Goal: Task Accomplishment & Management: Manage account settings

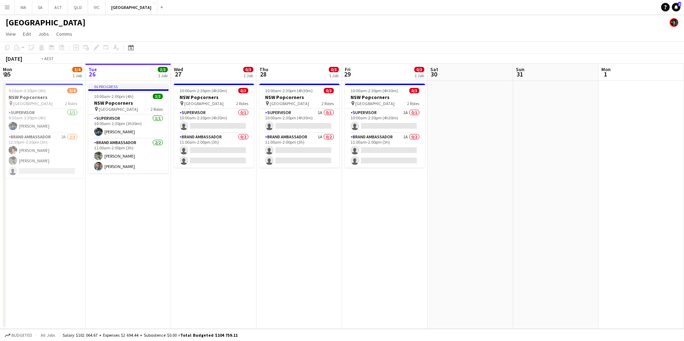
scroll to position [0, 152]
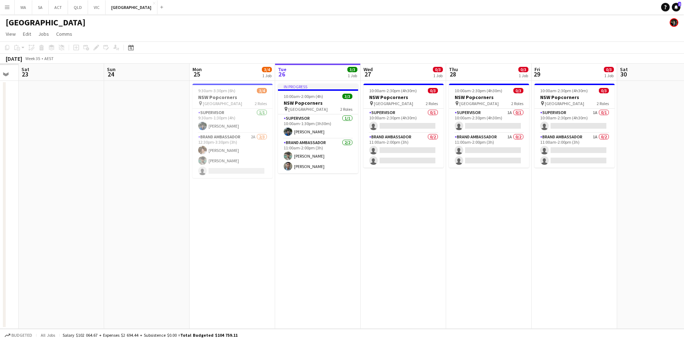
drag, startPoint x: 358, startPoint y: 240, endPoint x: 547, endPoint y: 242, distance: 189.5
click at [547, 242] on app-calendar-viewport "Thu 21 Fri 22 Sat 23 Sun 24 Mon 25 3/4 1 Job Tue 26 3/3 1 Job Wed 27 0/3 1 Job …" at bounding box center [342, 196] width 684 height 265
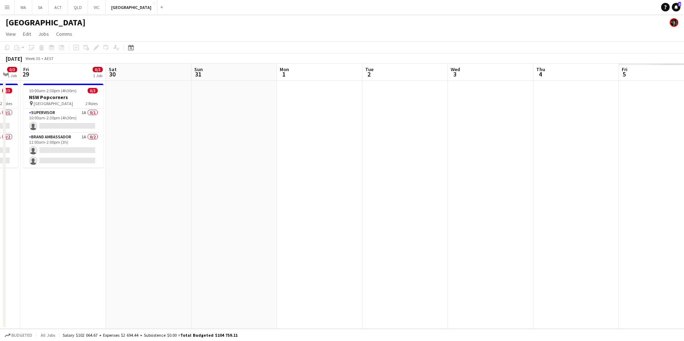
drag, startPoint x: 331, startPoint y: 227, endPoint x: -1, endPoint y: 219, distance: 333.0
click at [0, 219] on html "Menu Boards Boards Boards All jobs Status Workforce Workforce My Workforce Recr…" at bounding box center [342, 170] width 684 height 341
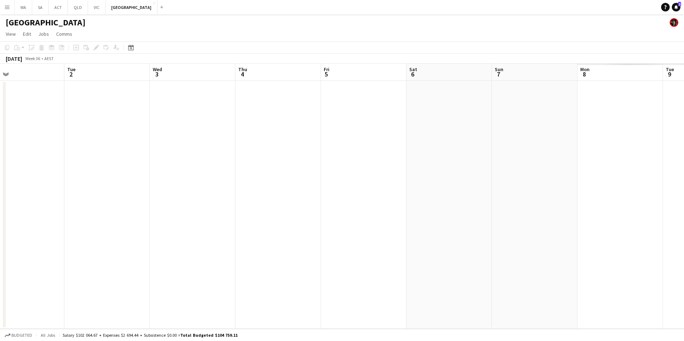
drag, startPoint x: 506, startPoint y: 223, endPoint x: 210, endPoint y: 236, distance: 296.0
click at [210, 236] on app-calendar-viewport "Fri 29 0/3 1 Job Sat 30 Sun 31 Mon 1 Tue 2 Wed 3 Thu 4 Fri 5 Sat 6 Sun 7 Mon 8 …" at bounding box center [342, 196] width 684 height 265
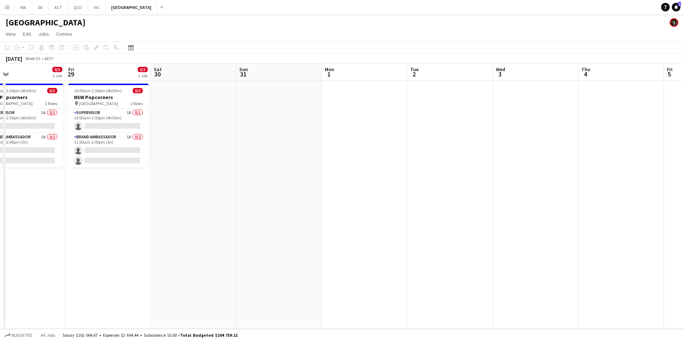
drag, startPoint x: 373, startPoint y: 236, endPoint x: 636, endPoint y: 226, distance: 263.4
click at [636, 226] on app-calendar-viewport "Tue 26 3/3 1 Job Wed 27 0/3 1 Job Thu 28 0/3 1 Job Fri 29 0/3 1 Job Sat 30 Sun …" at bounding box center [342, 196] width 684 height 265
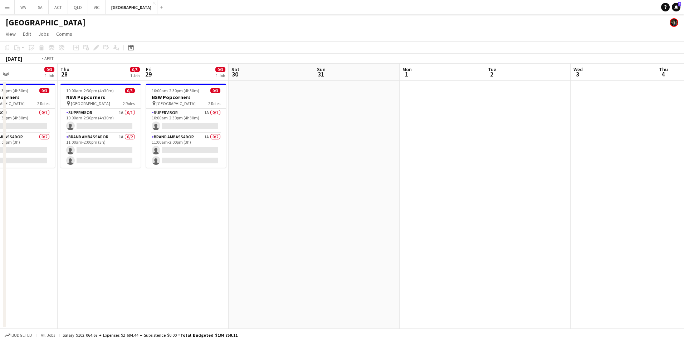
scroll to position [0, 188]
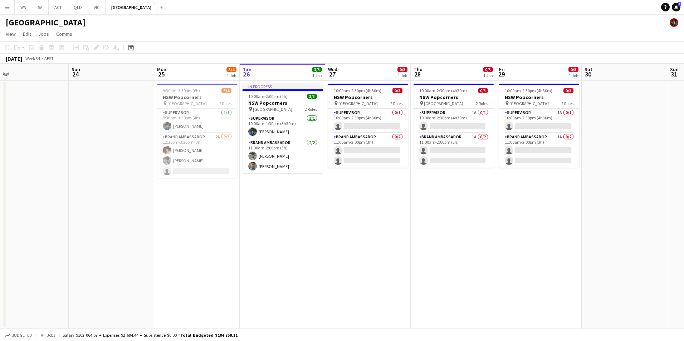
drag, startPoint x: 251, startPoint y: 250, endPoint x: 595, endPoint y: 250, distance: 344.0
click at [595, 250] on app-calendar-viewport "Thu 21 1/1 1 Job Fri 22 Sat 23 Sun 24 Mon 25 3/4 1 Job Tue 26 3/3 1 Job Wed 27 …" at bounding box center [342, 196] width 684 height 265
click at [356, 125] on app-card-role "Supervisor 0/1 10:00am-2:30pm (4h30m) single-neutral-actions" at bounding box center [368, 121] width 80 height 24
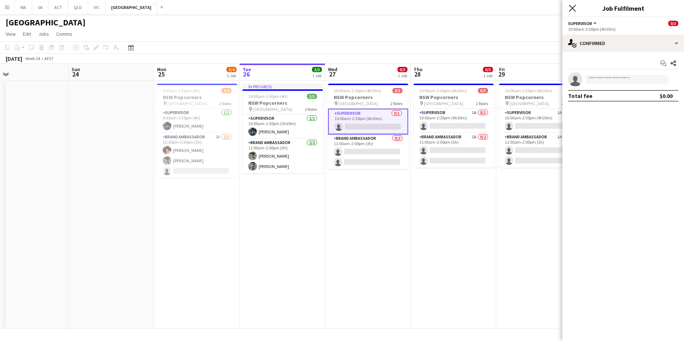
click at [571, 10] on icon "Close pop-in" at bounding box center [572, 8] width 7 height 7
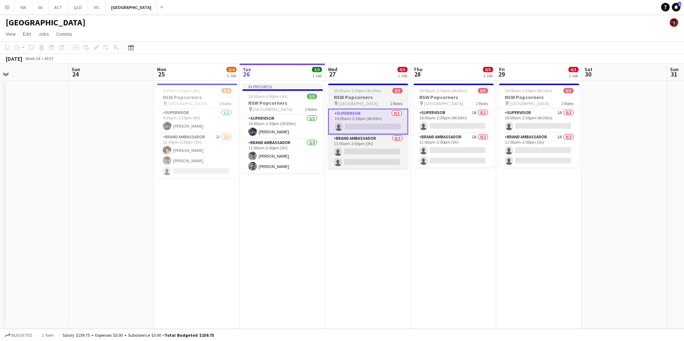
click at [351, 95] on h3 "NSW Popcorners" at bounding box center [368, 97] width 80 height 6
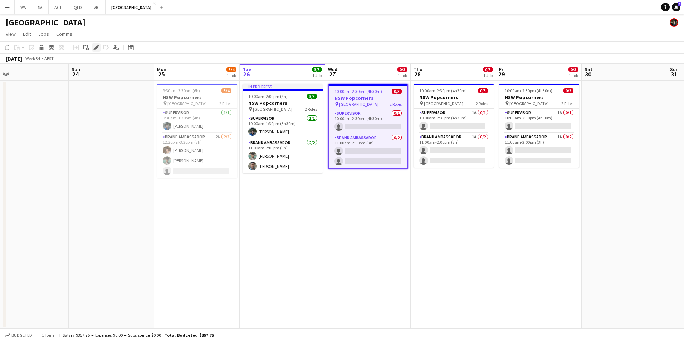
click at [99, 48] on div "Edit" at bounding box center [96, 47] width 9 height 9
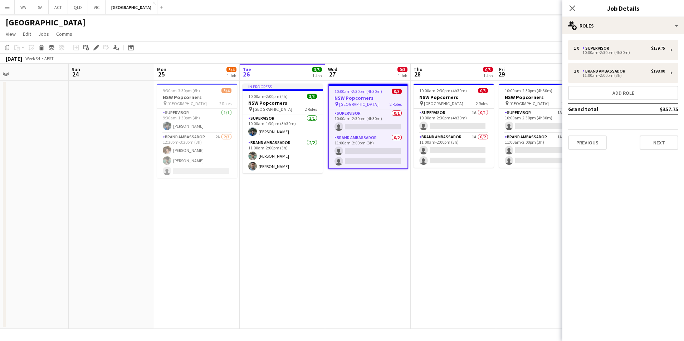
click at [660, 60] on div "1 x Supervisor $159.75 10:00am-2:30pm (4h30m) 2 x Brand Ambassador $198.00 11:0…" at bounding box center [623, 95] width 122 height 110
click at [664, 55] on div "1 x Supervisor $159.75 10:00am-2:30pm (4h30m)" at bounding box center [623, 50] width 110 height 20
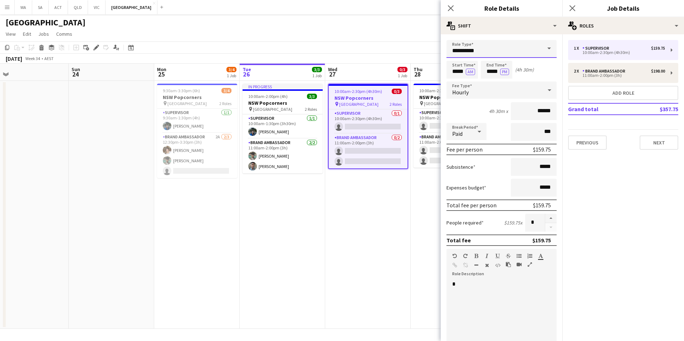
click at [526, 55] on input "**********" at bounding box center [501, 49] width 110 height 18
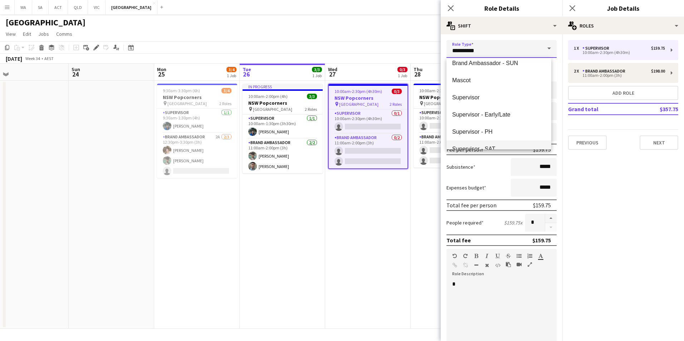
scroll to position [67, 0]
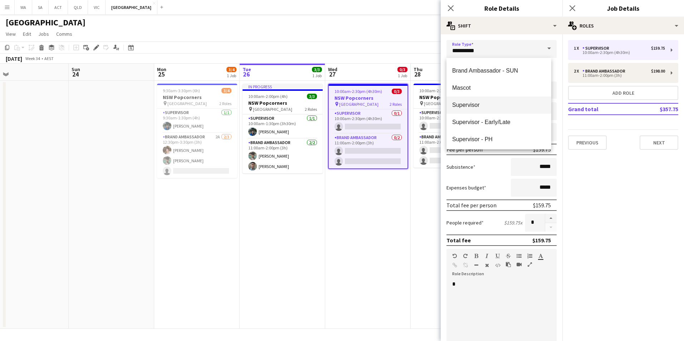
click at [523, 104] on span "Supervisor" at bounding box center [498, 105] width 93 height 7
type input "******"
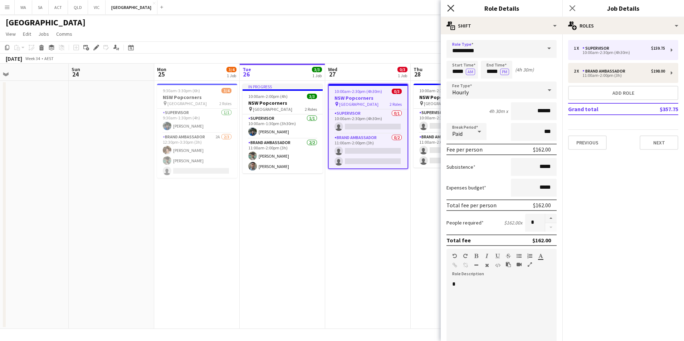
click at [453, 11] on icon at bounding box center [450, 8] width 7 height 7
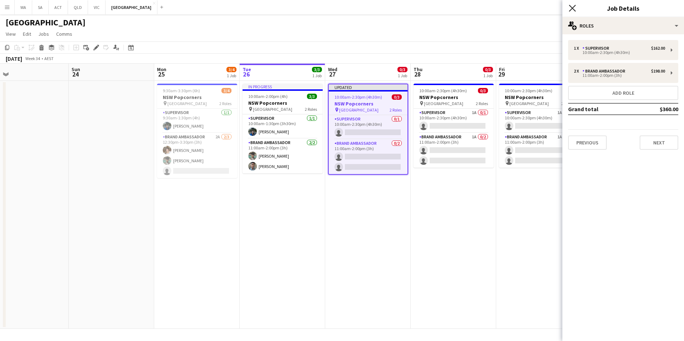
click at [574, 8] on icon "Close pop-in" at bounding box center [572, 8] width 7 height 7
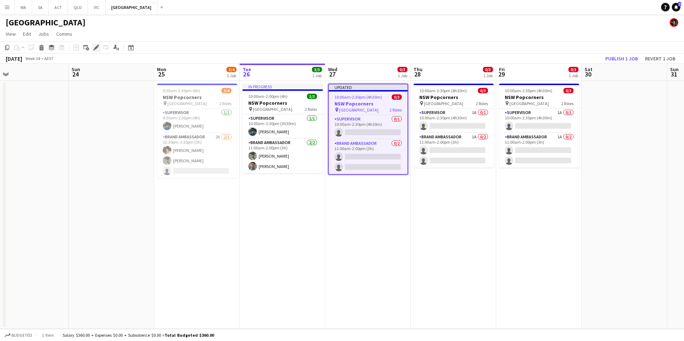
click at [97, 51] on div "Edit" at bounding box center [96, 47] width 9 height 9
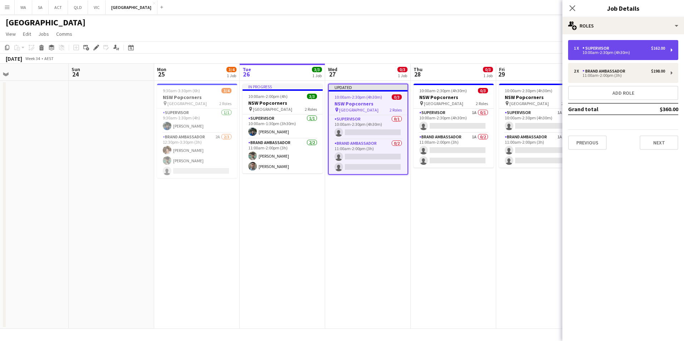
click at [634, 53] on div "10:00am-2:30pm (4h30m)" at bounding box center [619, 53] width 91 height 4
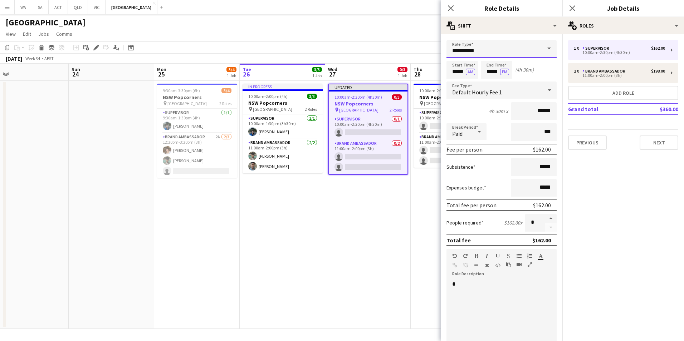
click at [512, 54] on input "**********" at bounding box center [501, 49] width 110 height 18
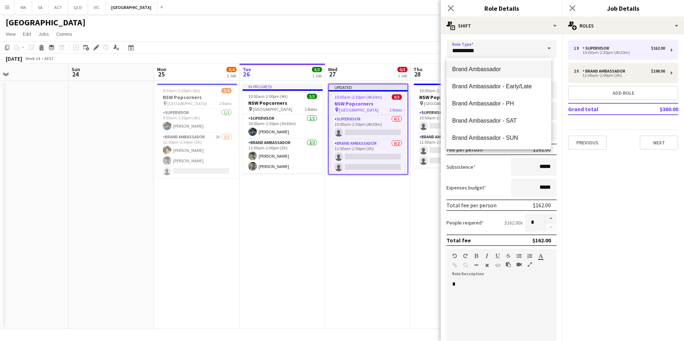
click at [521, 67] on span "Brand Ambassador" at bounding box center [498, 69] width 93 height 7
type input "**********"
type input "******"
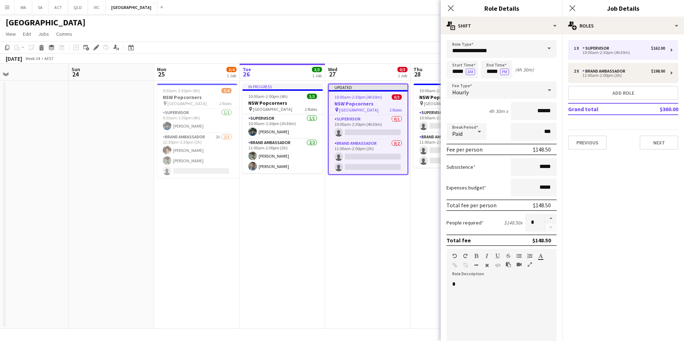
click at [544, 50] on span at bounding box center [548, 48] width 15 height 17
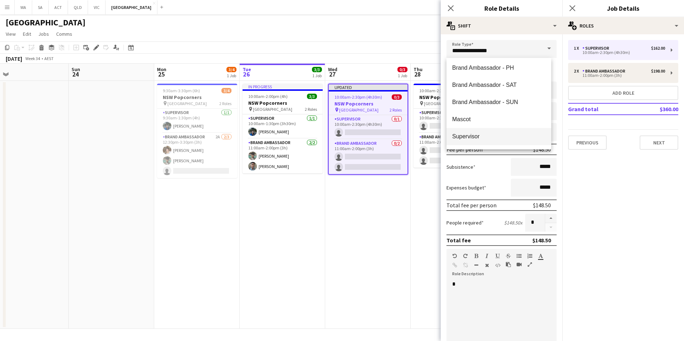
scroll to position [103, 0]
click at [520, 102] on span "Supervisor - PH" at bounding box center [498, 103] width 93 height 7
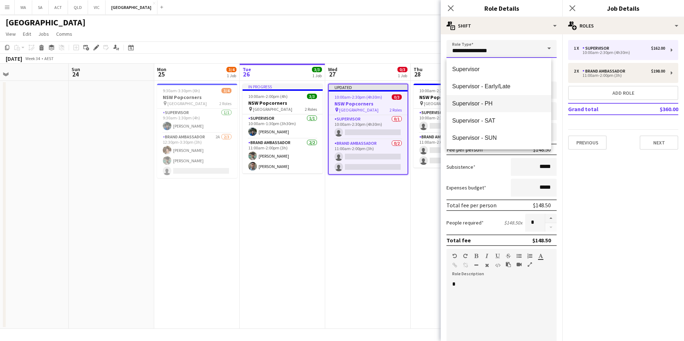
type input "**********"
type input "******"
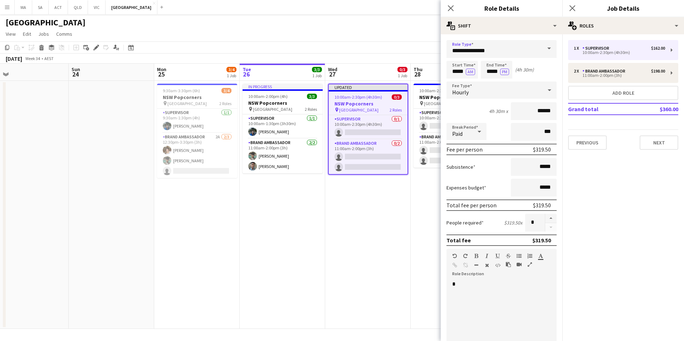
click at [543, 54] on span at bounding box center [548, 48] width 15 height 17
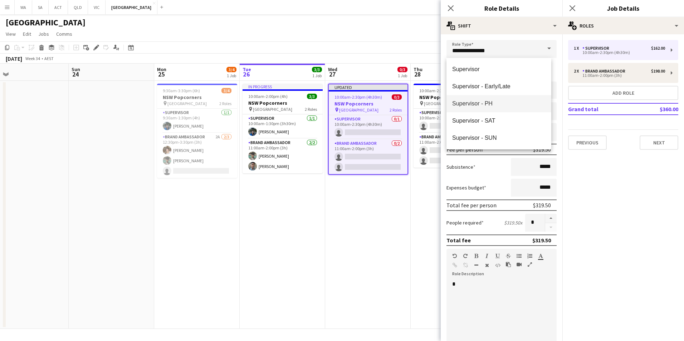
scroll to position [67, 0]
click at [514, 99] on mat-option "Supervisor" at bounding box center [498, 105] width 105 height 17
type input "**********"
type input "******"
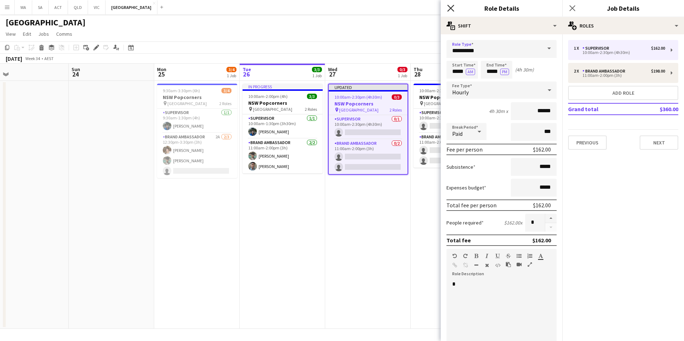
click at [453, 9] on icon "Close pop-in" at bounding box center [450, 8] width 7 height 7
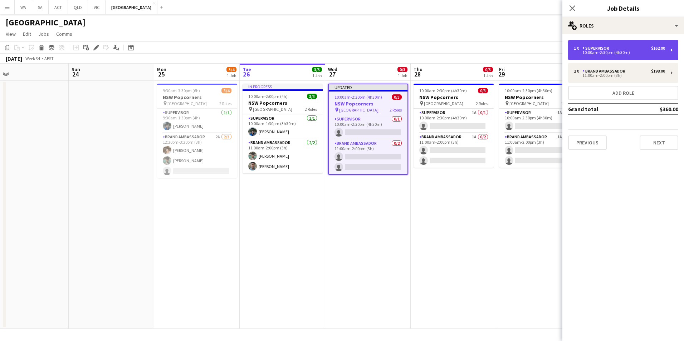
click at [650, 55] on div "1 x Supervisor $162.00 10:00am-2:30pm (4h30m)" at bounding box center [623, 50] width 110 height 20
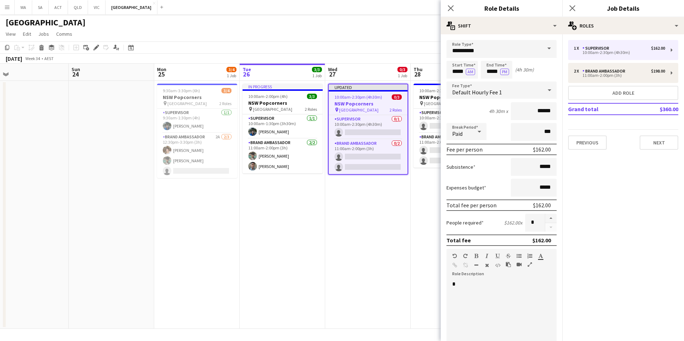
click at [643, 84] on div "1 x Supervisor $162.00 10:00am-2:30pm (4h30m) 2 x Brand Ambassador $198.00 11:0…" at bounding box center [623, 95] width 122 height 110
click at [645, 77] on div "11:00am-2:00pm (3h)" at bounding box center [619, 76] width 91 height 4
type input "**********"
type input "*****"
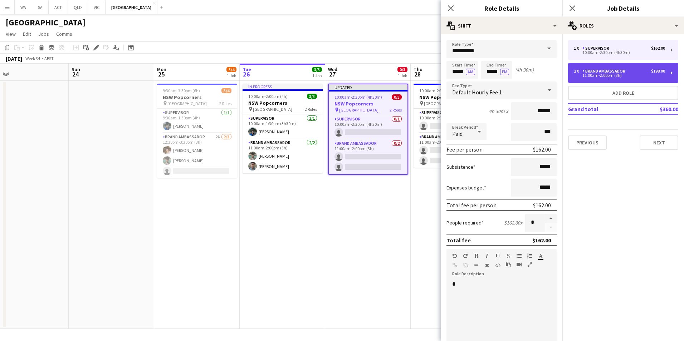
type input "******"
type input "*"
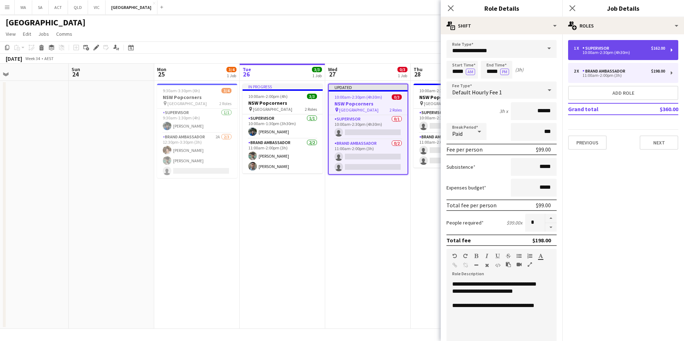
click at [639, 48] on div "1 x Supervisor $162.00" at bounding box center [619, 48] width 91 height 5
type input "**********"
type input "*****"
type input "******"
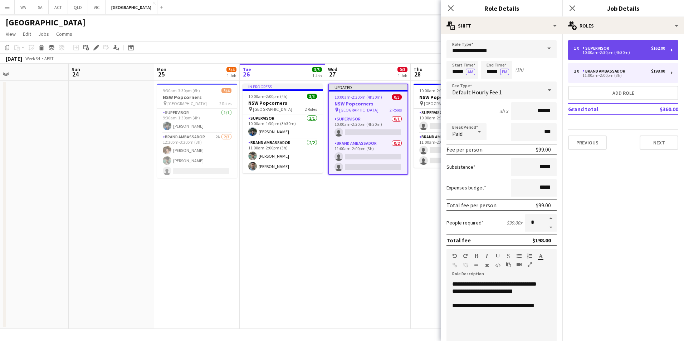
type input "*"
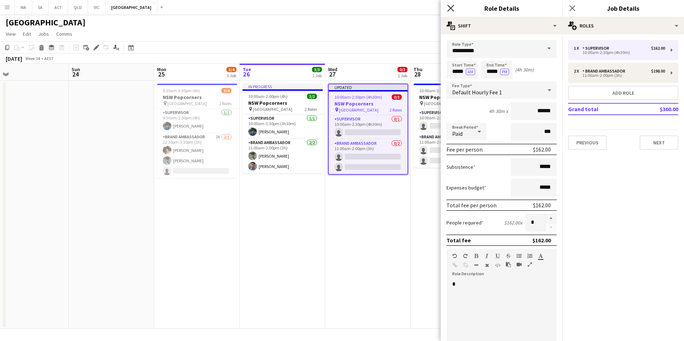
click at [451, 7] on icon "Close pop-in" at bounding box center [450, 8] width 7 height 7
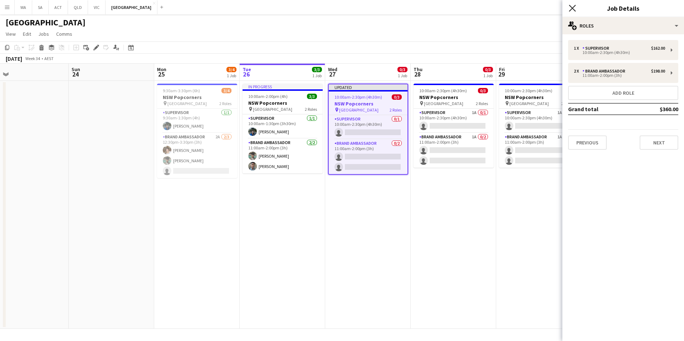
click at [575, 6] on icon at bounding box center [572, 8] width 7 height 7
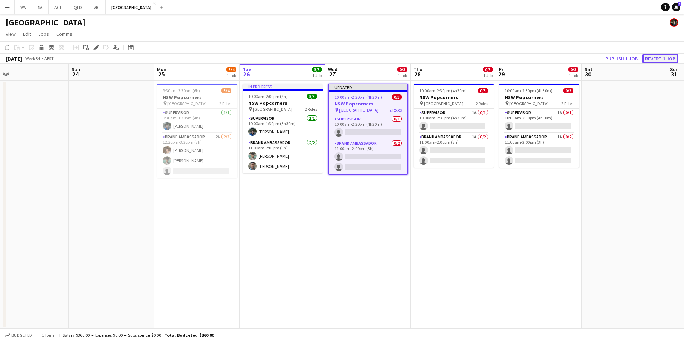
click at [668, 60] on button "Revert 1 job" at bounding box center [660, 58] width 36 height 9
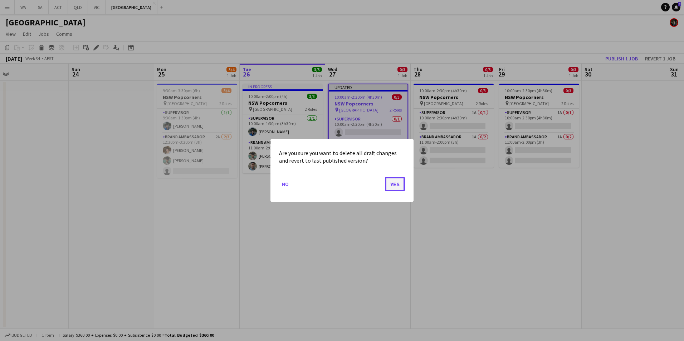
click at [401, 181] on button "Yes" at bounding box center [395, 184] width 20 height 14
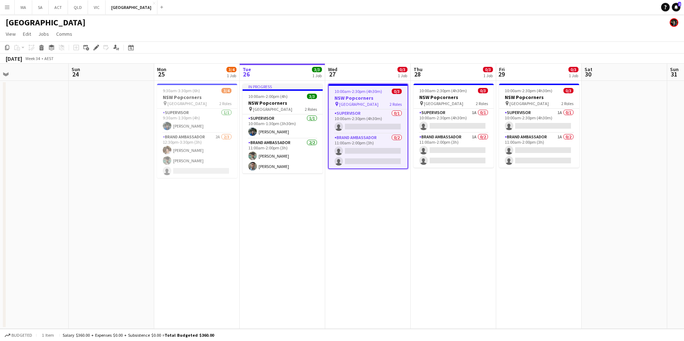
click at [375, 92] on span "10:00am-2:30pm (4h30m)" at bounding box center [358, 91] width 48 height 5
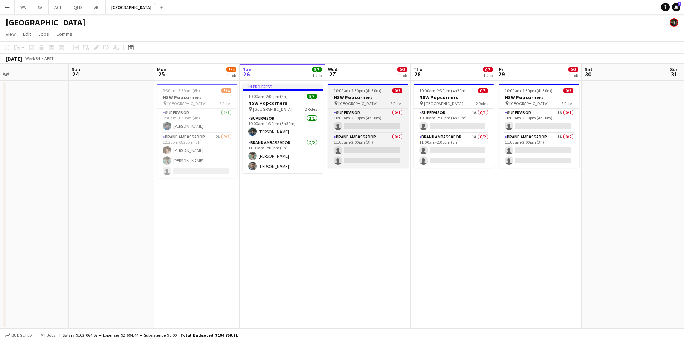
click at [367, 95] on h3 "NSW Popcorners" at bounding box center [368, 97] width 80 height 6
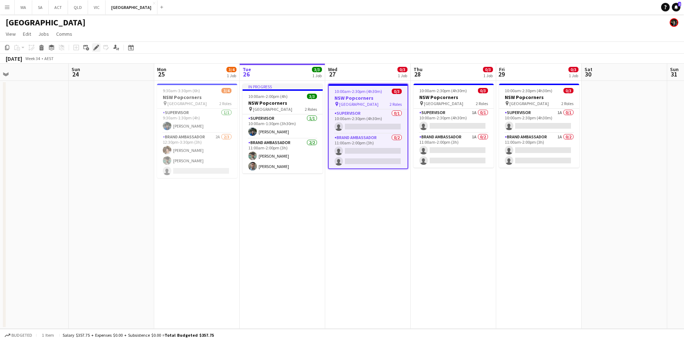
click at [98, 48] on icon "Edit" at bounding box center [96, 48] width 6 height 6
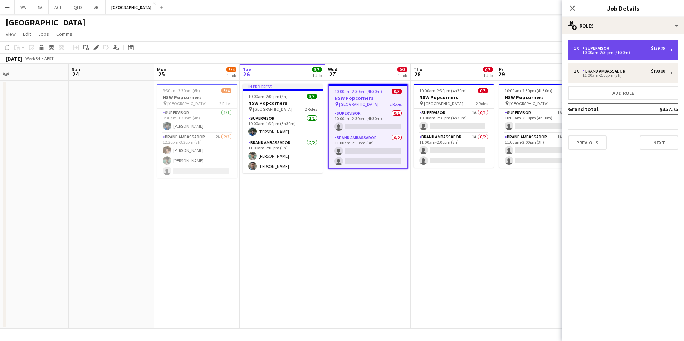
click at [638, 58] on div "1 x Supervisor $159.75 10:00am-2:30pm (4h30m)" at bounding box center [623, 50] width 110 height 20
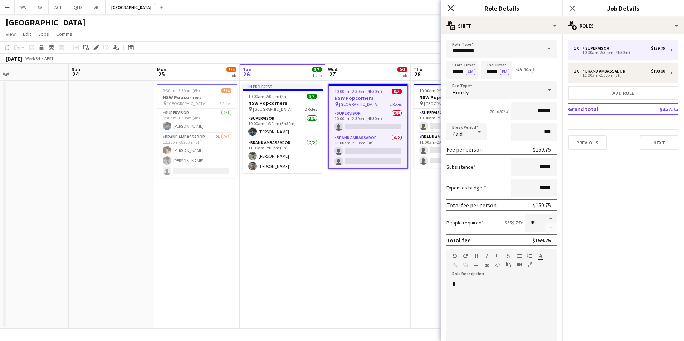
click at [448, 8] on icon "Close pop-in" at bounding box center [450, 8] width 7 height 7
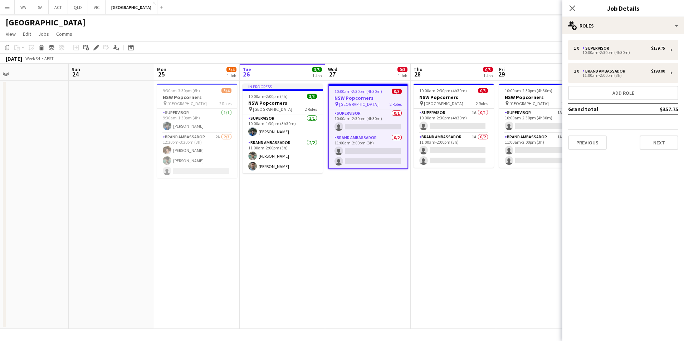
click at [445, 238] on app-date-cell "10:00am-2:30pm (4h30m) 0/3 NSW Popcorners pin Bondi Junction 2 Roles Supervisor…" at bounding box center [452, 205] width 85 height 248
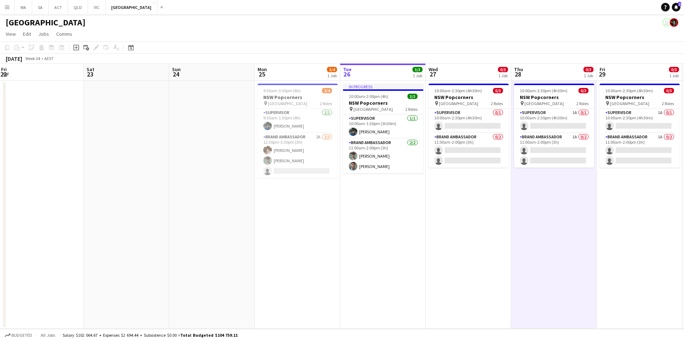
scroll to position [0, 163]
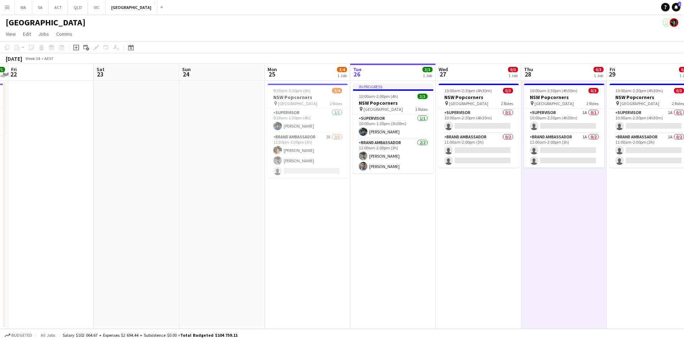
drag, startPoint x: 300, startPoint y: 215, endPoint x: 399, endPoint y: 213, distance: 99.1
click at [399, 213] on app-calendar-viewport "Wed 20 Thu 21 1/1 1 Job Fri 22 Sat 23 Sun 24 Mon 25 3/4 1 Job Tue 26 3/3 1 Job …" at bounding box center [342, 196] width 684 height 265
click at [314, 166] on app-card-role "Brand Ambassador 2A [DATE] 12:30pm-3:30pm (3h) [PERSON_NAME] [PERSON_NAME] sing…" at bounding box center [307, 155] width 80 height 45
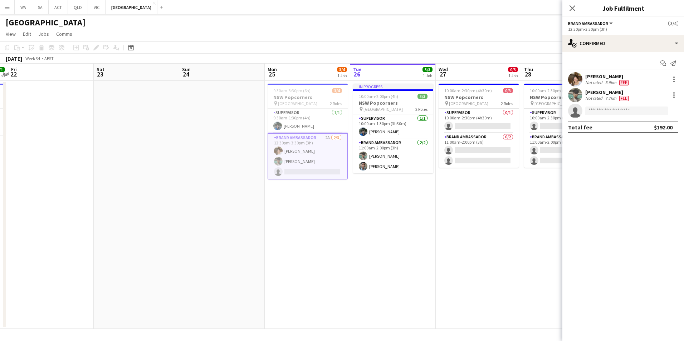
click at [436, 231] on app-date-cell "10:00am-2:30pm (4h30m) 0/3 NSW Popcorners pin Town Hall 2 Roles Supervisor 0/1 …" at bounding box center [478, 205] width 85 height 248
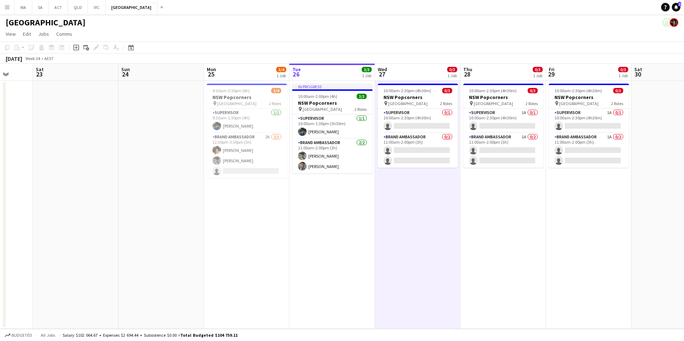
drag, startPoint x: 541, startPoint y: 206, endPoint x: 466, endPoint y: 217, distance: 76.3
click at [470, 225] on app-calendar-viewport "Wed 20 1/1 1 Job Thu 21 1/1 1 Job Fri 22 Sat 23 Sun 24 Mon 25 3/4 1 Job Tue 26 …" at bounding box center [342, 196] width 684 height 265
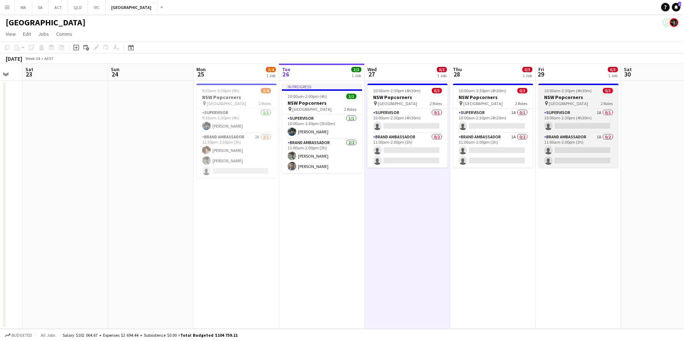
click at [573, 100] on h3 "NSW Popcorners" at bounding box center [578, 97] width 80 height 6
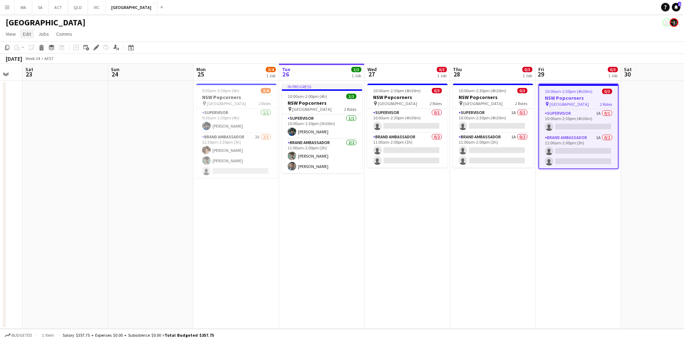
click at [26, 38] on link "Edit" at bounding box center [27, 33] width 14 height 9
click at [42, 50] on span "Copy Ctrl+C" at bounding box center [38, 49] width 24 height 6
click at [629, 95] on app-date-cell at bounding box center [663, 205] width 85 height 248
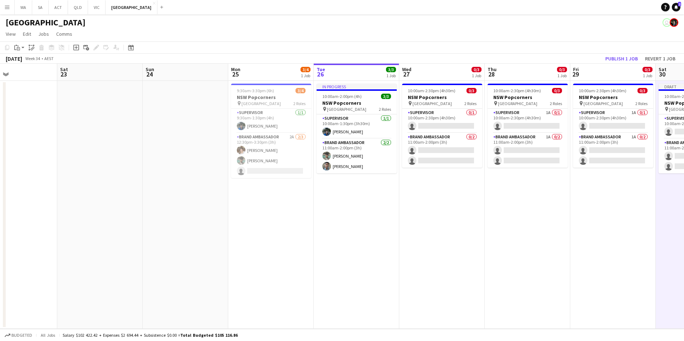
scroll to position [0, 201]
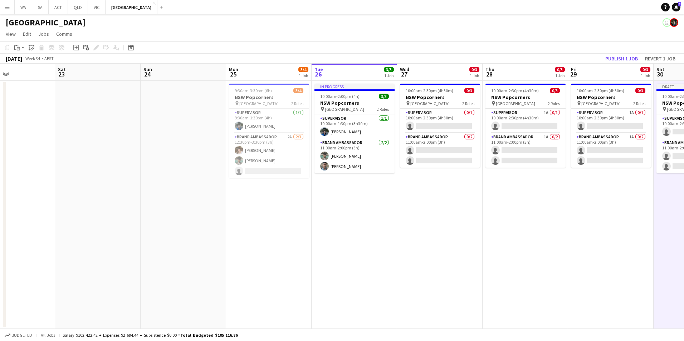
drag, startPoint x: 604, startPoint y: 211, endPoint x: 569, endPoint y: 212, distance: 35.1
click at [569, 212] on app-calendar-viewport "Wed 20 1/1 1 Job Thu 21 1/1 1 Job Fri 22 Sat 23 Sun 24 Mon 25 3/4 1 Job Tue 26 …" at bounding box center [342, 196] width 684 height 265
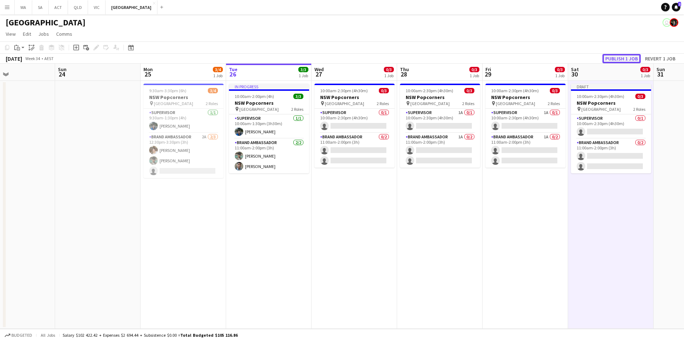
click at [620, 58] on button "Publish 1 job" at bounding box center [621, 58] width 38 height 9
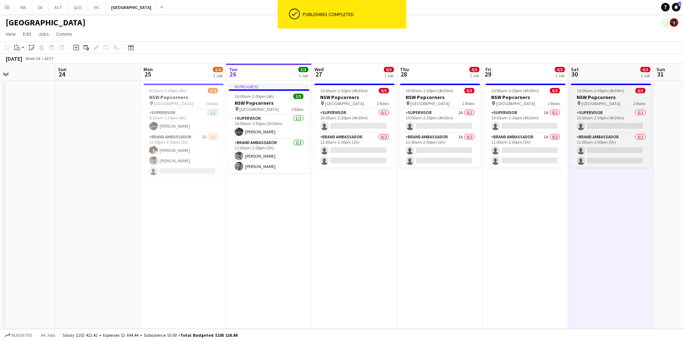
click at [607, 90] on span "10:00am-2:30pm (4h30m)" at bounding box center [600, 90] width 48 height 5
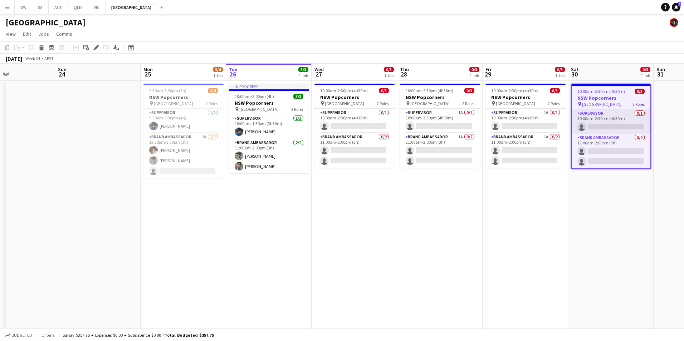
click at [594, 110] on app-card-role "Supervisor 0/1 10:00am-2:30pm (4h30m) single-neutral-actions" at bounding box center [610, 121] width 79 height 24
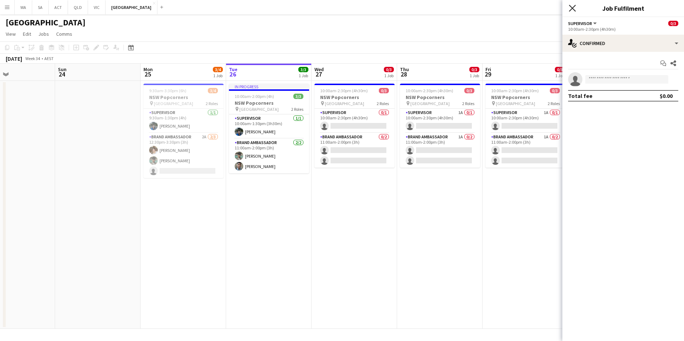
click at [575, 8] on icon "Close pop-in" at bounding box center [572, 8] width 7 height 7
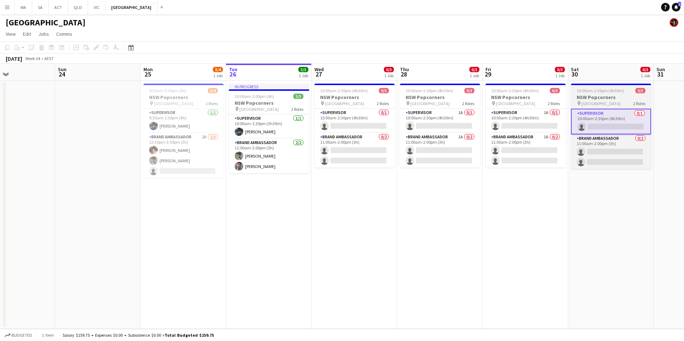
click at [606, 92] on span "10:00am-2:30pm (4h30m)" at bounding box center [600, 90] width 48 height 5
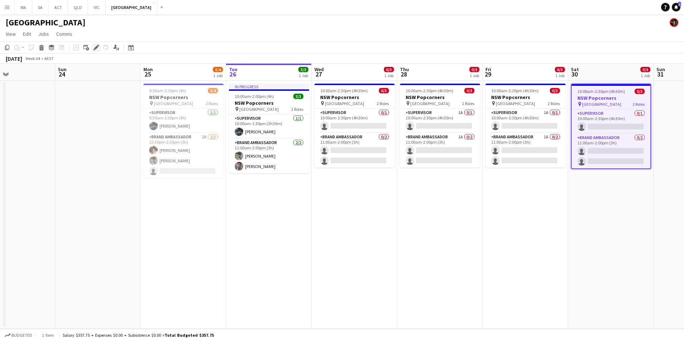
click at [95, 43] on div "Edit" at bounding box center [96, 47] width 9 height 9
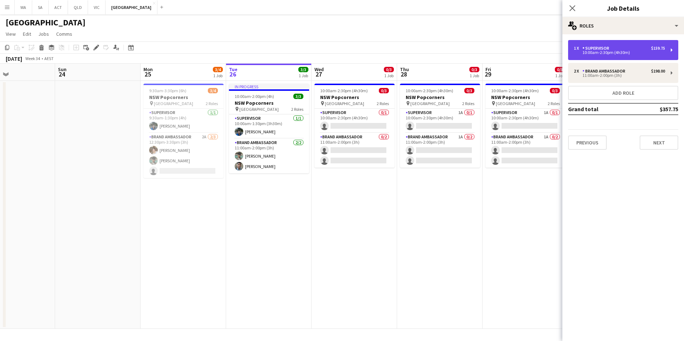
click at [635, 53] on div "10:00am-2:30pm (4h30m)" at bounding box center [619, 53] width 91 height 4
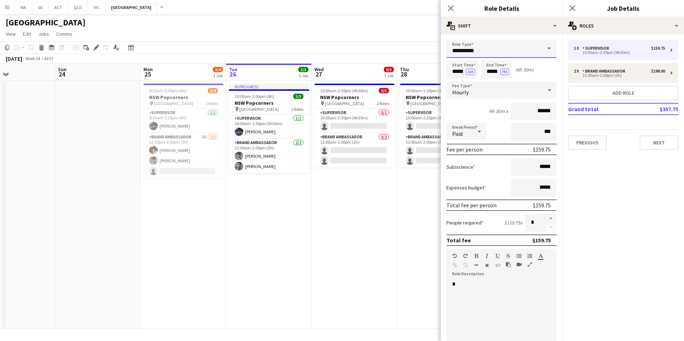
click at [506, 49] on input "**********" at bounding box center [501, 49] width 110 height 18
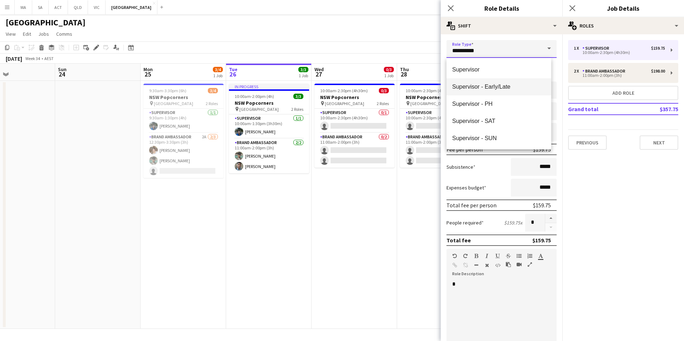
scroll to position [103, 0]
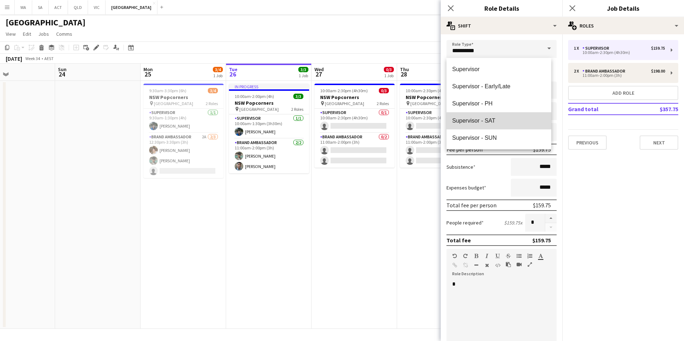
click at [526, 121] on span "Supervisor - SAT" at bounding box center [498, 120] width 93 height 7
type input "**********"
type input "******"
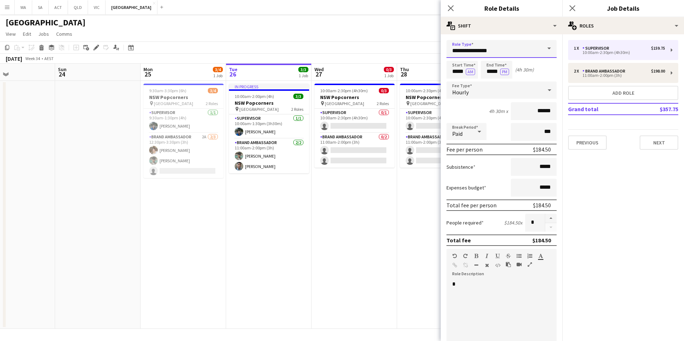
scroll to position [143, 0]
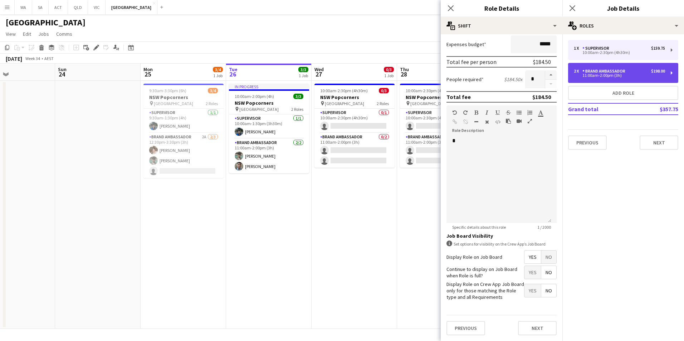
click at [623, 68] on div "2 x Brand Ambassador $198.00 11:00am-2:00pm (3h)" at bounding box center [623, 73] width 110 height 20
type input "**********"
type input "*****"
type input "******"
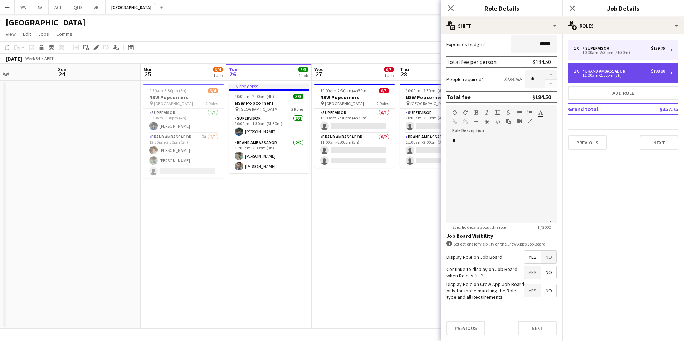
type input "*"
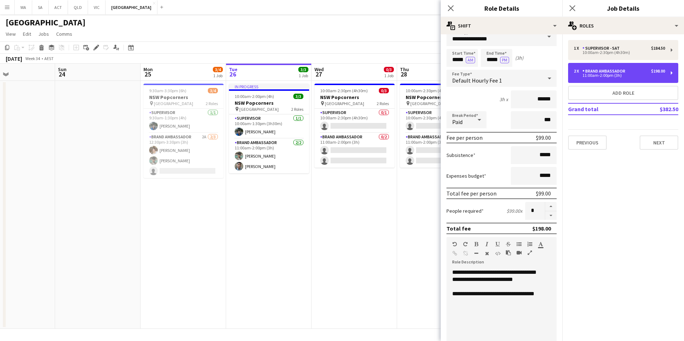
scroll to position [0, 0]
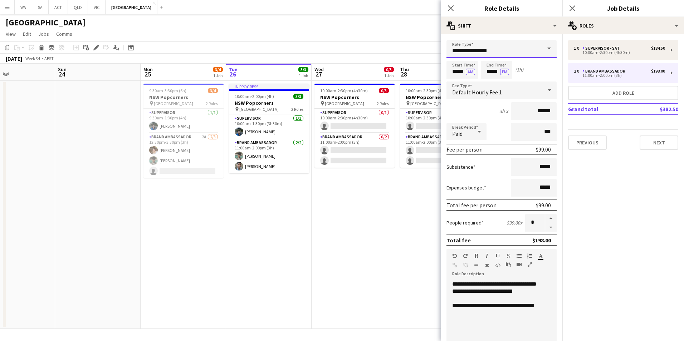
click at [520, 51] on input "**********" at bounding box center [501, 49] width 110 height 18
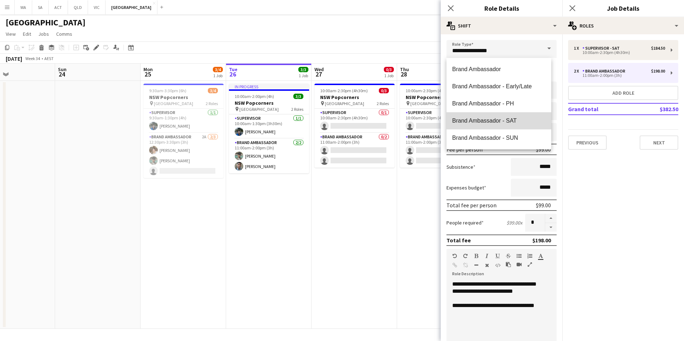
click at [527, 123] on span "Brand Ambassador - SAT" at bounding box center [498, 120] width 93 height 7
type input "**********"
type input "******"
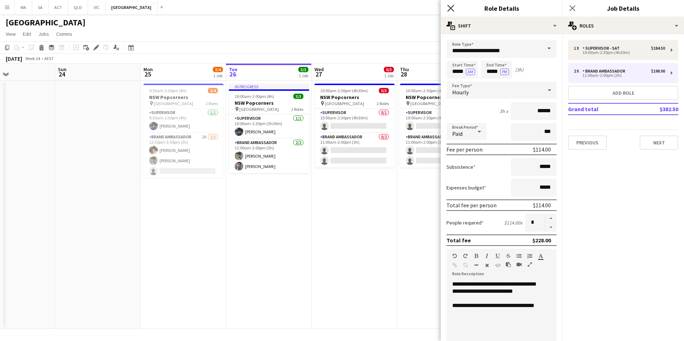
click at [452, 9] on icon "Close pop-in" at bounding box center [450, 8] width 7 height 7
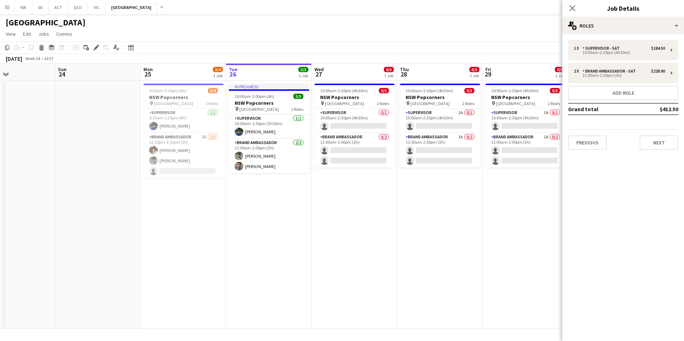
click at [580, 9] on div "Close pop-in" at bounding box center [572, 8] width 20 height 16
click at [575, 8] on icon "Close pop-in" at bounding box center [572, 8] width 7 height 7
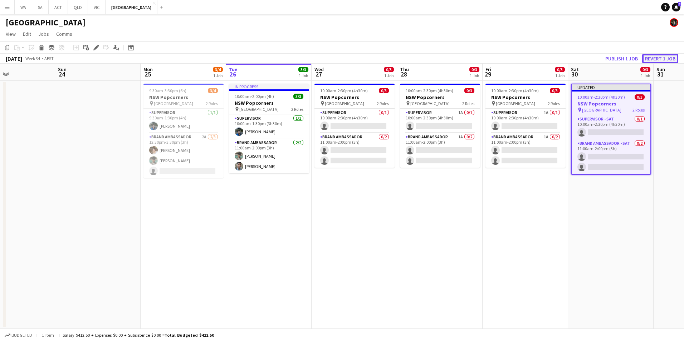
click at [657, 58] on button "Revert 1 job" at bounding box center [660, 58] width 36 height 9
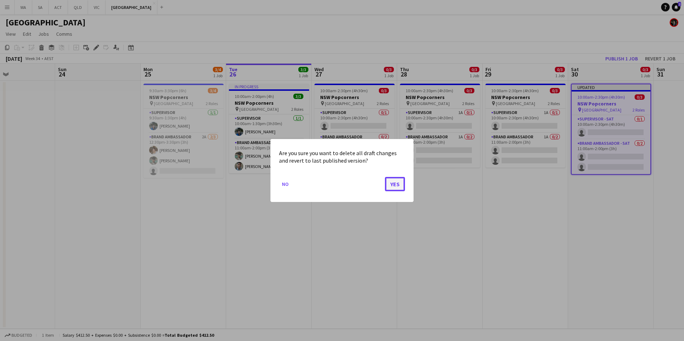
click at [397, 187] on button "Yes" at bounding box center [395, 184] width 20 height 14
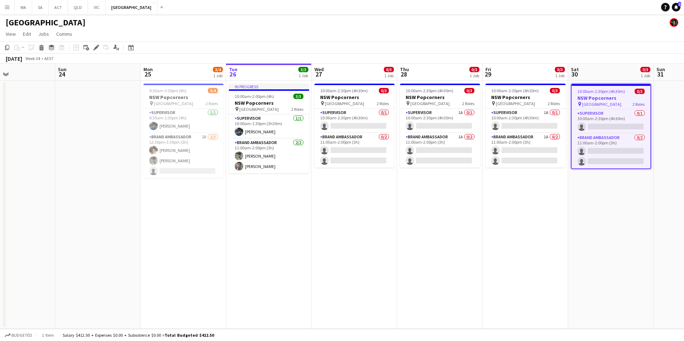
click at [606, 92] on span "10:00am-2:30pm (4h30m)" at bounding box center [601, 91] width 48 height 5
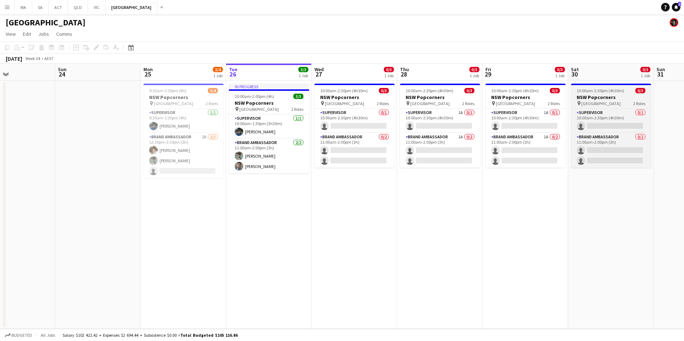
click at [636, 92] on span "0/3" at bounding box center [640, 90] width 10 height 5
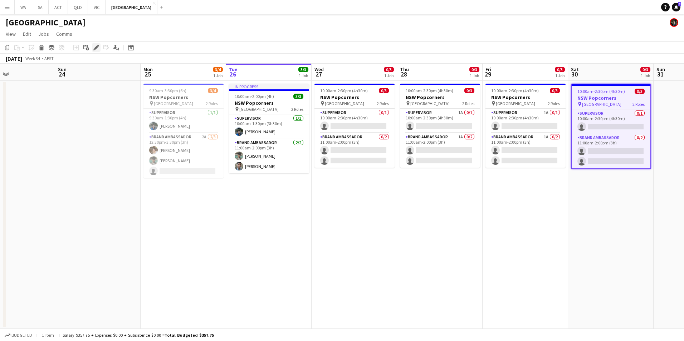
click at [94, 45] on icon "Edit" at bounding box center [96, 48] width 6 height 6
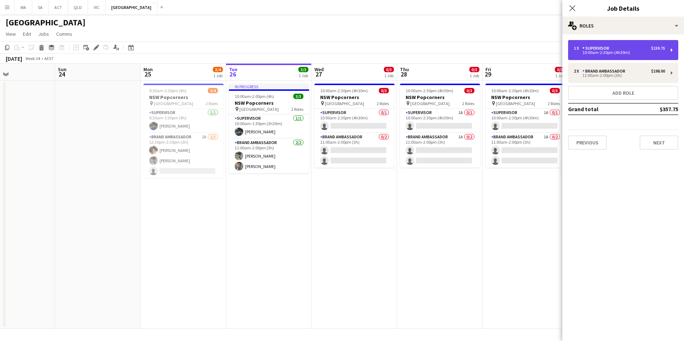
click at [604, 51] on div "10:00am-2:30pm (4h30m)" at bounding box center [619, 53] width 91 height 4
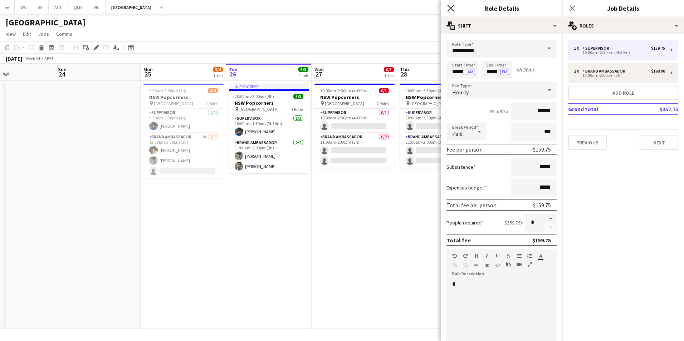
click at [453, 5] on icon at bounding box center [450, 8] width 7 height 7
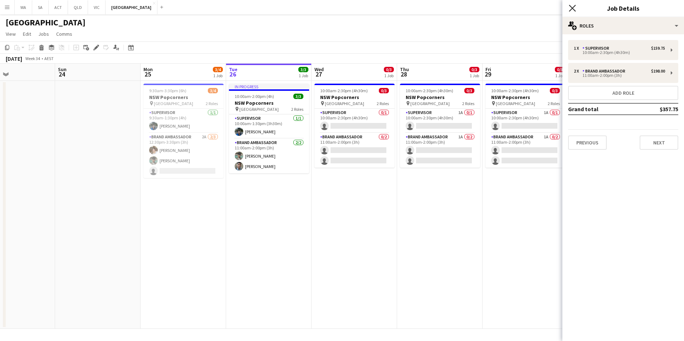
click at [571, 5] on icon "Close pop-in" at bounding box center [572, 8] width 7 height 7
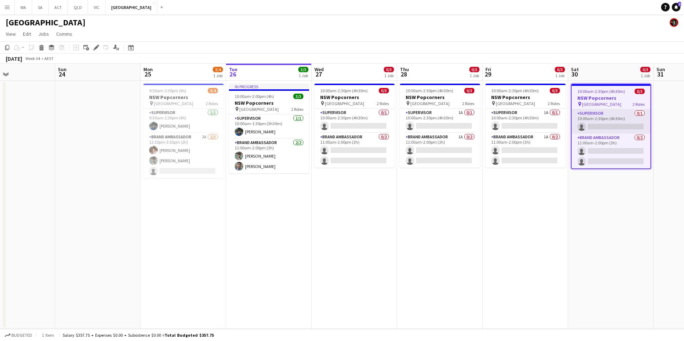
click at [607, 110] on app-card-role "Supervisor 0/1 10:00am-2:30pm (4h30m) single-neutral-actions" at bounding box center [610, 121] width 79 height 24
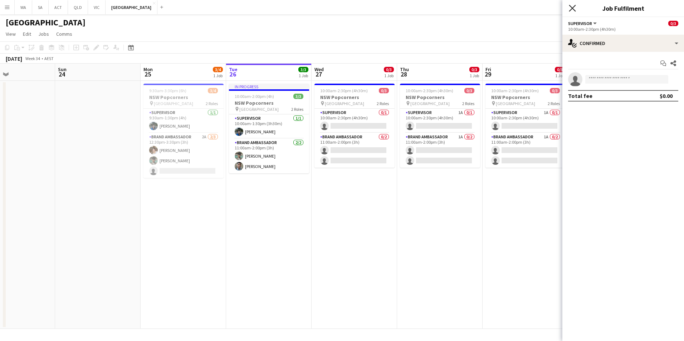
click at [575, 7] on icon "Close pop-in" at bounding box center [572, 8] width 7 height 7
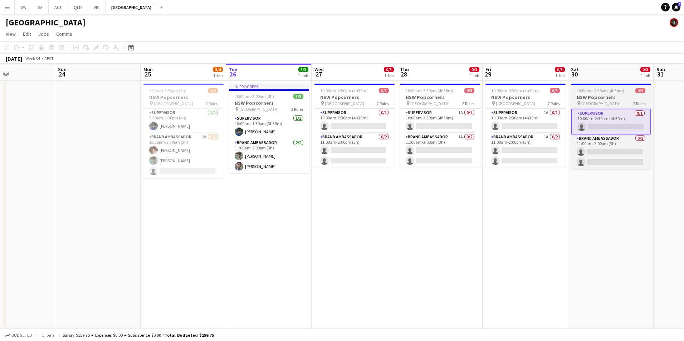
click at [603, 98] on h3 "NSW Popcorners" at bounding box center [611, 97] width 80 height 6
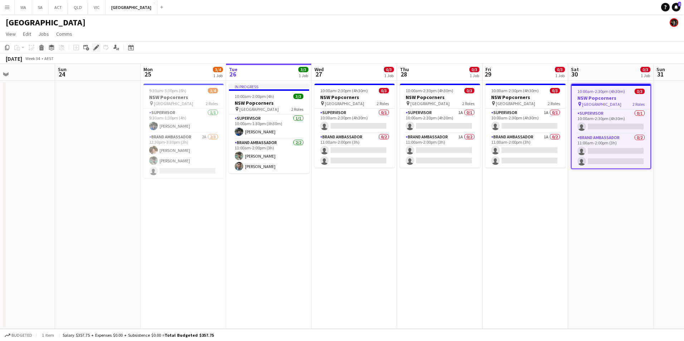
click at [97, 45] on icon "Edit" at bounding box center [96, 48] width 6 height 6
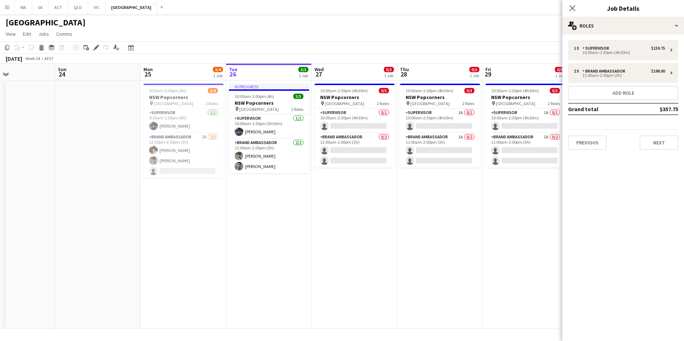
click at [489, 256] on app-date-cell "10:00am-2:30pm (4h30m) 0/3 NSW Popcorners pin Bondi Junction 2 Roles Supervisor…" at bounding box center [524, 205] width 85 height 248
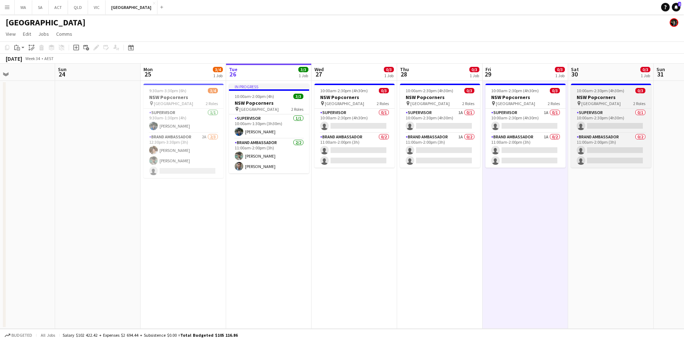
click at [599, 95] on h3 "NSW Popcorners" at bounding box center [611, 97] width 80 height 6
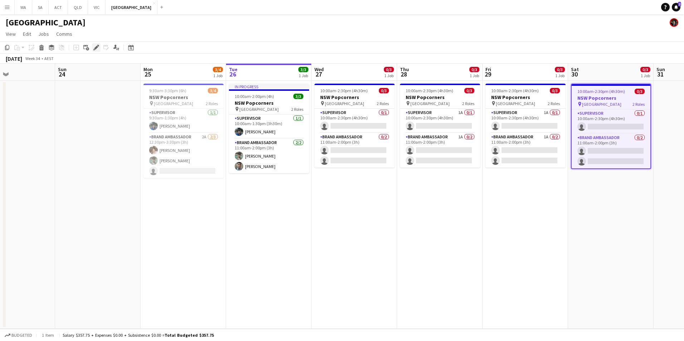
click at [94, 47] on icon "Edit" at bounding box center [96, 48] width 6 height 6
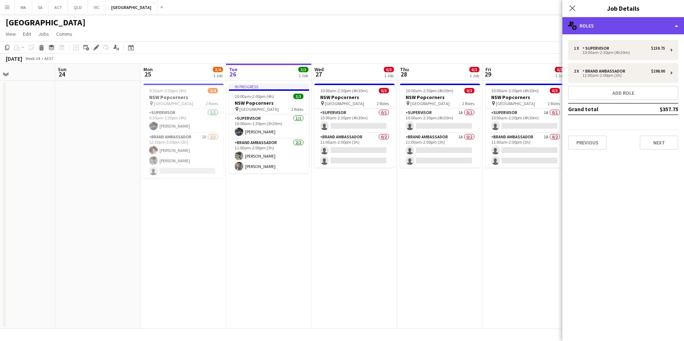
click at [599, 31] on div "multiple-users-add Roles" at bounding box center [623, 25] width 122 height 17
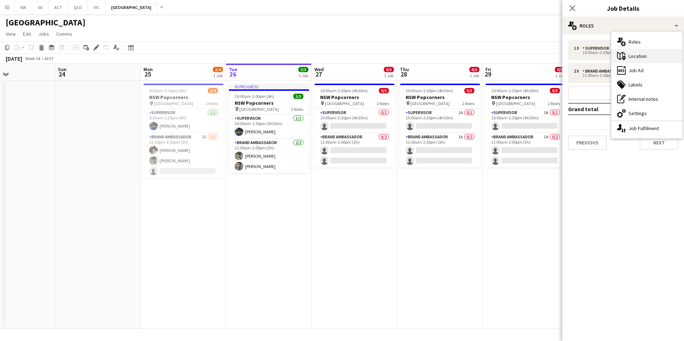
click at [643, 60] on div "maps-pin-1 Location" at bounding box center [646, 56] width 71 height 14
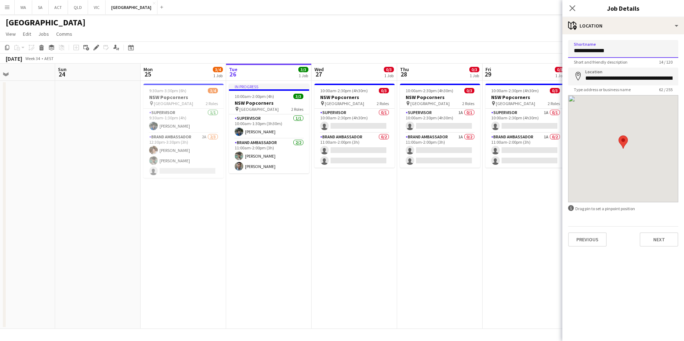
drag, startPoint x: 620, startPoint y: 54, endPoint x: 541, endPoint y: 53, distance: 78.7
click at [541, 53] on body "Menu Boards Boards Boards All jobs Status Workforce Workforce My Workforce Recr…" at bounding box center [342, 170] width 684 height 341
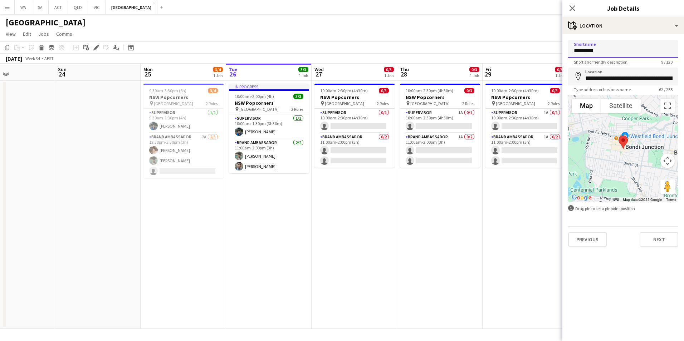
type input "*********"
click at [636, 84] on input "**********" at bounding box center [623, 77] width 110 height 18
type input "**********"
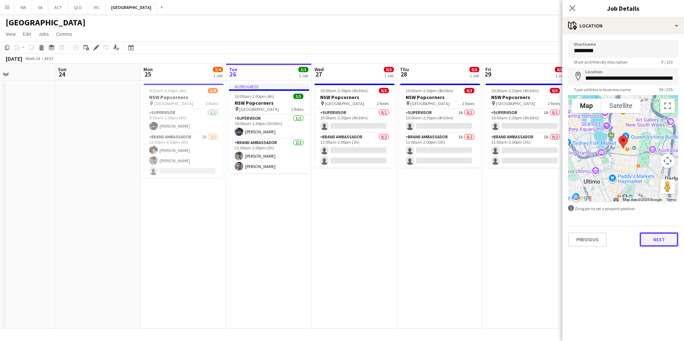
click at [660, 239] on button "Next" at bounding box center [658, 239] width 39 height 14
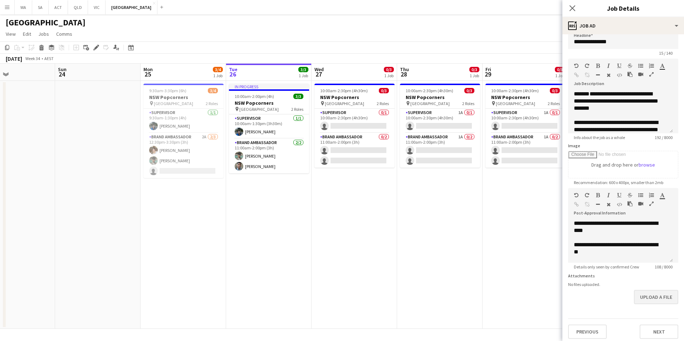
scroll to position [18, 0]
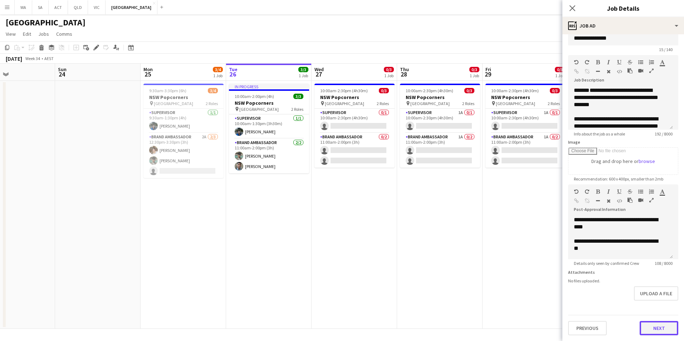
click at [654, 331] on button "Next" at bounding box center [658, 328] width 39 height 14
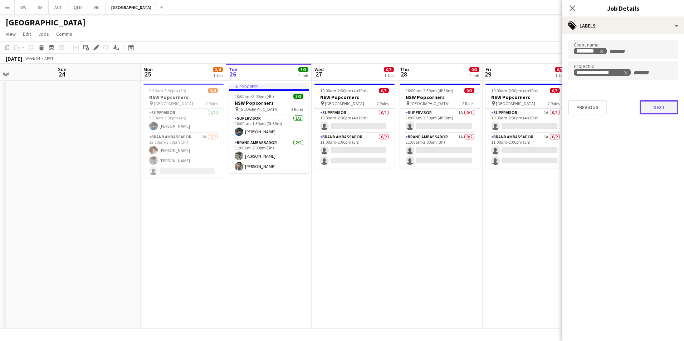
click at [663, 111] on button "Next" at bounding box center [658, 107] width 39 height 14
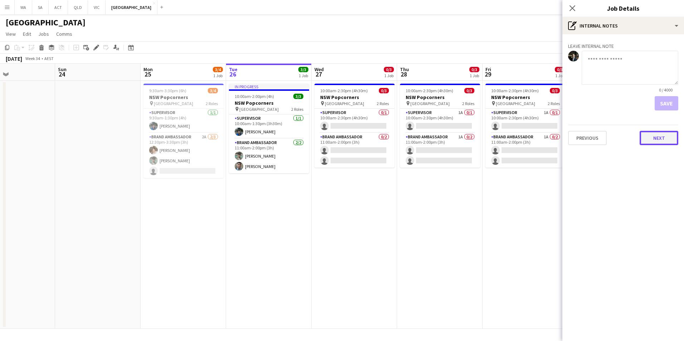
click at [653, 136] on button "Next" at bounding box center [658, 138] width 39 height 14
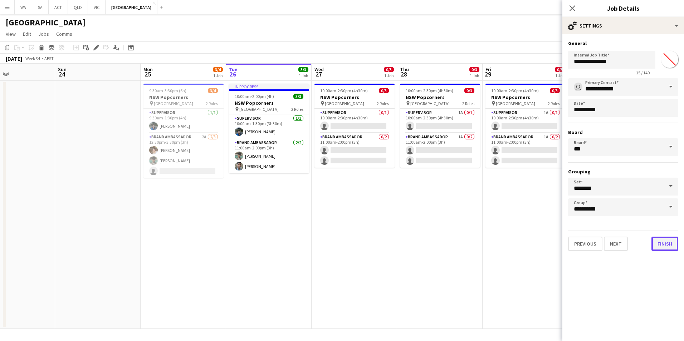
click at [671, 245] on button "Finish" at bounding box center [664, 244] width 27 height 14
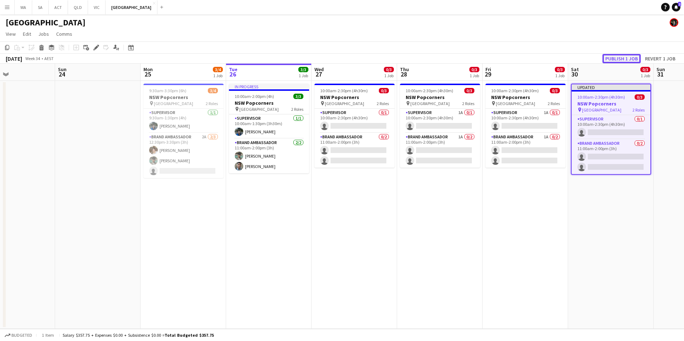
click at [616, 56] on button "Publish 1 job" at bounding box center [621, 58] width 38 height 9
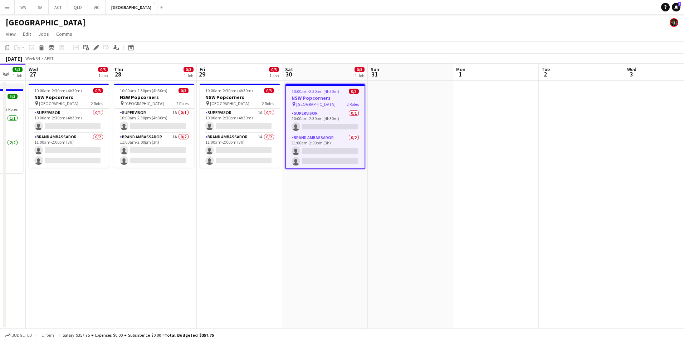
scroll to position [0, 203]
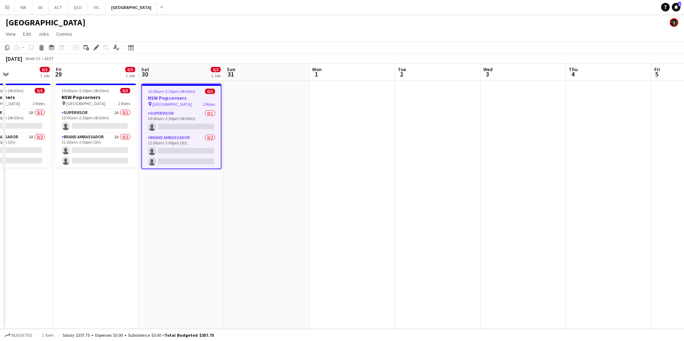
drag, startPoint x: 531, startPoint y: 243, endPoint x: 103, endPoint y: 261, distance: 429.1
click at [103, 261] on app-calendar-viewport "Tue 26 3/3 1 Job Wed 27 0/3 1 Job Thu 28 0/3 1 Job Fri 29 0/3 1 Job Sat 30 0/3 …" at bounding box center [342, 196] width 684 height 265
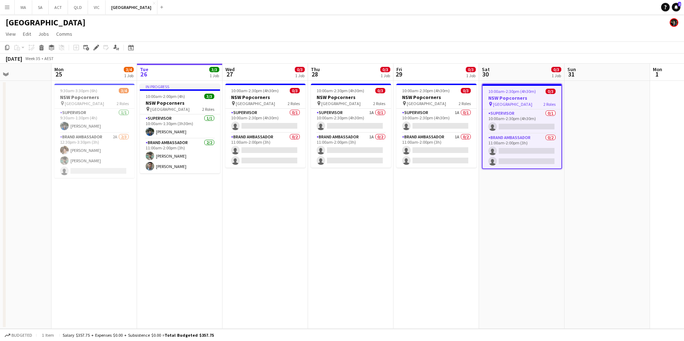
scroll to position [0, 197]
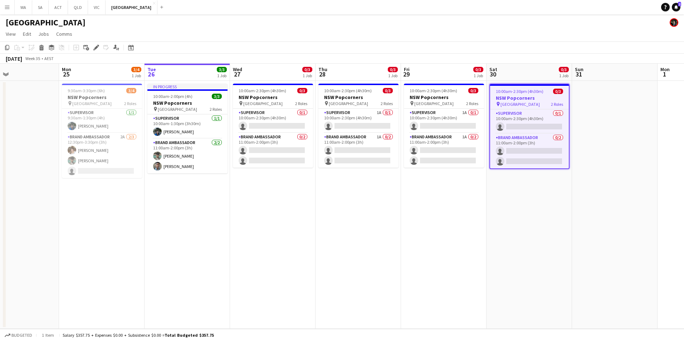
drag, startPoint x: 157, startPoint y: 276, endPoint x: 505, endPoint y: 241, distance: 349.7
click at [505, 241] on app-calendar-viewport "Fri 22 Sat 23 Sun 24 Mon 25 3/4 1 Job Tue 26 3/3 1 Job Wed 27 0/3 1 Job Thu 28 …" at bounding box center [342, 196] width 684 height 265
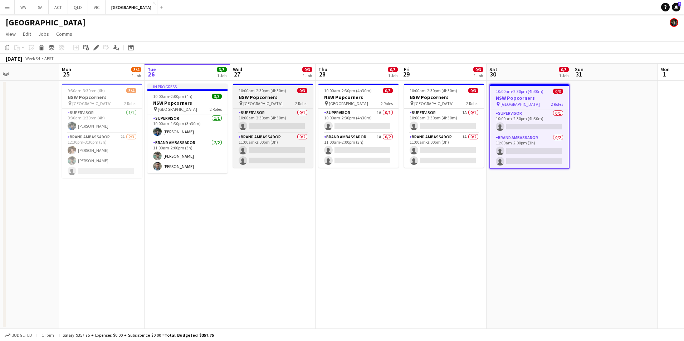
click at [256, 87] on app-job-card "10:00am-2:30pm (4h30m) 0/3 NSW Popcorners pin Town Hall 2 Roles Supervisor 0/1 …" at bounding box center [273, 126] width 80 height 84
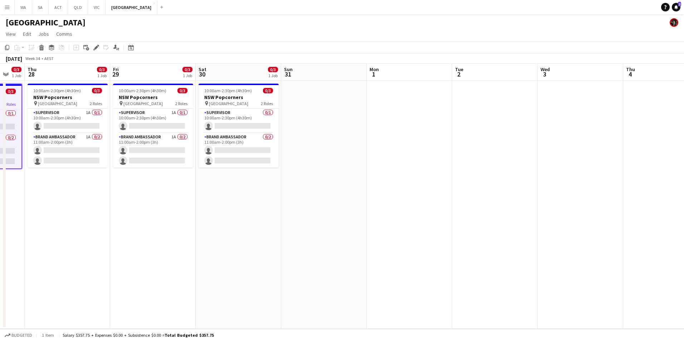
drag, startPoint x: 496, startPoint y: 285, endPoint x: 208, endPoint y: 230, distance: 292.2
click at [200, 242] on app-calendar-viewport "Mon 25 3/4 1 Job Tue 26 3/3 1 Job Wed 27 0/3 1 Job Thu 28 0/3 1 Job Fri 29 0/3 …" at bounding box center [342, 196] width 684 height 265
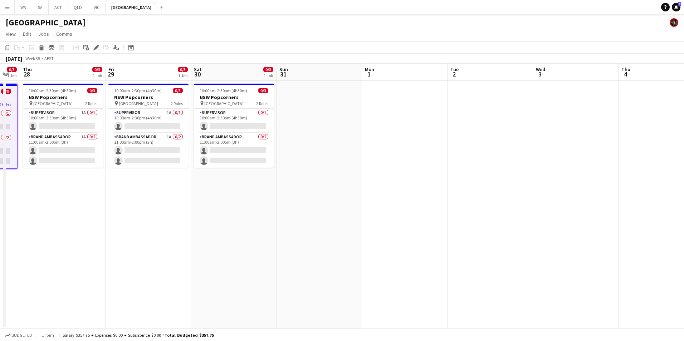
click at [391, 94] on app-date-cell at bounding box center [404, 205] width 85 height 248
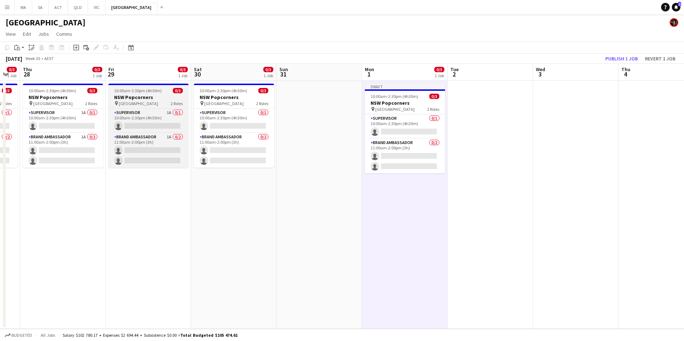
click at [151, 90] on span "10:00am-2:30pm (4h30m)" at bounding box center [138, 90] width 48 height 5
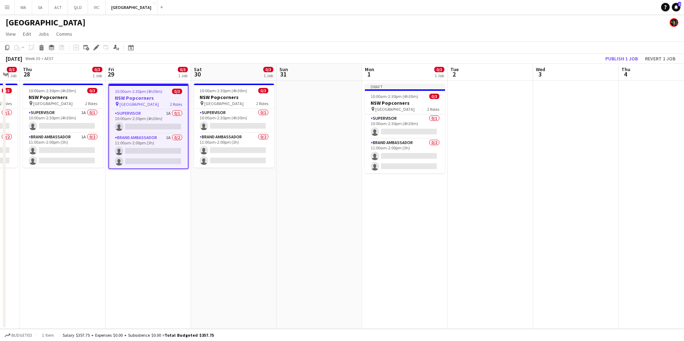
click at [469, 97] on app-date-cell at bounding box center [489, 205] width 85 height 248
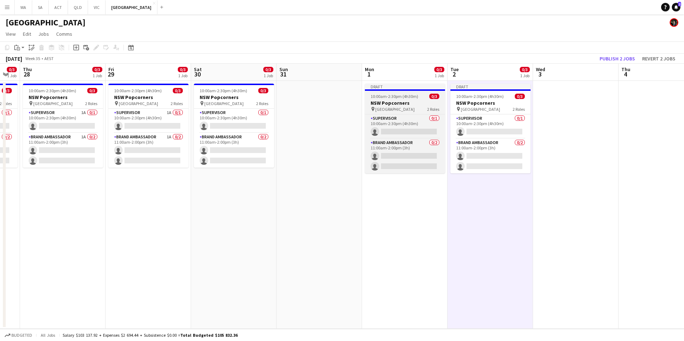
click at [415, 99] on app-job-card "Draft 10:00am-2:30pm (4h30m) 0/3 NSW Popcorners pin Town Hall 2 Roles Superviso…" at bounding box center [405, 129] width 80 height 90
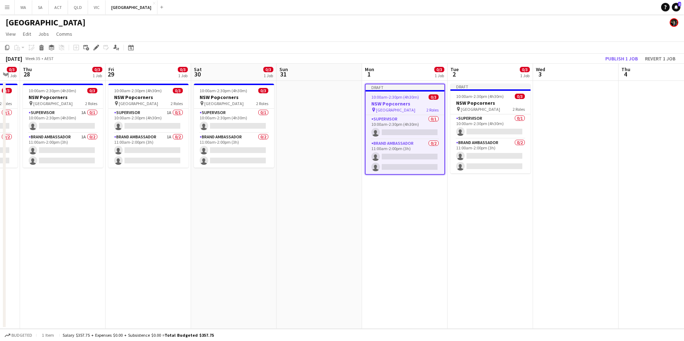
click at [580, 117] on app-date-cell at bounding box center [575, 205] width 85 height 248
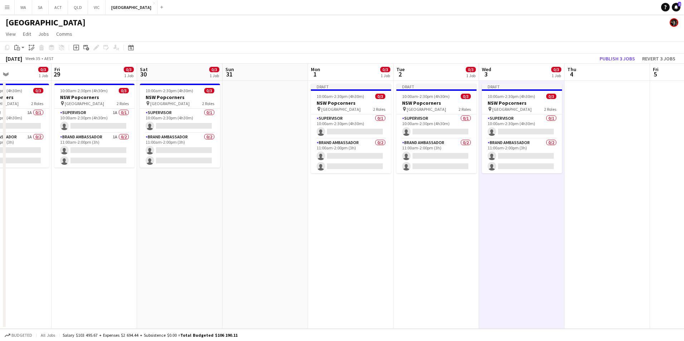
scroll to position [0, 206]
drag, startPoint x: 532, startPoint y: 219, endPoint x: 392, endPoint y: 225, distance: 141.0
click at [392, 225] on app-calendar-viewport "Tue 26 3/3 1 Job Wed 27 0/3 1 Job Thu 28 0/3 1 Job Fri 29 0/3 1 Job Sat 30 0/3 …" at bounding box center [342, 196] width 684 height 265
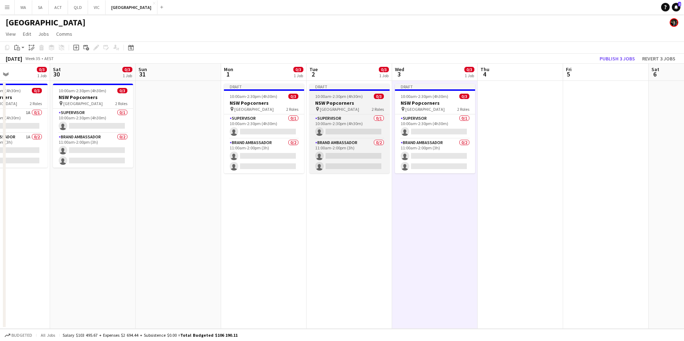
click at [355, 97] on span "10:00am-2:30pm (4h30m)" at bounding box center [339, 96] width 48 height 5
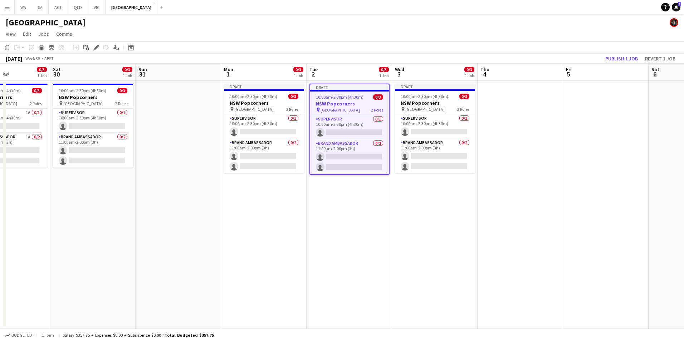
click at [536, 104] on app-date-cell at bounding box center [519, 205] width 85 height 248
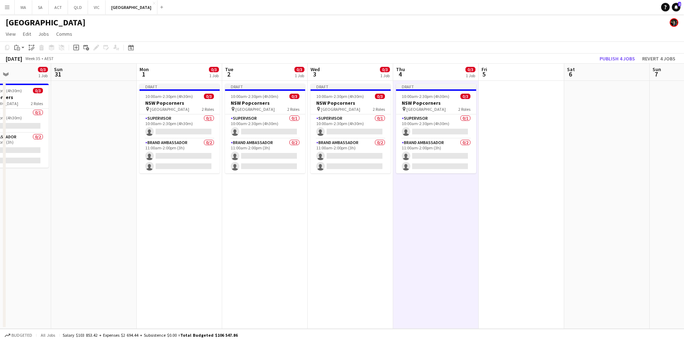
drag, startPoint x: 491, startPoint y: 228, endPoint x: 390, endPoint y: 233, distance: 101.0
click at [390, 233] on app-calendar-viewport "Thu 28 0/3 1 Job Fri 29 0/3 1 Job Sat 30 0/3 1 Job Sun 31 Mon 1 0/3 1 Job Tue 2…" at bounding box center [342, 196] width 684 height 265
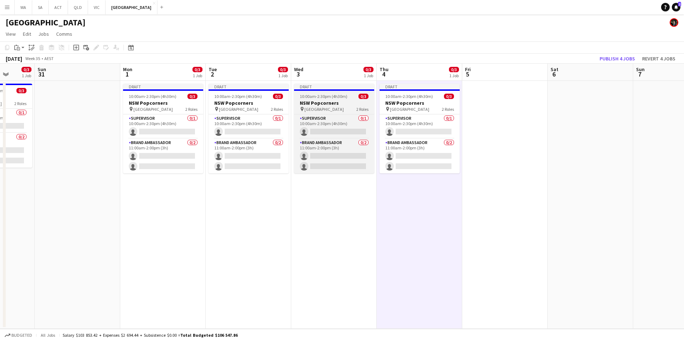
click at [342, 96] on span "10:00am-2:30pm (4h30m)" at bounding box center [324, 96] width 48 height 5
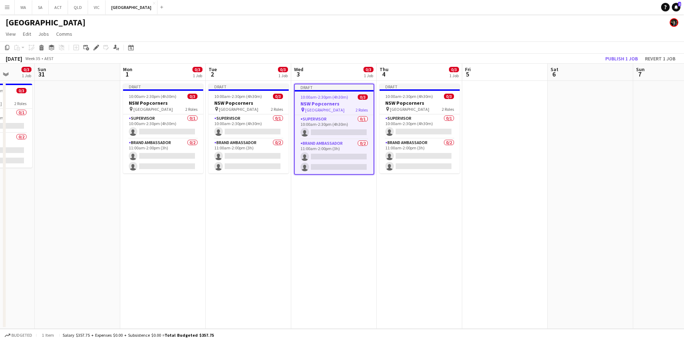
click at [506, 104] on app-date-cell at bounding box center [504, 205] width 85 height 248
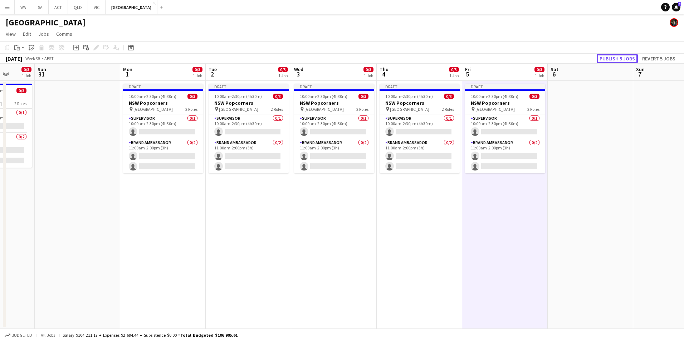
click at [625, 58] on button "Publish 5 jobs" at bounding box center [616, 58] width 41 height 9
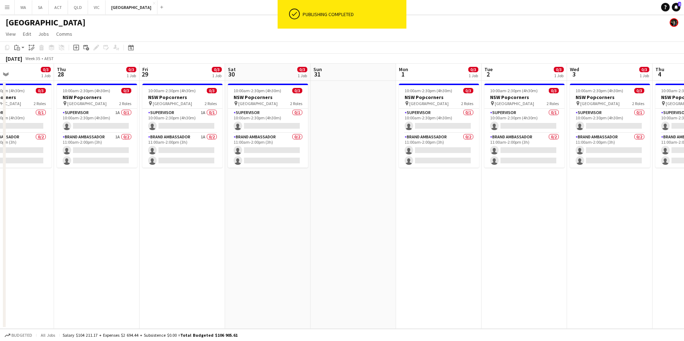
drag, startPoint x: 341, startPoint y: 223, endPoint x: 616, endPoint y: 228, distance: 275.7
click at [616, 228] on app-calendar-viewport "Mon 25 3/4 1 Job Tue 26 3/3 1 Job Wed 27 0/3 1 Job Thu 28 0/3 1 Job Fri 29 0/3 …" at bounding box center [342, 196] width 684 height 265
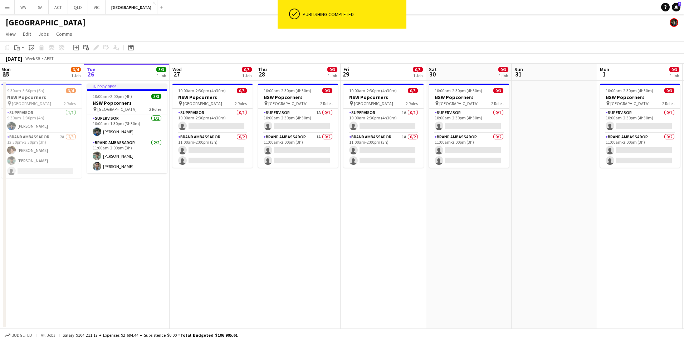
scroll to position [0, 158]
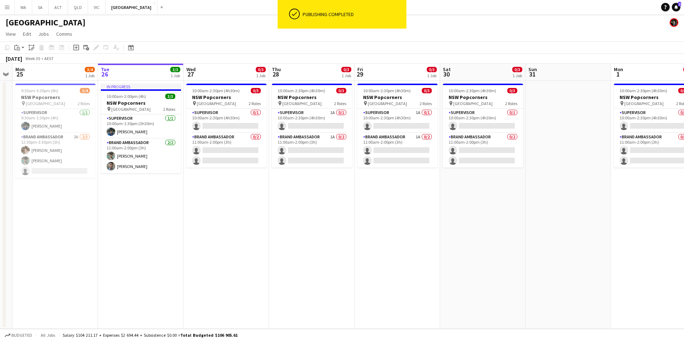
drag, startPoint x: 364, startPoint y: 215, endPoint x: 579, endPoint y: 221, distance: 215.0
click at [579, 221] on app-calendar-viewport "Sat 23 Sun 24 Mon 25 3/4 1 Job Tue 26 3/3 1 Job Wed 27 0/3 1 Job Thu 28 0/3 1 J…" at bounding box center [342, 196] width 684 height 265
drag, startPoint x: 177, startPoint y: 195, endPoint x: 269, endPoint y: 206, distance: 92.7
click at [269, 206] on app-calendar-viewport "Sat 23 Sun 24 Mon 25 3/4 1 Job Tue 26 3/3 1 Job Wed 27 0/3 1 Job Thu 28 0/3 1 J…" at bounding box center [342, 196] width 684 height 265
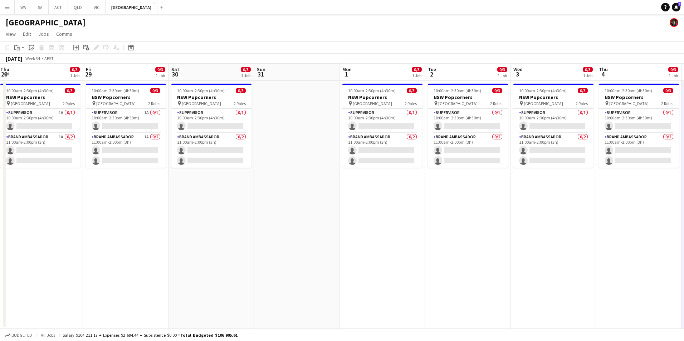
drag, startPoint x: 559, startPoint y: 211, endPoint x: 188, endPoint y: 222, distance: 371.7
click at [188, 222] on app-calendar-viewport "Mon 25 3/4 1 Job Tue 26 3/3 1 Job Wed 27 0/3 1 Job Thu 28 0/3 1 Job Fri 29 0/3 …" at bounding box center [342, 196] width 684 height 265
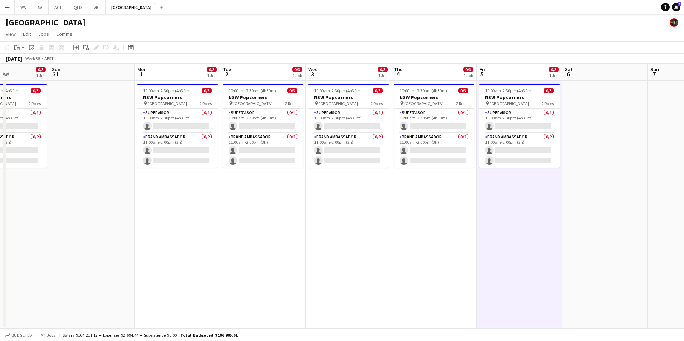
scroll to position [0, 241]
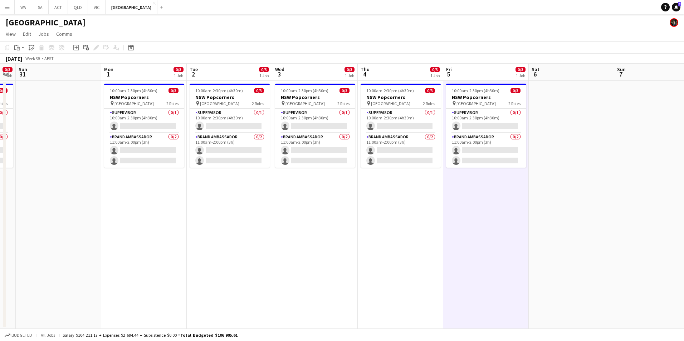
drag, startPoint x: 572, startPoint y: 215, endPoint x: 397, endPoint y: 213, distance: 175.6
click at [397, 213] on app-calendar-viewport "Thu 28 0/3 1 Job Fri 29 0/3 1 Job Sat 30 0/3 1 Job Sun 31 Mon 1 0/3 1 Job Tue 2…" at bounding box center [342, 196] width 684 height 265
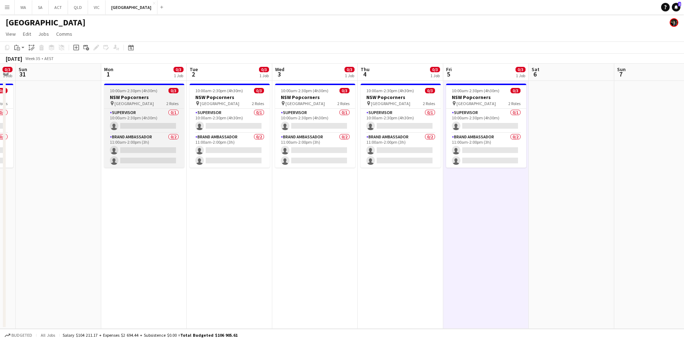
click at [141, 94] on h3 "NSW Popcorners" at bounding box center [144, 97] width 80 height 6
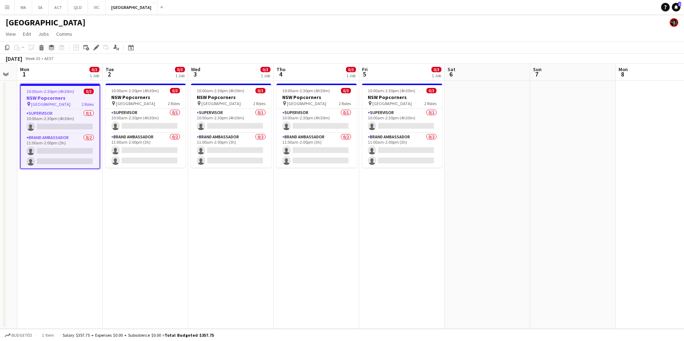
drag, startPoint x: 404, startPoint y: 197, endPoint x: 226, endPoint y: 217, distance: 179.2
click at [226, 217] on app-calendar-viewport "Fri 29 0/3 1 Job Sat 30 0/3 1 Job Sun 31 Mon 1 0/3 1 Job Tue 2 0/3 1 Job Wed 3 …" at bounding box center [342, 196] width 684 height 265
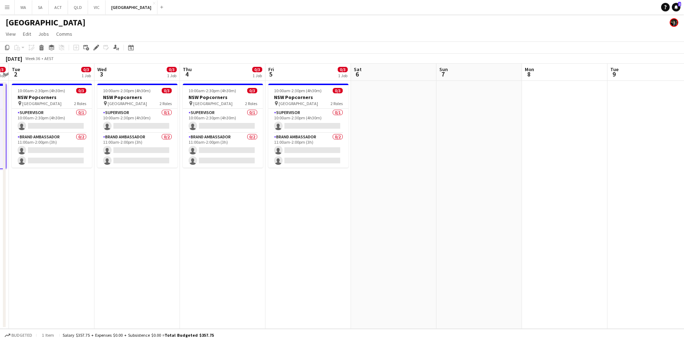
click at [578, 123] on app-date-cell at bounding box center [564, 205] width 85 height 248
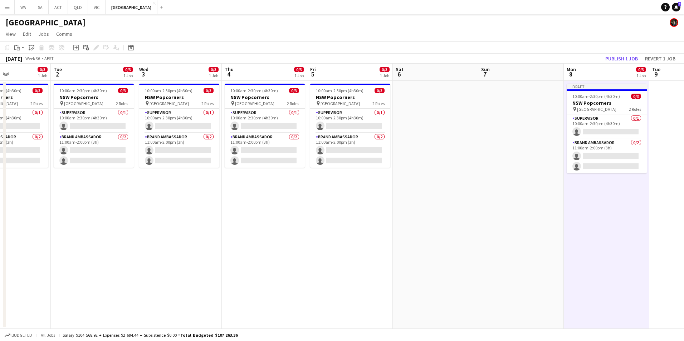
drag, startPoint x: 555, startPoint y: 235, endPoint x: 383, endPoint y: 232, distance: 171.7
click at [383, 232] on app-calendar-viewport "Sat 30 0/3 1 Job Sun 31 Mon 1 0/3 1 Job Tue 2 0/3 1 Job Wed 3 0/3 1 Job Thu 4 0…" at bounding box center [342, 196] width 684 height 265
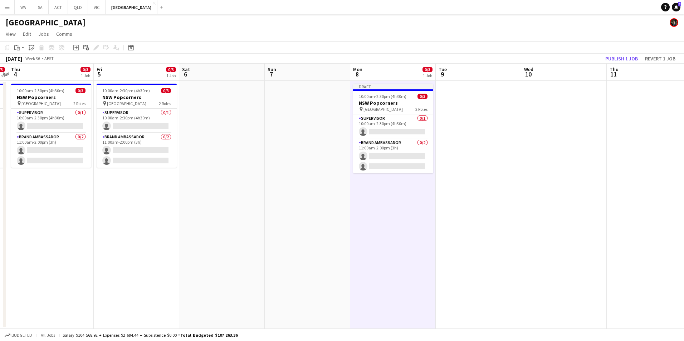
click at [590, 111] on app-date-cell at bounding box center [563, 205] width 85 height 248
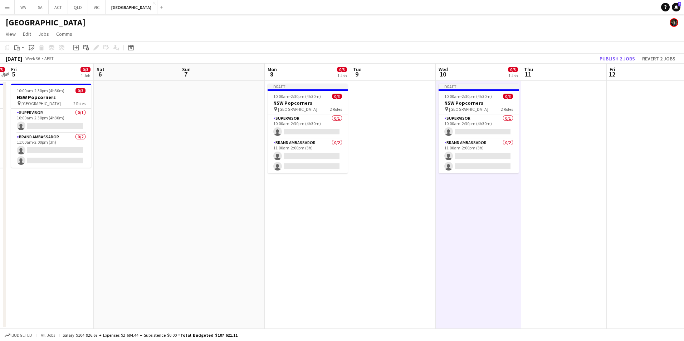
scroll to position [0, 201]
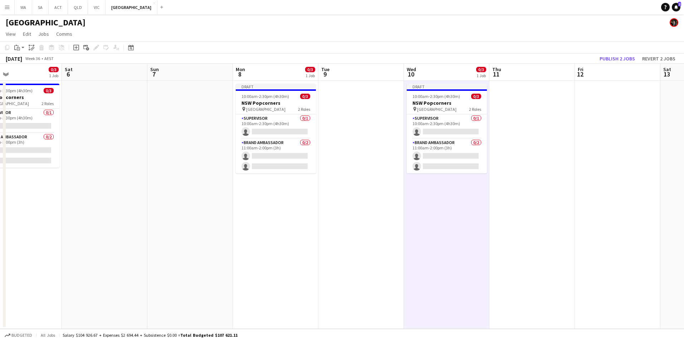
drag, startPoint x: 546, startPoint y: 196, endPoint x: 407, endPoint y: 188, distance: 138.9
click at [407, 188] on app-calendar-viewport "Tue 2 0/3 1 Job Wed 3 0/3 1 Job Thu 4 0/3 1 Job Fri 5 0/3 1 Job Sat 6 Sun 7 Mon…" at bounding box center [342, 196] width 684 height 265
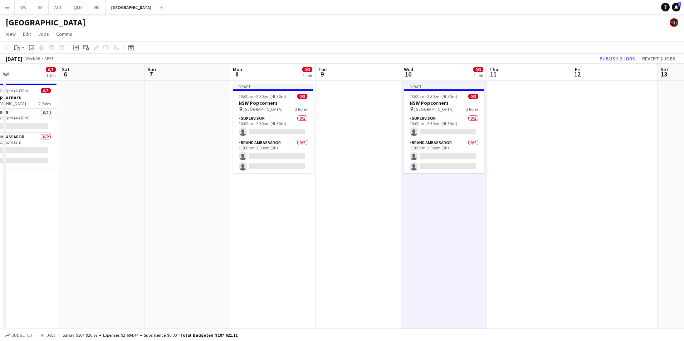
click at [630, 108] on app-date-cell at bounding box center [614, 205] width 85 height 248
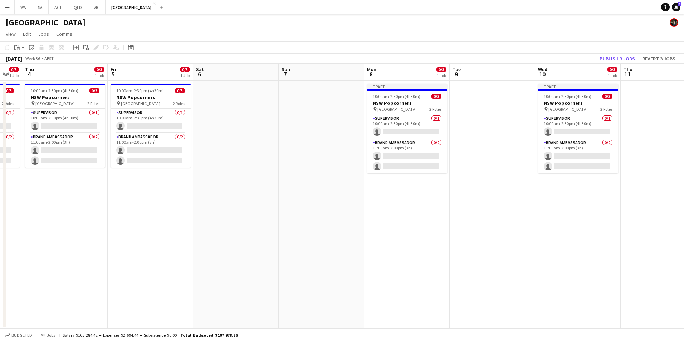
scroll to position [0, 148]
drag, startPoint x: 569, startPoint y: 226, endPoint x: 574, endPoint y: 226, distance: 5.0
click at [574, 226] on app-calendar-viewport "Tue 2 0/3 1 Job Wed 3 0/3 1 Job Thu 4 0/3 1 Job Fri 5 0/3 1 Job Sat 6 Sun 7 Mon…" at bounding box center [342, 196] width 684 height 265
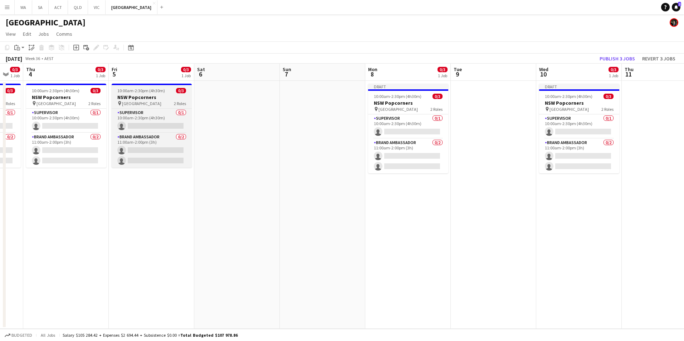
click at [156, 98] on h3 "NSW Popcorners" at bounding box center [152, 97] width 80 height 6
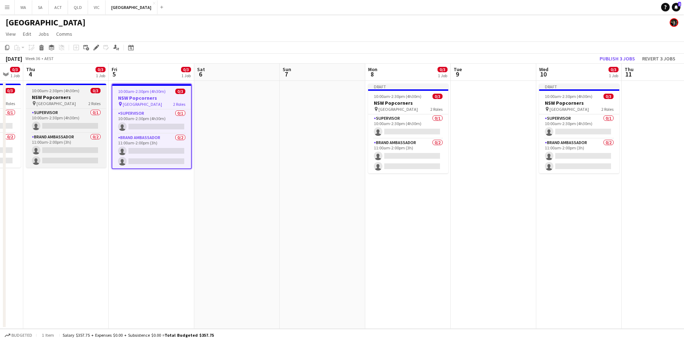
click at [69, 93] on span "10:00am-2:30pm (4h30m)" at bounding box center [56, 90] width 48 height 5
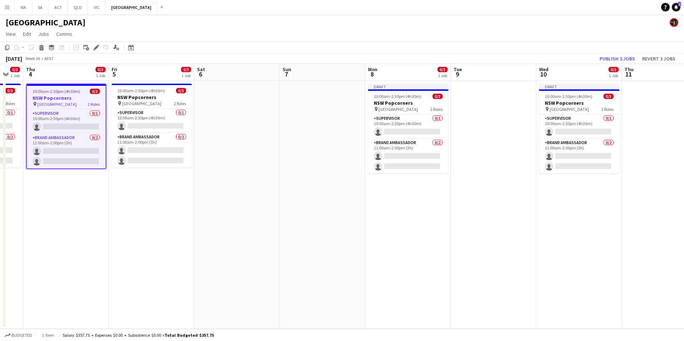
click at [502, 126] on app-date-cell at bounding box center [493, 205] width 85 height 248
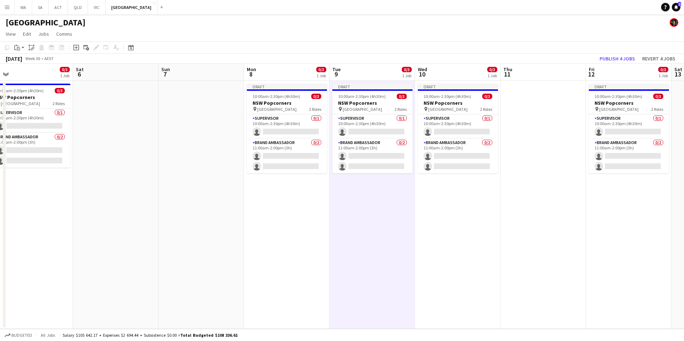
drag, startPoint x: 468, startPoint y: 255, endPoint x: 335, endPoint y: 240, distance: 133.8
click at [335, 241] on app-calendar-viewport "Tue 2 0/3 1 Job Wed 3 0/3 1 Job Thu 4 0/3 1 Job Fri 5 0/3 1 Job Sat 6 Sun 7 Mon…" at bounding box center [342, 196] width 684 height 265
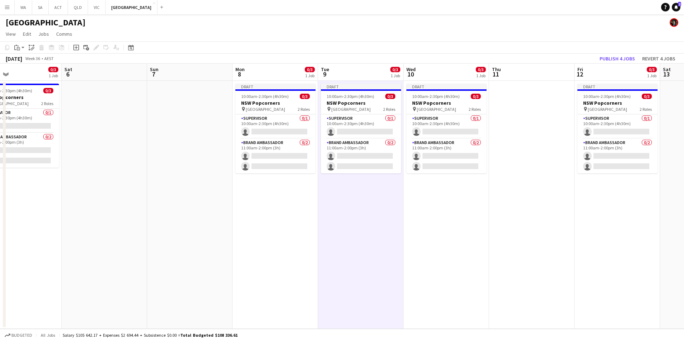
click at [508, 105] on app-date-cell at bounding box center [531, 205] width 85 height 248
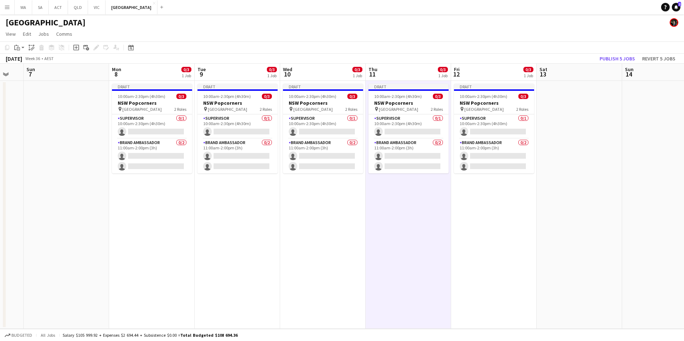
drag, startPoint x: 568, startPoint y: 226, endPoint x: 457, endPoint y: 230, distance: 111.3
click at [457, 230] on app-calendar-viewport "Thu 4 0/3 1 Job Fri 5 0/3 1 Job Sat 6 Sun 7 Mon 8 0/3 1 Job Tue 9 0/3 1 Job Wed…" at bounding box center [342, 196] width 684 height 265
click at [620, 58] on button "Publish 5 jobs" at bounding box center [616, 58] width 41 height 9
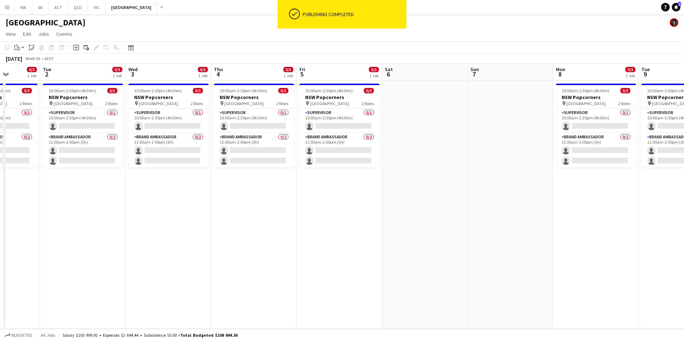
drag, startPoint x: 138, startPoint y: 217, endPoint x: 574, endPoint y: 229, distance: 435.7
click at [584, 231] on app-calendar-viewport "Sat 30 0/3 1 Job Sun 31 Mon 1 0/3 1 Job Tue 2 0/3 1 Job Wed 3 0/3 1 Job Thu 4 0…" at bounding box center [342, 196] width 684 height 265
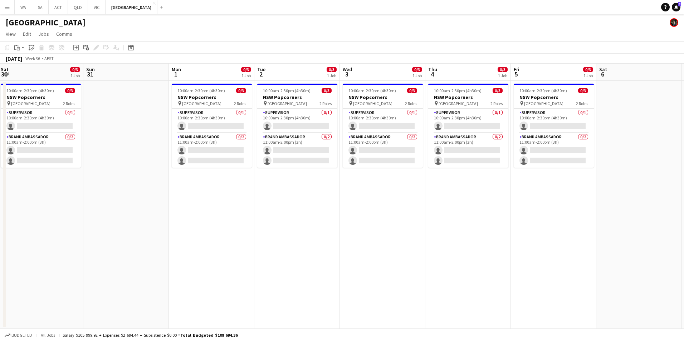
scroll to position [0, 182]
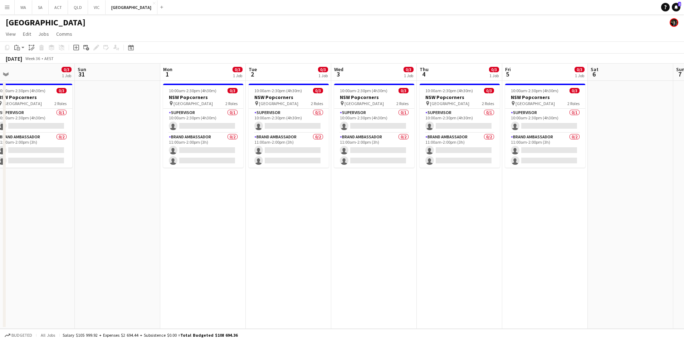
drag, startPoint x: 163, startPoint y: 220, endPoint x: 368, endPoint y: 252, distance: 207.0
click at [368, 252] on app-calendar-viewport "Thu 28 0/3 1 Job Fri 29 0/3 1 Job Sat 30 0/3 1 Job Sun 31 Mon 1 0/3 1 Job Tue 2…" at bounding box center [342, 196] width 684 height 265
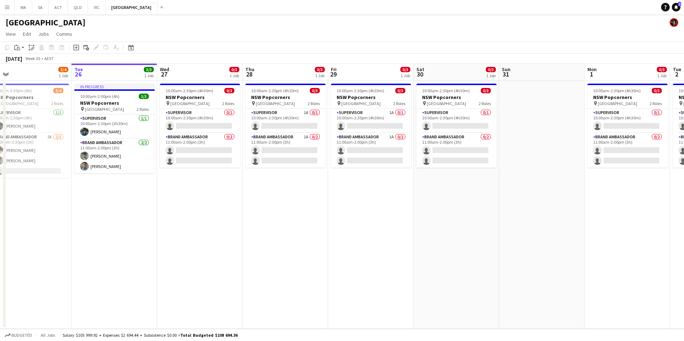
scroll to position [0, 159]
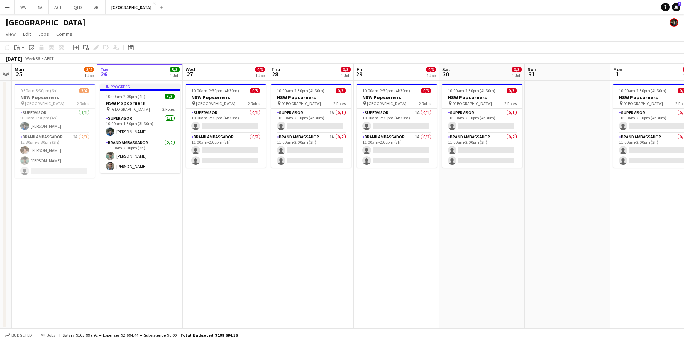
drag, startPoint x: 175, startPoint y: 233, endPoint x: 620, endPoint y: 250, distance: 445.2
click at [620, 250] on app-calendar-viewport "Sat 23 Sun 24 Mon 25 3/4 1 Job Tue 26 3/3 1 Job Wed 27 0/3 1 Job Thu 28 0/3 1 J…" at bounding box center [342, 196] width 684 height 265
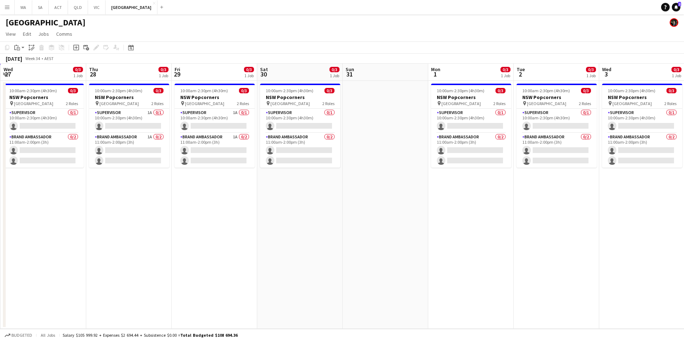
drag, startPoint x: 531, startPoint y: 235, endPoint x: 345, endPoint y: 248, distance: 186.4
click at [345, 248] on app-calendar-viewport "Sun 24 Mon 25 3/4 1 Job Tue 26 3/3 1 Job Wed 27 0/3 1 Job Thu 28 0/3 1 Job Fri …" at bounding box center [342, 196] width 684 height 265
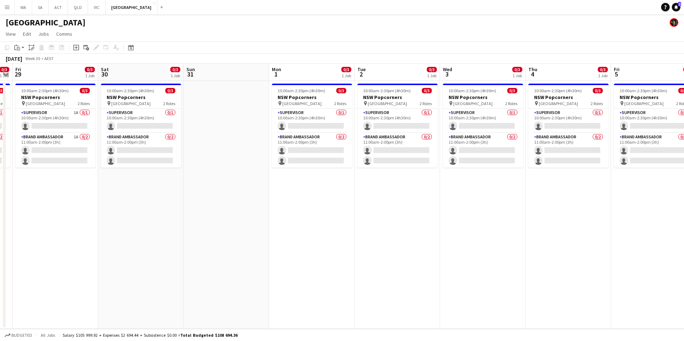
drag, startPoint x: 593, startPoint y: 230, endPoint x: 438, endPoint y: 245, distance: 155.9
click at [438, 245] on app-calendar-viewport "Tue 26 3/3 1 Job Wed 27 0/3 1 Job Thu 28 0/3 1 Job Fri 29 0/3 1 Job Sat 30 0/3 …" at bounding box center [342, 196] width 684 height 265
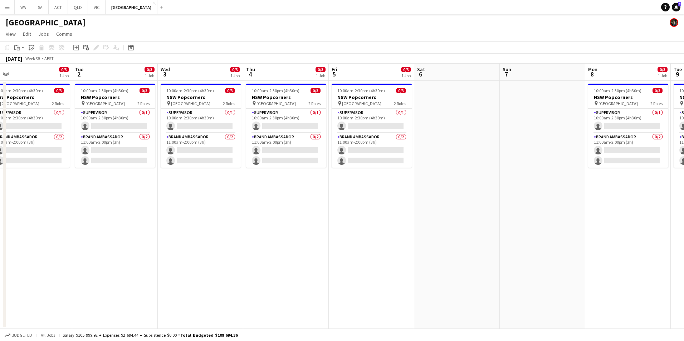
drag, startPoint x: 429, startPoint y: 245, endPoint x: 341, endPoint y: 246, distance: 88.7
click at [341, 246] on app-calendar-viewport "Fri 29 0/3 1 Job Sat 30 0/3 1 Job Sun 31 Mon 1 0/3 1 Job Tue 2 0/3 1 Job Wed 3 …" at bounding box center [342, 196] width 684 height 265
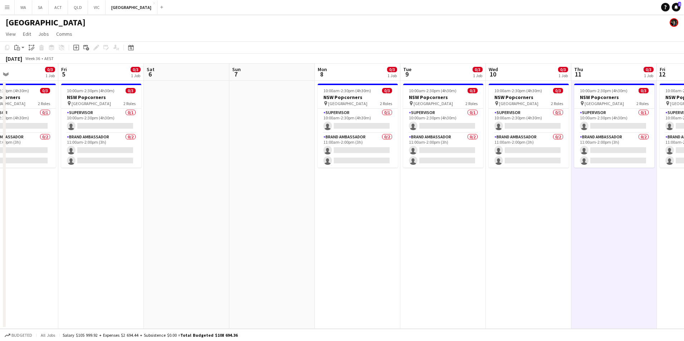
drag, startPoint x: 328, startPoint y: 238, endPoint x: 218, endPoint y: 242, distance: 109.5
click at [218, 242] on app-calendar-viewport "Mon 1 0/3 1 Job Tue 2 0/3 1 Job Wed 3 0/3 1 Job Thu 4 0/3 1 Job Fri 5 0/3 1 Job…" at bounding box center [342, 196] width 684 height 265
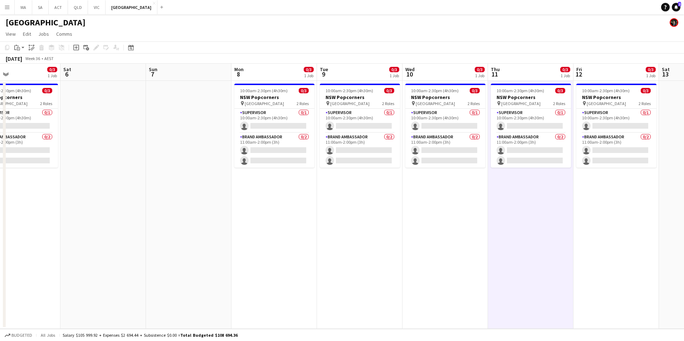
drag, startPoint x: 515, startPoint y: 228, endPoint x: 310, endPoint y: 228, distance: 204.2
click at [311, 229] on app-calendar-viewport "Tue 2 0/3 1 Job Wed 3 0/3 1 Job Thu 4 0/3 1 Job Fri 5 0/3 1 Job Sat 6 Sun 7 Mon…" at bounding box center [342, 196] width 684 height 265
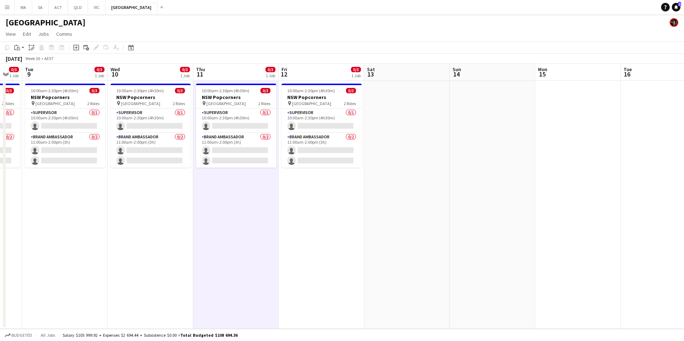
drag, startPoint x: 507, startPoint y: 231, endPoint x: 403, endPoint y: 229, distance: 103.7
click at [403, 229] on app-calendar-viewport "Sat 6 Sun 7 Mon 8 0/3 1 Job Tue 9 0/3 1 Job Wed 10 0/3 1 Job Thu 11 0/3 1 Job F…" at bounding box center [342, 196] width 684 height 265
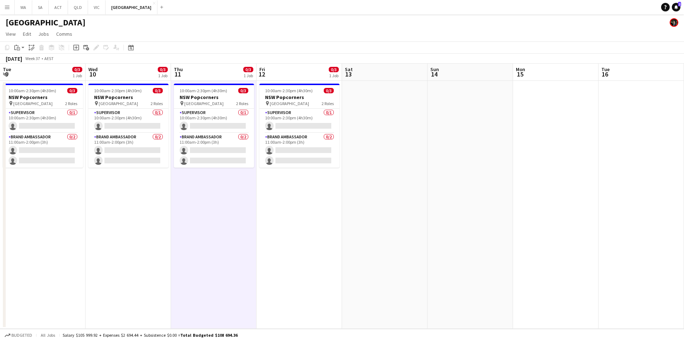
drag, startPoint x: 292, startPoint y: 232, endPoint x: 774, endPoint y: 245, distance: 482.2
click at [683, 245] on html "Menu Boards Boards Boards All jobs Status Workforce Workforce My Workforce Recr…" at bounding box center [342, 170] width 684 height 341
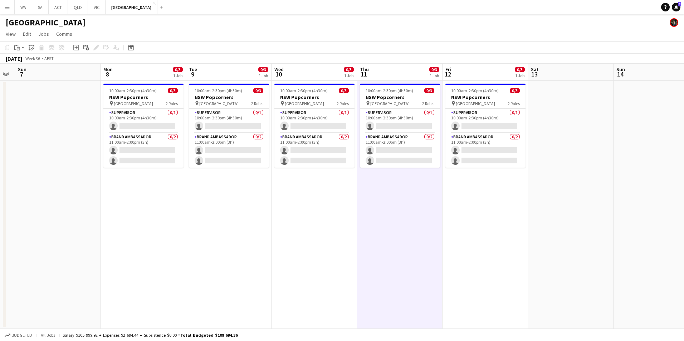
drag, startPoint x: 445, startPoint y: 248, endPoint x: 740, endPoint y: 243, distance: 295.0
click at [683, 243] on html "Menu Boards Boards Boards All jobs Status Workforce Workforce My Workforce Recr…" at bounding box center [342, 170] width 684 height 341
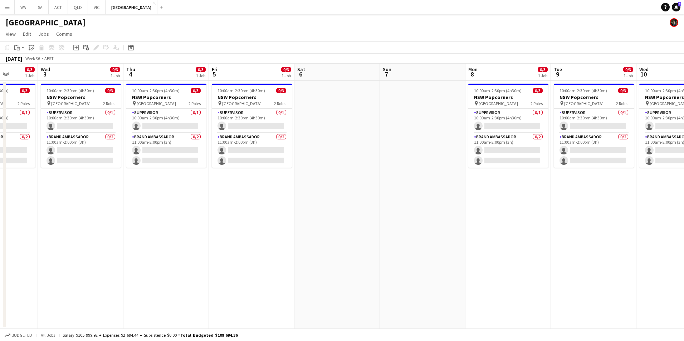
drag, startPoint x: 311, startPoint y: 251, endPoint x: 587, endPoint y: 239, distance: 277.0
click at [587, 239] on app-calendar-viewport "Sun 31 Mon 1 0/3 1 Job Tue 2 0/3 1 Job Wed 3 0/3 1 Job Thu 4 0/3 1 Job Fri 5 0/…" at bounding box center [342, 196] width 684 height 265
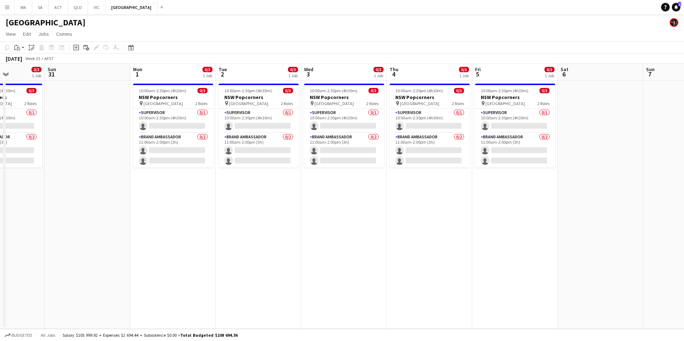
drag, startPoint x: 306, startPoint y: 239, endPoint x: 524, endPoint y: 230, distance: 218.3
click at [524, 230] on app-calendar-viewport "Thu 28 0/3 1 Job Fri 29 0/3 1 Job Sat 30 0/3 1 Job Sun 31 Mon 1 0/3 1 Job Tue 2…" at bounding box center [342, 196] width 684 height 265
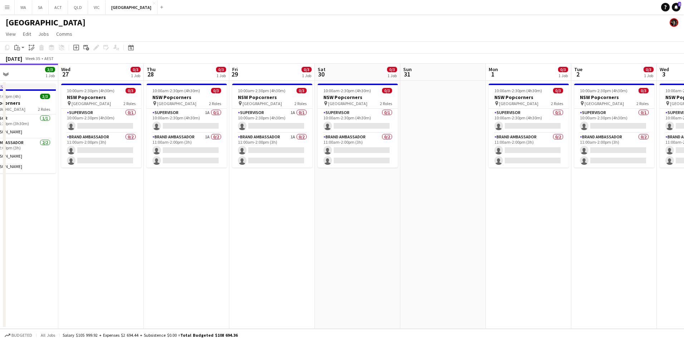
scroll to position [0, 195]
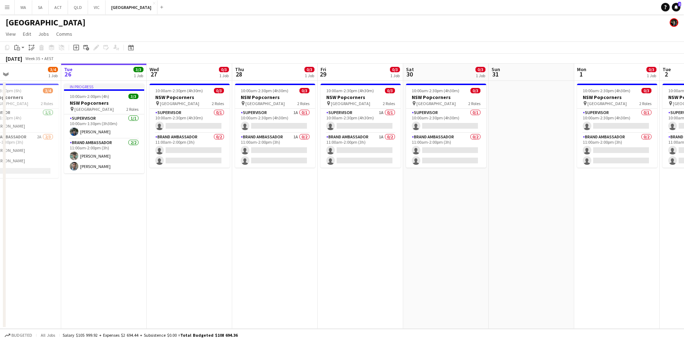
drag, startPoint x: 405, startPoint y: 229, endPoint x: 523, endPoint y: 222, distance: 118.6
click at [523, 222] on app-calendar-viewport "Sat 23 Sun 24 Mon 25 3/4 1 Job Tue 26 3/3 1 Job Wed 27 0/3 1 Job Thu 28 0/3 1 J…" at bounding box center [342, 196] width 684 height 265
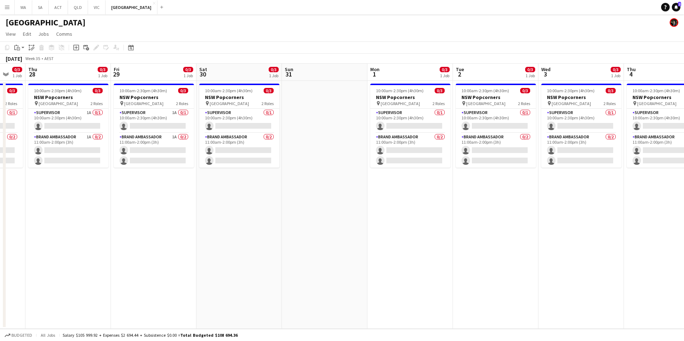
scroll to position [0, 249]
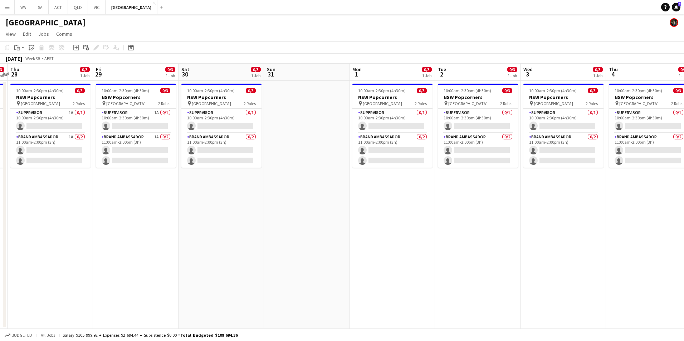
drag, startPoint x: 372, startPoint y: 238, endPoint x: 150, endPoint y: 244, distance: 222.1
click at [150, 244] on app-calendar-viewport "Mon 25 3/4 1 Job Tue 26 3/3 1 Job Wed 27 0/3 1 Job Thu 28 0/3 1 Job Fri 29 0/3 …" at bounding box center [342, 196] width 684 height 265
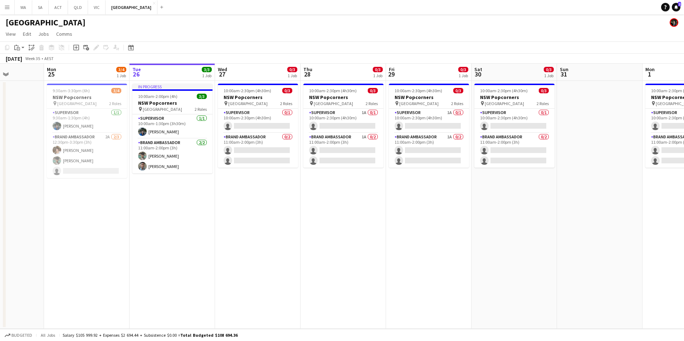
drag, startPoint x: 268, startPoint y: 205, endPoint x: 561, endPoint y: 138, distance: 300.2
click at [561, 138] on app-calendar-viewport "Fri 22 Sat 23 Sun 24 Mon 25 3/4 1 Job Tue 26 3/3 1 Job Wed 27 0/3 1 Job Thu 28 …" at bounding box center [342, 196] width 684 height 265
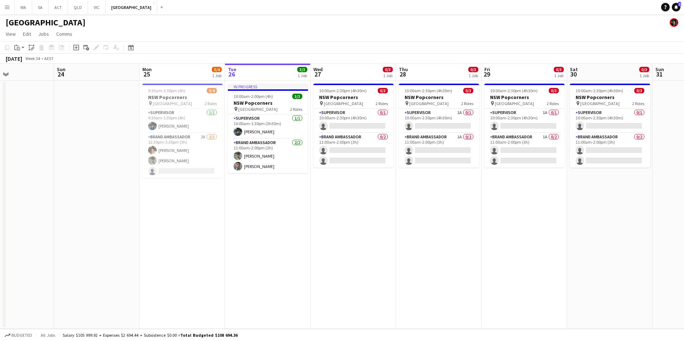
drag, startPoint x: 221, startPoint y: 221, endPoint x: 291, endPoint y: 212, distance: 71.3
click at [291, 212] on app-calendar-viewport "Thu 21 1/1 1 Job Fri 22 Sat 23 Sun 24 Mon 25 3/4 1 Job Tue 26 3/3 1 Job Wed 27 …" at bounding box center [342, 196] width 684 height 265
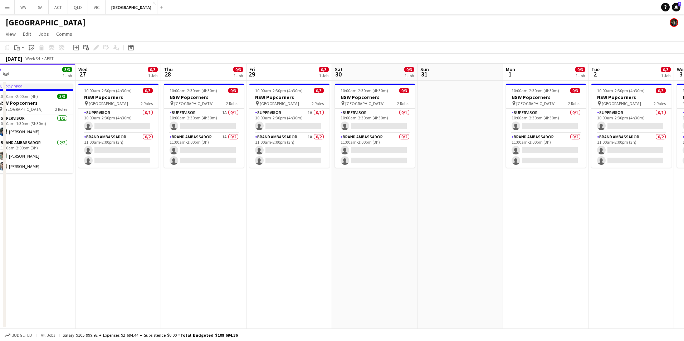
scroll to position [0, 236]
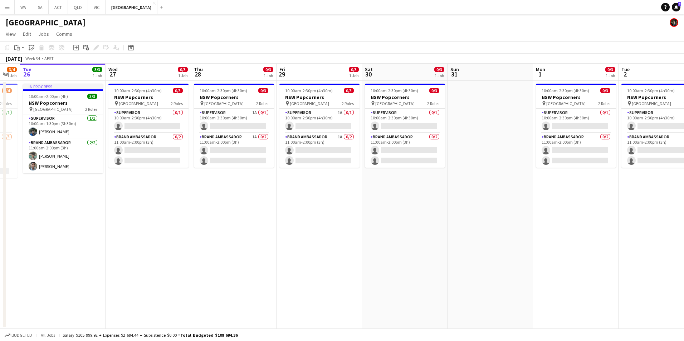
drag, startPoint x: 472, startPoint y: 189, endPoint x: 267, endPoint y: 217, distance: 206.9
click at [267, 217] on app-calendar-viewport "Sat 23 Sun 24 Mon 25 3/4 1 Job Tue 26 3/3 1 Job Wed 27 0/3 1 Job Thu 28 0/3 1 J…" at bounding box center [342, 196] width 684 height 265
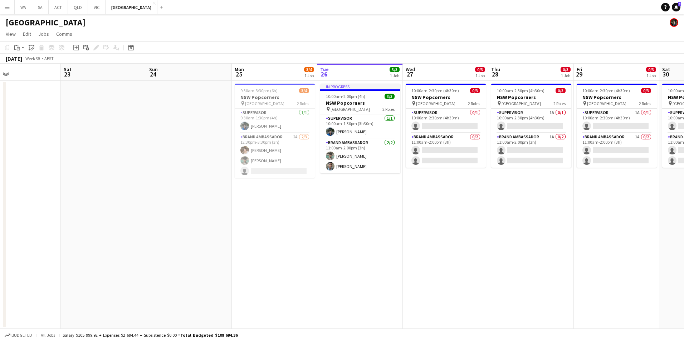
drag, startPoint x: 448, startPoint y: 208, endPoint x: 482, endPoint y: 207, distance: 33.3
click at [482, 207] on app-calendar-viewport "Wed 20 1/1 1 Job Thu 21 1/1 1 Job Fri 22 Sat 23 Sun 24 Mon 25 3/4 1 Job Tue 26 …" at bounding box center [342, 196] width 684 height 265
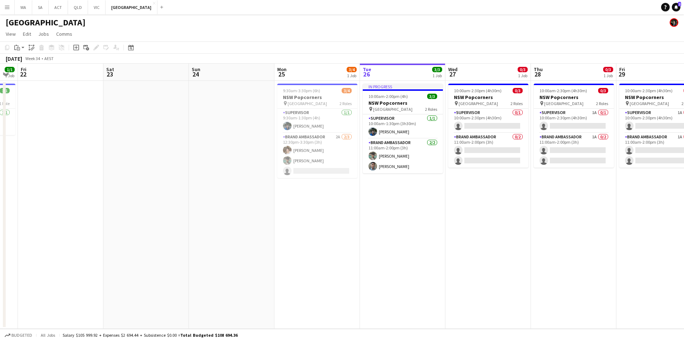
scroll to position [0, 212]
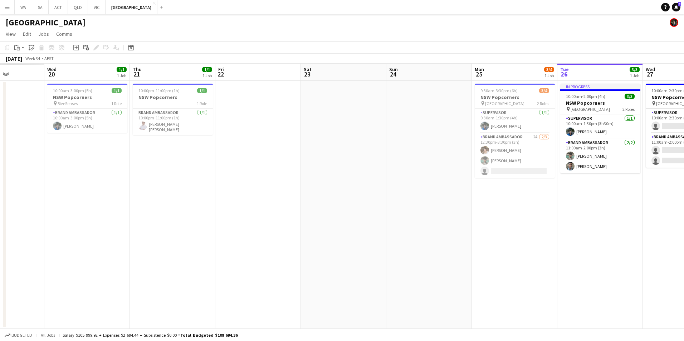
drag, startPoint x: 372, startPoint y: 244, endPoint x: 612, endPoint y: 200, distance: 243.8
click at [612, 200] on app-calendar-viewport "Sun 17 Mon 18 Tue 19 Wed 20 1/1 1 Job Thu 21 1/1 1 Job Fri 22 Sat 23 Sun 24 Mon…" at bounding box center [342, 196] width 684 height 265
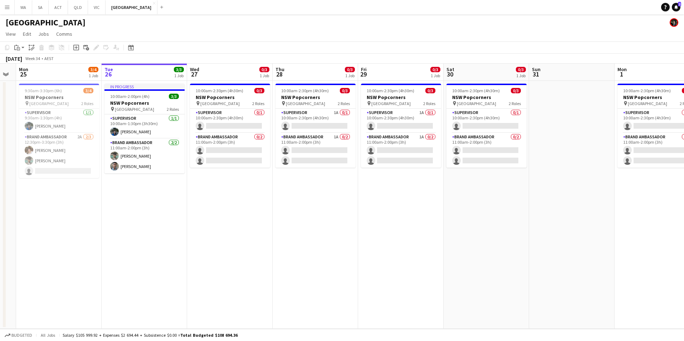
scroll to position [0, 212]
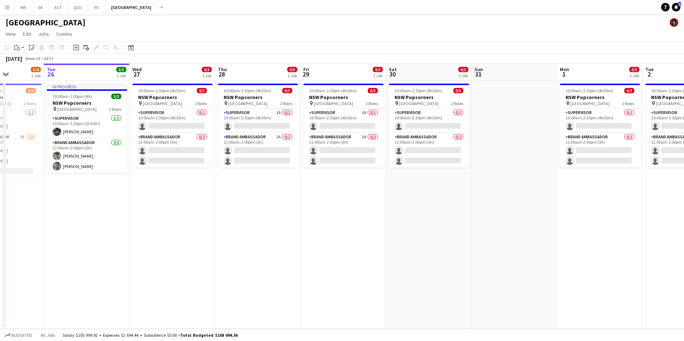
drag, startPoint x: 664, startPoint y: 221, endPoint x: 151, endPoint y: 291, distance: 517.9
click at [151, 291] on app-calendar-viewport "Sat 23 Sun 24 Mon 25 3/4 1 Job Tue 26 3/3 1 Job Wed 27 0/3 1 Job Thu 28 0/3 1 J…" at bounding box center [342, 196] width 684 height 265
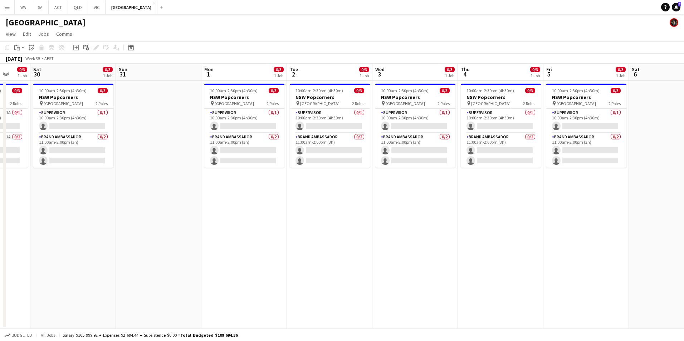
drag, startPoint x: 549, startPoint y: 239, endPoint x: 196, endPoint y: 265, distance: 354.2
click at [196, 265] on app-calendar-viewport "Wed 27 0/3 1 Job Thu 28 0/3 1 Job Fri 29 0/3 1 Job Sat 30 0/3 1 Job Sun 31 Mon …" at bounding box center [342, 196] width 684 height 265
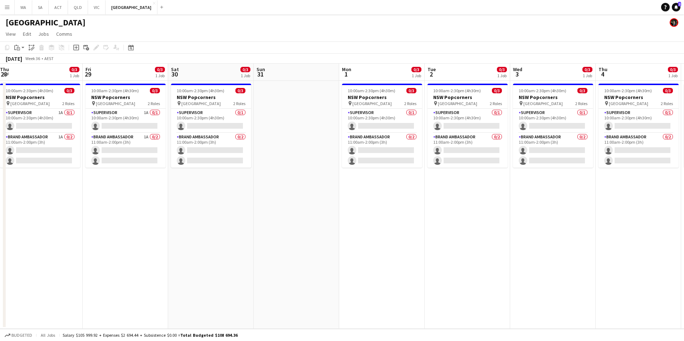
drag, startPoint x: 489, startPoint y: 215, endPoint x: 626, endPoint y: 247, distance: 141.3
click at [626, 247] on app-calendar-viewport "Tue 26 3/3 1 Job Wed 27 0/3 1 Job Thu 28 0/3 1 Job Fri 29 0/3 1 Job Sat 30 0/3 …" at bounding box center [342, 196] width 684 height 265
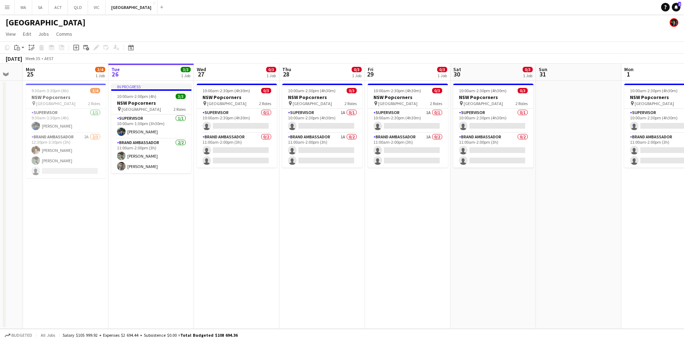
drag, startPoint x: 254, startPoint y: 218, endPoint x: 536, endPoint y: 243, distance: 283.3
click at [536, 243] on app-calendar-viewport "Sat 23 Sun 24 Mon 25 3/4 1 Job Tue 26 3/3 1 Job Wed 27 0/3 1 Job Thu 28 0/3 1 J…" at bounding box center [342, 196] width 684 height 265
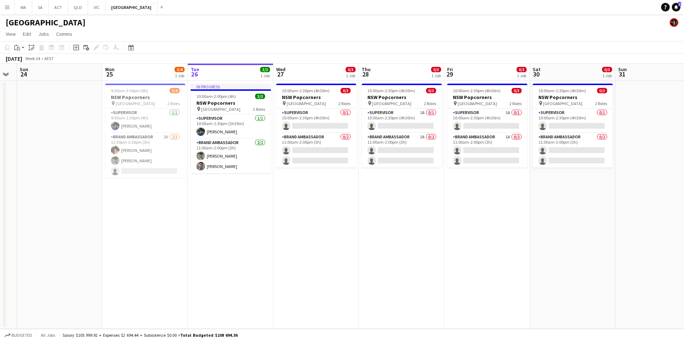
scroll to position [0, 149]
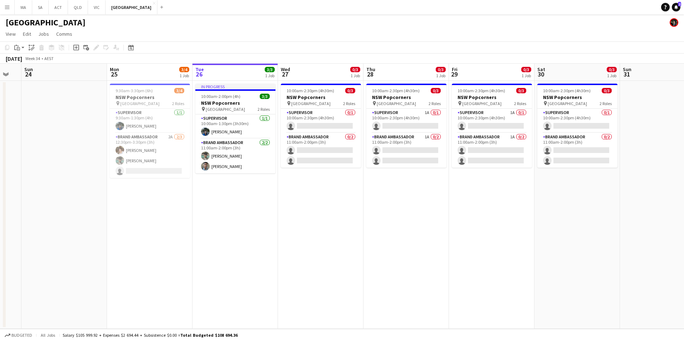
drag, startPoint x: 262, startPoint y: 230, endPoint x: 346, endPoint y: 237, distance: 84.3
click at [346, 237] on app-calendar-viewport "Fri 22 Sat 23 Sun 24 Mon 25 3/4 1 Job Tue 26 3/3 1 Job Wed 27 0/3 1 Job Thu 28 …" at bounding box center [342, 196] width 684 height 265
click at [305, 140] on app-card-role "Brand Ambassador 0/2 11:00am-2:00pm (3h) single-neutral-actions single-neutral-…" at bounding box center [321, 150] width 80 height 35
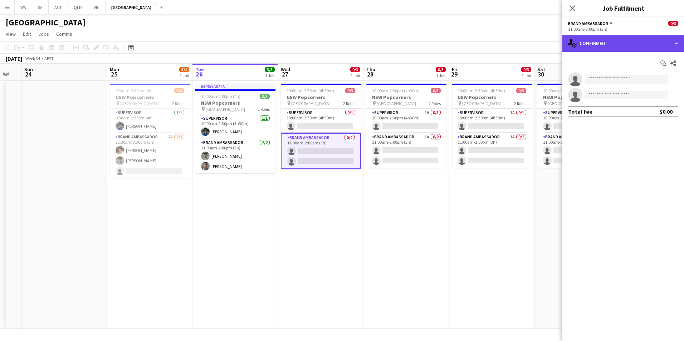
click at [606, 41] on div "single-neutral-actions-check-2 Confirmed" at bounding box center [623, 43] width 122 height 17
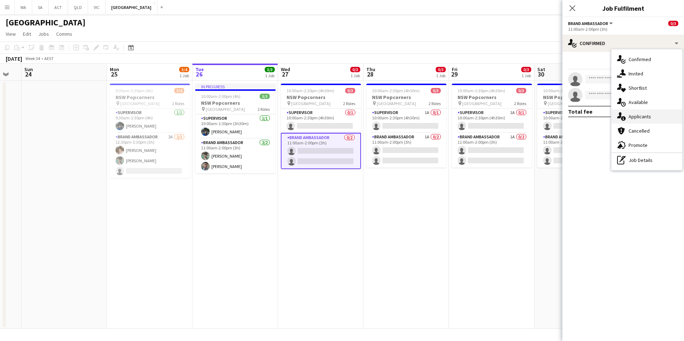
click at [649, 119] on div "single-neutral-actions-information Applicants" at bounding box center [646, 116] width 71 height 14
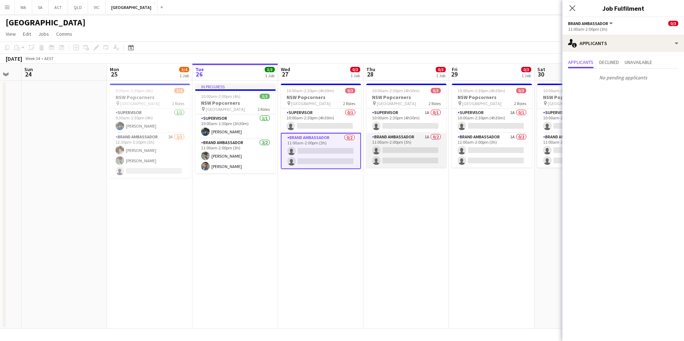
click at [399, 136] on app-card-role "Brand Ambassador 1A 0/2 11:00am-2:00pm (3h) single-neutral-actions single-neutr…" at bounding box center [406, 150] width 80 height 35
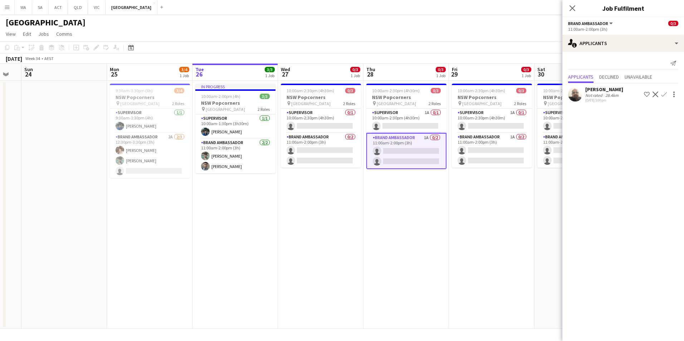
click at [666, 94] on app-icon "Confirm" at bounding box center [664, 95] width 6 height 6
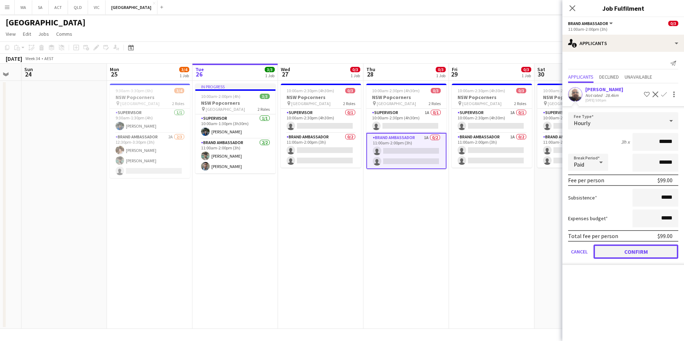
click at [643, 249] on button "Confirm" at bounding box center [635, 252] width 85 height 14
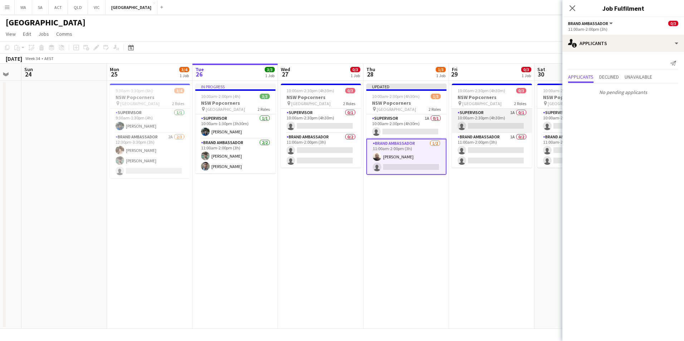
click at [487, 132] on app-card-role "Supervisor 1A 0/1 10:00am-2:30pm (4h30m) single-neutral-actions" at bounding box center [492, 121] width 80 height 24
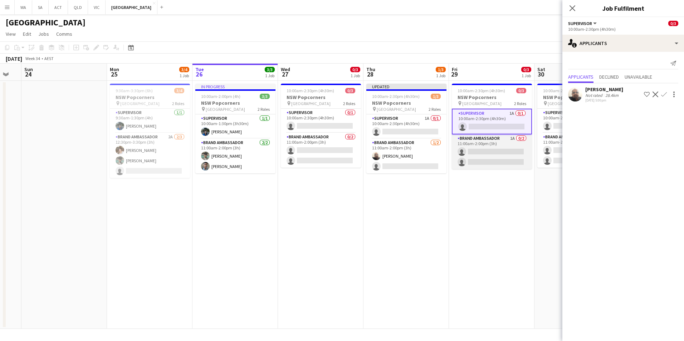
click at [493, 142] on app-card-role "Brand Ambassador 1A 0/2 11:00am-2:00pm (3h) single-neutral-actions single-neutr…" at bounding box center [492, 151] width 80 height 35
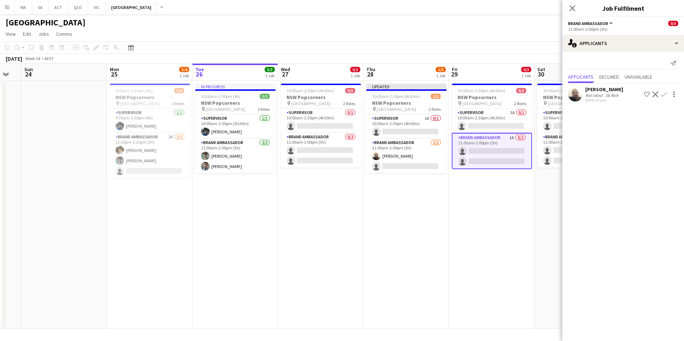
click at [667, 93] on button "Confirm" at bounding box center [663, 94] width 9 height 9
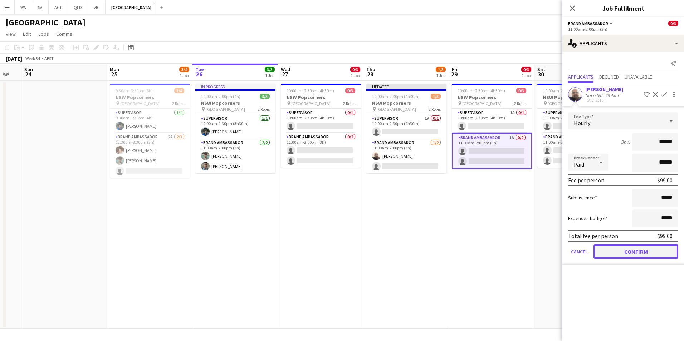
click at [642, 253] on button "Confirm" at bounding box center [635, 252] width 85 height 14
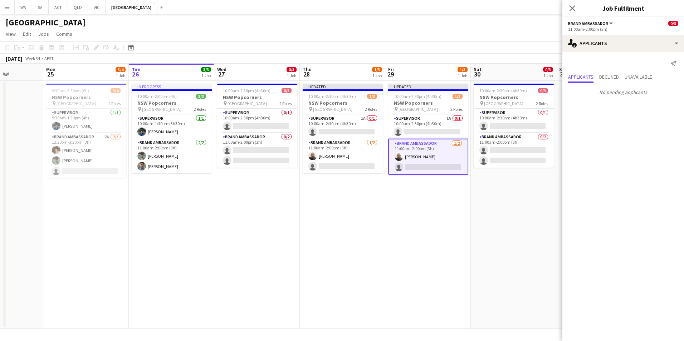
scroll to position [0, 247]
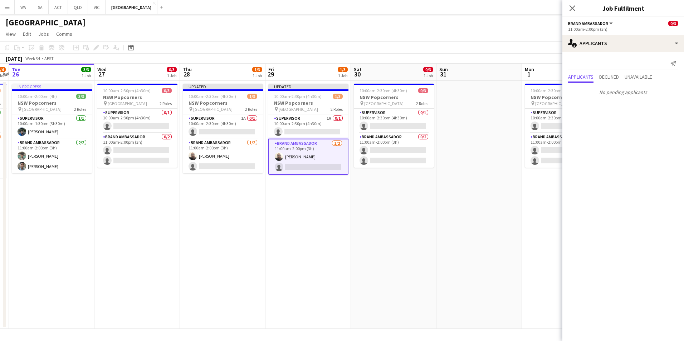
drag, startPoint x: 366, startPoint y: 233, endPoint x: 277, endPoint y: 225, distance: 89.4
click at [277, 225] on app-calendar-viewport "Sat 23 Sun 24 Mon 25 3/4 1 Job Tue 26 3/3 1 Job Wed 27 0/3 1 Job Thu 28 1/3 1 J…" at bounding box center [342, 196] width 684 height 265
click at [409, 137] on app-card-role "Brand Ambassador 0/2 11:00am-2:00pm (3h) single-neutral-actions single-neutral-…" at bounding box center [394, 150] width 80 height 35
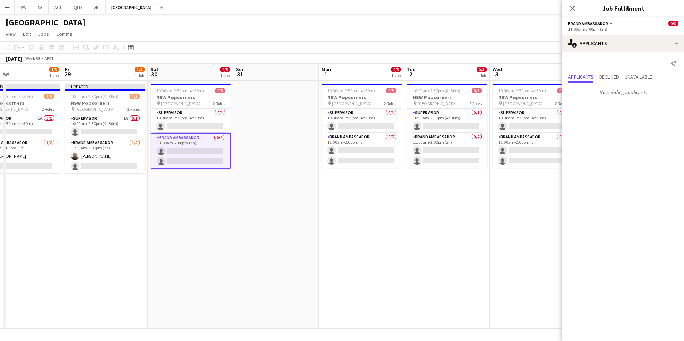
drag, startPoint x: 293, startPoint y: 206, endPoint x: 226, endPoint y: 217, distance: 68.1
click at [226, 217] on app-calendar-viewport "Mon 25 3/4 1 Job Tue 26 3/3 1 Job Wed 27 0/3 1 Job Thu 28 1/3 1 Job Fri 29 1/3 …" at bounding box center [342, 196] width 684 height 265
click at [373, 138] on app-card-role "Brand Ambassador 0/2 11:00am-2:00pm (3h) single-neutral-actions single-neutral-…" at bounding box center [360, 150] width 80 height 35
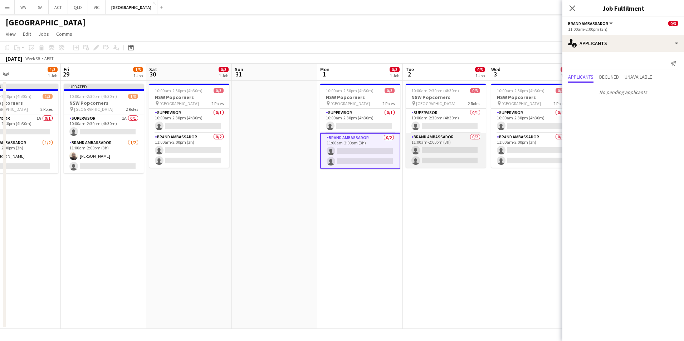
click at [458, 138] on app-card-role "Brand Ambassador 0/2 11:00am-2:00pm (3h) single-neutral-actions single-neutral-…" at bounding box center [445, 150] width 80 height 35
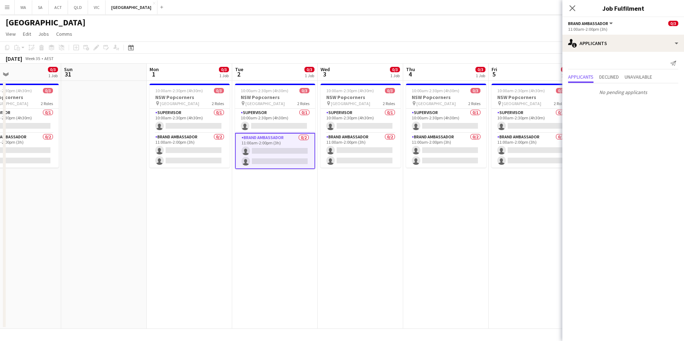
drag, startPoint x: 512, startPoint y: 201, endPoint x: 340, endPoint y: 215, distance: 173.0
click at [340, 215] on app-calendar-viewport "Wed 27 0/3 1 Job Thu 28 1/3 1 Job Fri 29 1/3 1 Job Sat 30 0/3 1 Job Sun 31 Mon …" at bounding box center [342, 196] width 684 height 265
click at [357, 142] on app-card-role "Brand Ambassador 0/2 11:00am-2:00pm (3h) single-neutral-actions single-neutral-…" at bounding box center [359, 150] width 80 height 35
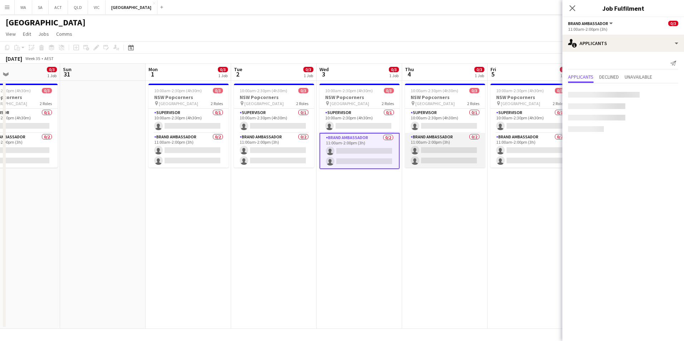
click at [457, 140] on app-card-role "Brand Ambassador 0/2 11:00am-2:00pm (3h) single-neutral-actions single-neutral-…" at bounding box center [445, 150] width 80 height 35
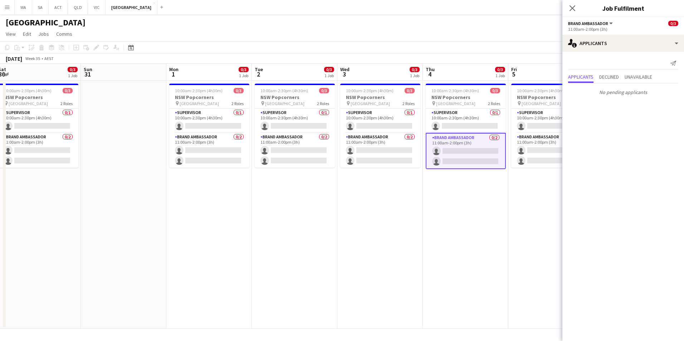
scroll to position [0, 220]
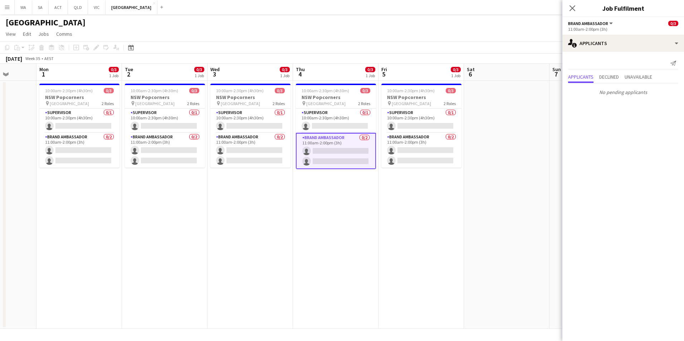
drag, startPoint x: 490, startPoint y: 211, endPoint x: 386, endPoint y: 217, distance: 103.9
click at [386, 217] on app-calendar-viewport "Fri 29 1/3 1 Job Sat 30 0/3 1 Job Sun 31 Mon 1 0/3 1 Job Tue 2 0/3 1 Job Wed 3 …" at bounding box center [342, 196] width 684 height 265
click at [402, 141] on app-card-role "Brand Ambassador 0/2 11:00am-2:00pm (3h) single-neutral-actions single-neutral-…" at bounding box center [421, 150] width 80 height 35
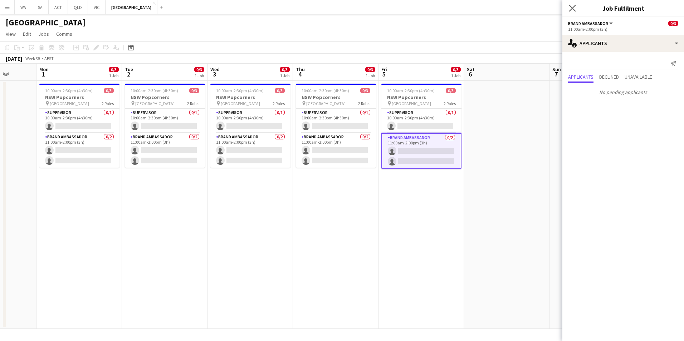
click at [568, 12] on app-icon "Close pop-in" at bounding box center [572, 8] width 10 height 10
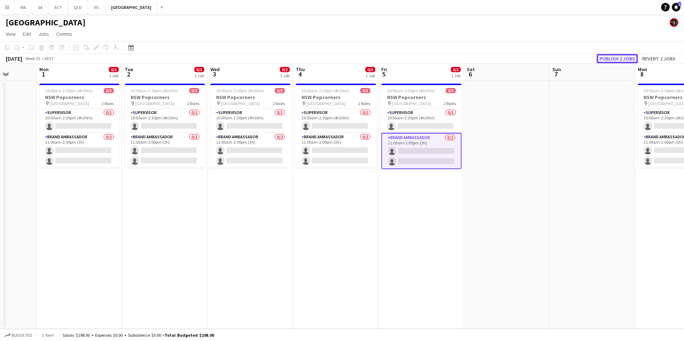
click at [617, 60] on button "Publish 2 jobs" at bounding box center [616, 58] width 41 height 9
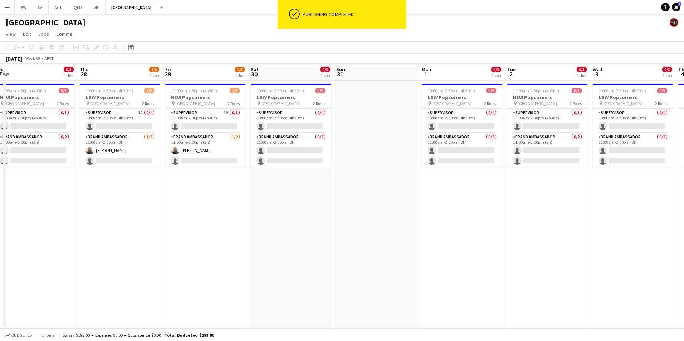
drag, startPoint x: 486, startPoint y: 237, endPoint x: 559, endPoint y: 226, distance: 74.2
click at [559, 226] on app-calendar-viewport "Mon 25 3/4 1 Job Tue 26 3/3 1 Job Wed 27 0/3 1 Job Thu 28 1/3 1 Job Fri 29 1/3 …" at bounding box center [342, 196] width 684 height 265
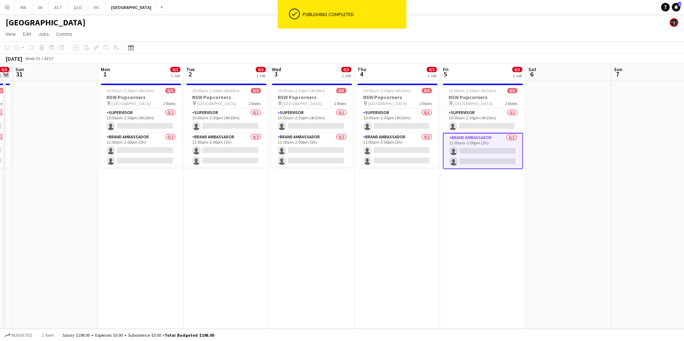
drag, startPoint x: 619, startPoint y: 226, endPoint x: 127, endPoint y: 265, distance: 493.3
click at [127, 265] on app-calendar-viewport "Thu 28 1/3 1 Job Fri 29 1/3 1 Job Sat 30 0/3 1 Job Sun 31 Mon 1 0/3 1 Job Tue 2…" at bounding box center [342, 196] width 684 height 265
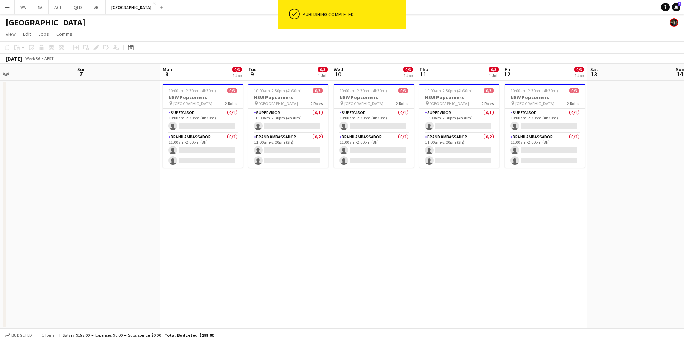
scroll to position [0, 261]
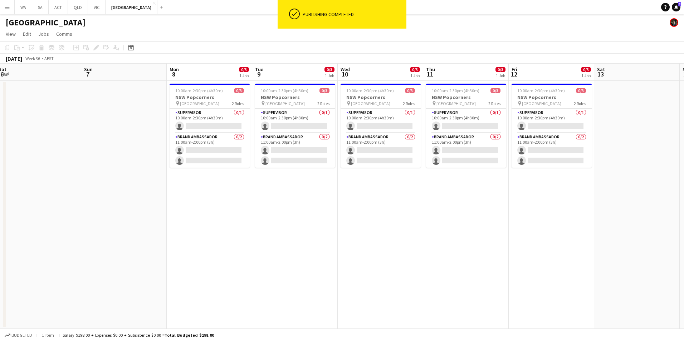
drag, startPoint x: 453, startPoint y: 230, endPoint x: 95, endPoint y: 244, distance: 358.9
click at [95, 244] on app-calendar-viewport "Wed 3 0/3 1 Job Thu 4 0/3 1 Job Fri 5 0/3 1 Job Sat 6 Sun 7 Mon 8 0/3 1 Job Tue…" at bounding box center [342, 196] width 684 height 265
click at [228, 137] on app-card-role "Brand Ambassador 0/2 11:00am-2:00pm (3h) single-neutral-actions single-neutral-…" at bounding box center [209, 150] width 80 height 35
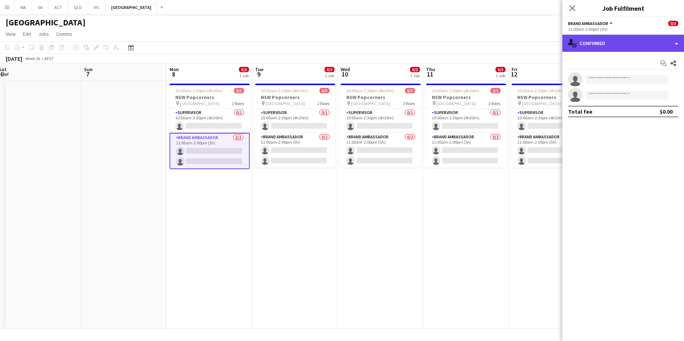
click at [625, 47] on div "single-neutral-actions-check-2 Confirmed" at bounding box center [623, 43] width 122 height 17
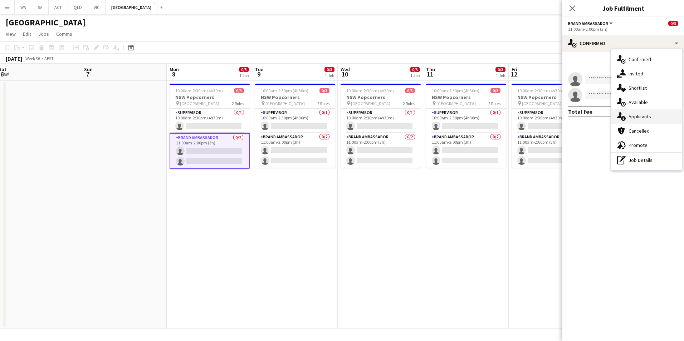
click at [653, 113] on div "single-neutral-actions-information Applicants" at bounding box center [646, 116] width 71 height 14
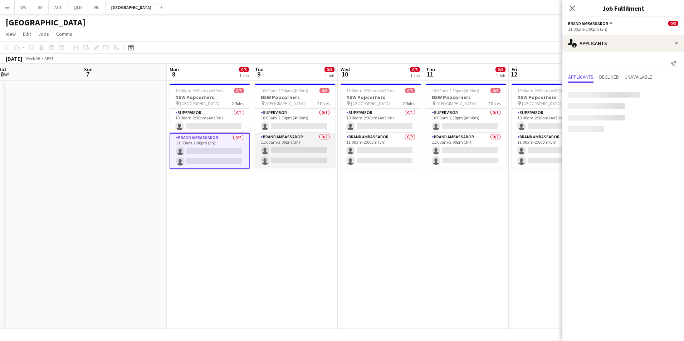
click at [301, 140] on app-card-role "Brand Ambassador 0/2 11:00am-2:00pm (3h) single-neutral-actions single-neutral-…" at bounding box center [295, 150] width 80 height 35
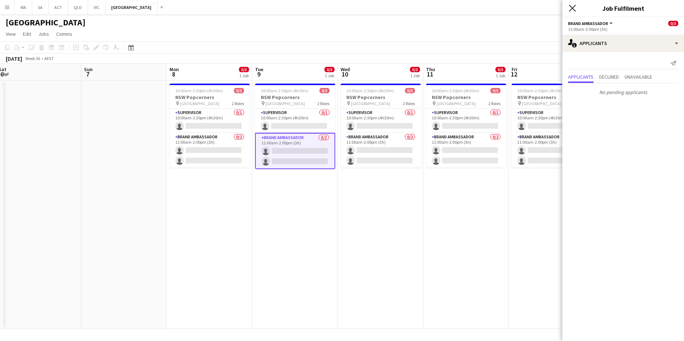
click at [572, 7] on icon "Close pop-in" at bounding box center [572, 8] width 7 height 7
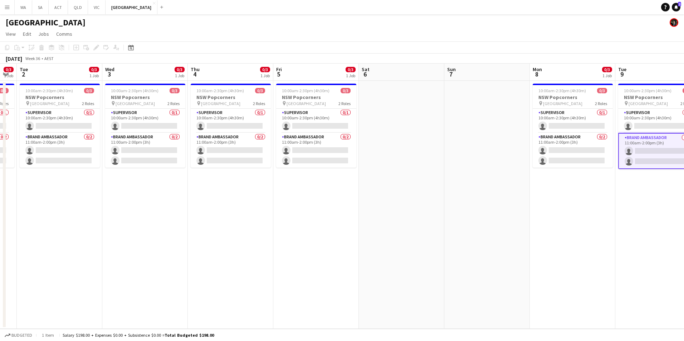
drag, startPoint x: 630, startPoint y: 223, endPoint x: 700, endPoint y: 217, distance: 71.1
click at [683, 217] on html "Menu Boards Boards Boards All jobs Status Workforce Workforce My Workforce Recr…" at bounding box center [342, 170] width 684 height 341
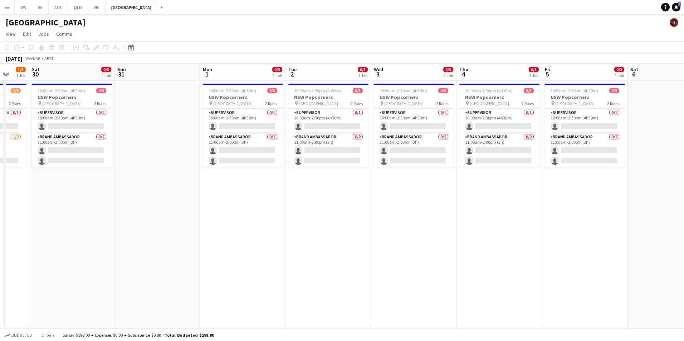
drag, startPoint x: 403, startPoint y: 221, endPoint x: 569, endPoint y: 212, distance: 166.2
click at [569, 212] on app-calendar-viewport "Wed 27 0/3 1 Job Thu 28 1/3 1 Job Fri 29 1/3 1 Job Sat 30 0/3 1 Job Sun 31 Mon …" at bounding box center [342, 196] width 684 height 265
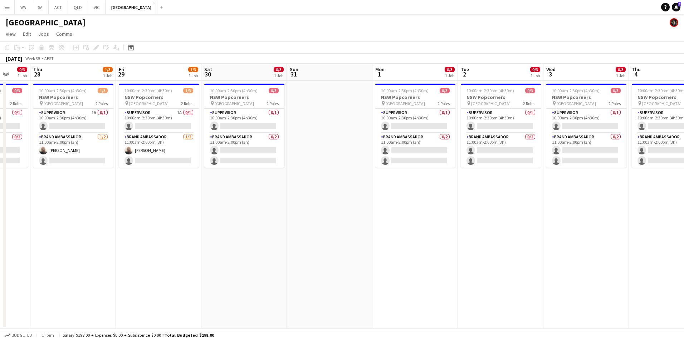
drag, startPoint x: 277, startPoint y: 227, endPoint x: 563, endPoint y: 209, distance: 287.0
click at [563, 209] on app-calendar-viewport "Mon 25 3/4 1 Job Tue 26 3/3 1 Job Wed 27 0/3 1 Job Thu 28 1/3 1 Job Fri 29 1/3 …" at bounding box center [342, 196] width 684 height 265
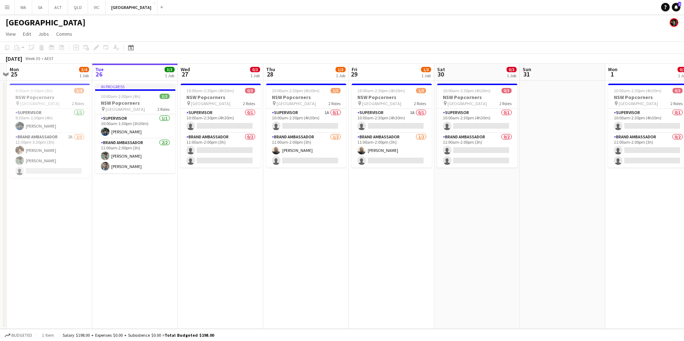
scroll to position [0, 154]
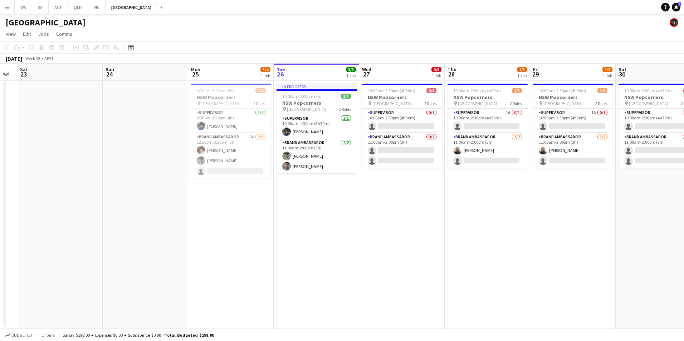
drag, startPoint x: 250, startPoint y: 220, endPoint x: 491, endPoint y: 193, distance: 243.2
click at [491, 193] on app-calendar-viewport "Thu 21 1/1 1 Job Fri 22 Sat 23 Sun 24 Mon 25 3/4 1 Job Tue 26 3/3 1 Job Wed 27 …" at bounding box center [342, 196] width 684 height 265
click at [398, 119] on app-card-role "Supervisor 0/1 10:00am-2:30pm (4h30m) single-neutral-actions" at bounding box center [402, 121] width 80 height 24
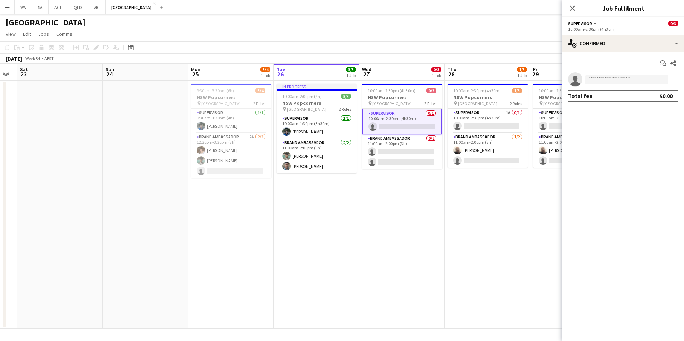
click at [402, 127] on app-card-role "Supervisor 0/1 10:00am-2:30pm (4h30m) single-neutral-actions" at bounding box center [402, 122] width 80 height 26
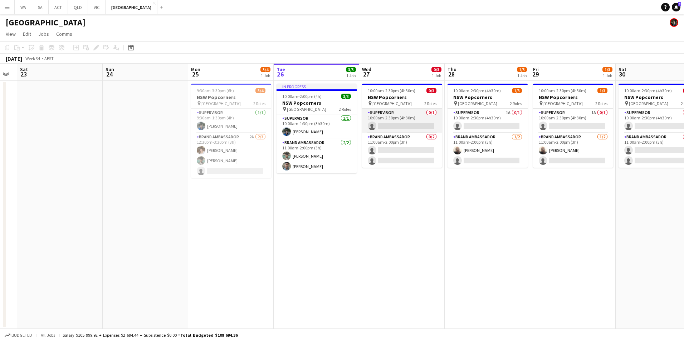
click at [402, 114] on app-card-role "Supervisor 0/1 10:00am-2:30pm (4h30m) single-neutral-actions" at bounding box center [402, 121] width 80 height 24
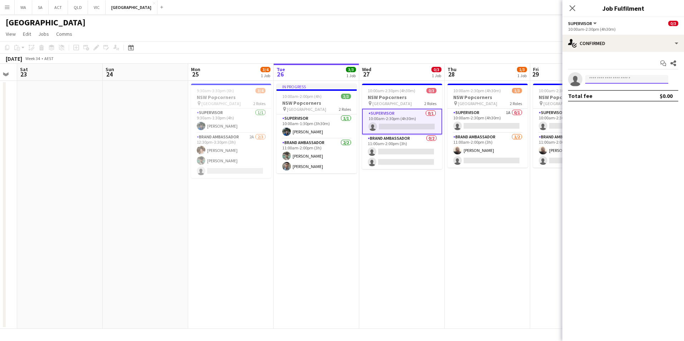
click at [604, 80] on input at bounding box center [626, 79] width 83 height 9
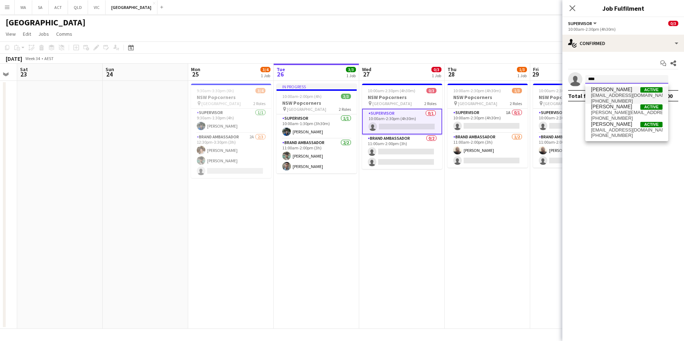
type input "****"
click at [629, 97] on span "[EMAIL_ADDRESS][DOMAIN_NAME]" at bounding box center [627, 96] width 72 height 6
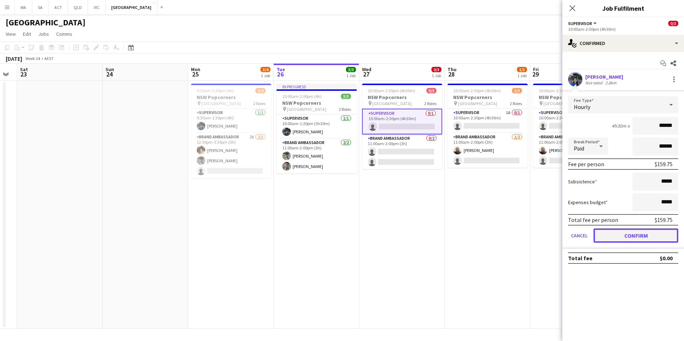
click at [654, 237] on button "Confirm" at bounding box center [635, 235] width 85 height 14
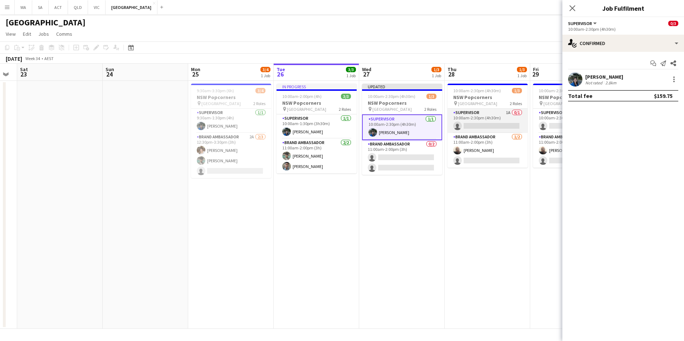
click at [476, 125] on app-card-role "Supervisor 1A 0/1 10:00am-2:30pm (4h30m) single-neutral-actions" at bounding box center [487, 121] width 80 height 24
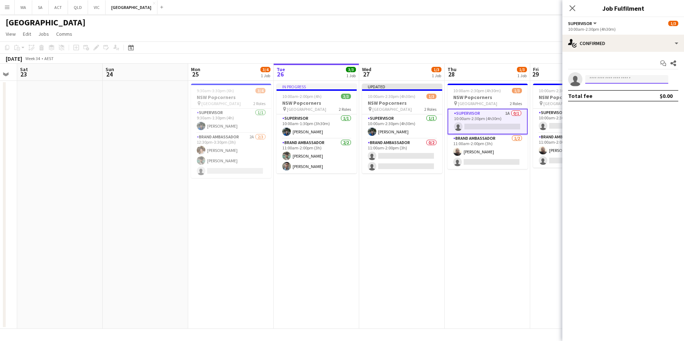
click at [631, 80] on input at bounding box center [626, 79] width 83 height 9
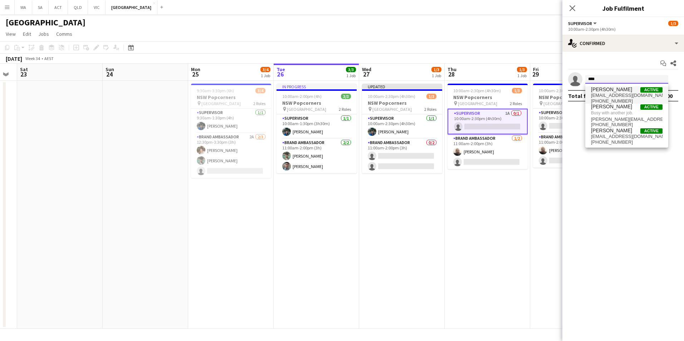
type input "****"
click at [627, 98] on span "[PHONE_NUMBER]" at bounding box center [627, 101] width 72 height 6
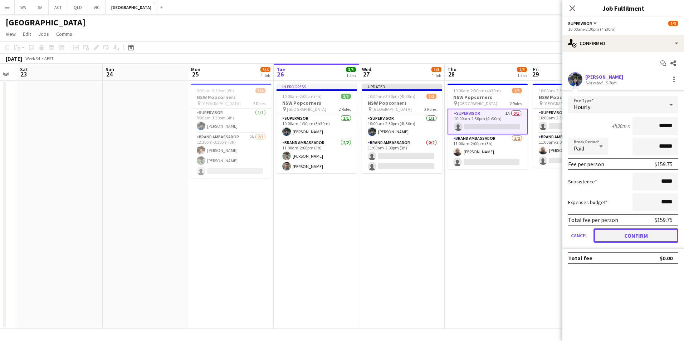
click at [645, 238] on button "Confirm" at bounding box center [635, 235] width 85 height 14
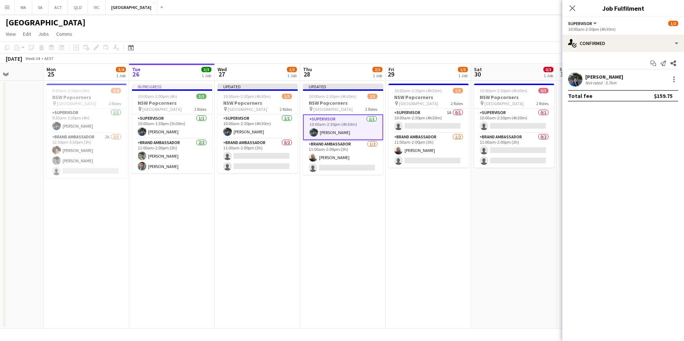
scroll to position [0, 202]
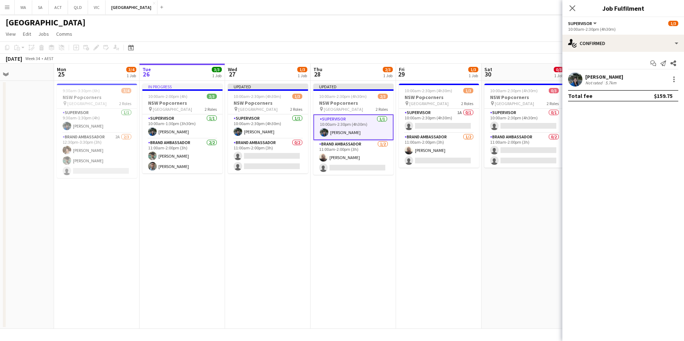
drag, startPoint x: 498, startPoint y: 244, endPoint x: 364, endPoint y: 244, distance: 134.1
click at [364, 244] on app-calendar-viewport "Fri 22 Sat 23 Sun 24 Mon 25 3/4 1 Job Tue 26 3/3 1 Job Wed 27 1/3 1 Job Thu 28 …" at bounding box center [342, 196] width 684 height 265
click at [435, 115] on app-card-role "Supervisor 1A 0/1 10:00am-2:30pm (4h30m) single-neutral-actions" at bounding box center [439, 121] width 80 height 24
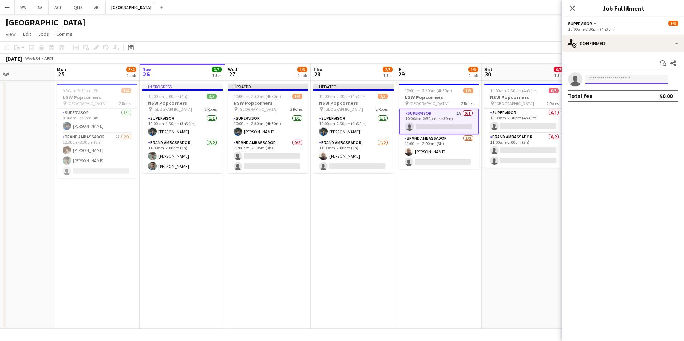
click at [601, 81] on input at bounding box center [626, 79] width 83 height 9
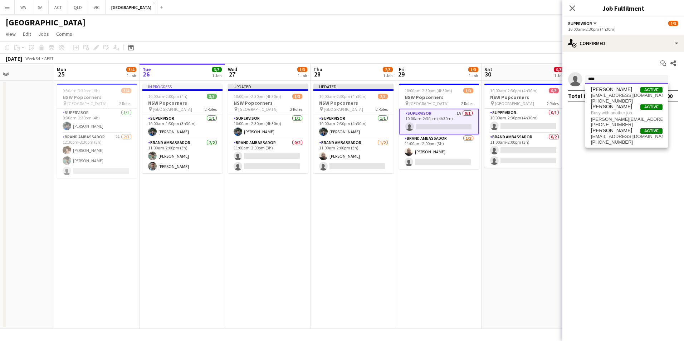
type input "****"
click at [612, 88] on span "[PERSON_NAME]" at bounding box center [611, 90] width 41 height 6
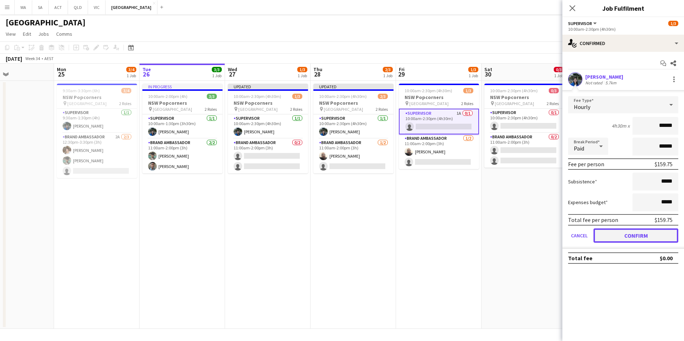
click at [649, 232] on button "Confirm" at bounding box center [635, 235] width 85 height 14
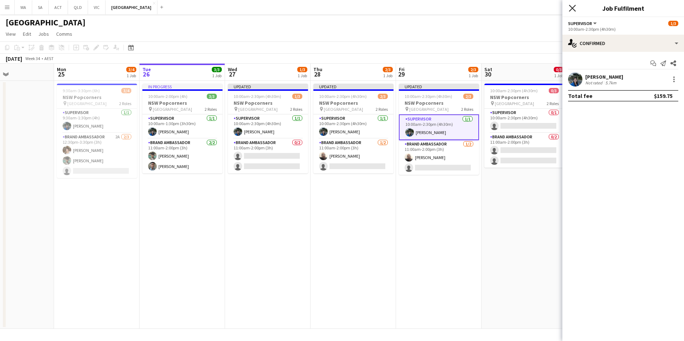
click at [574, 6] on icon at bounding box center [572, 8] width 7 height 7
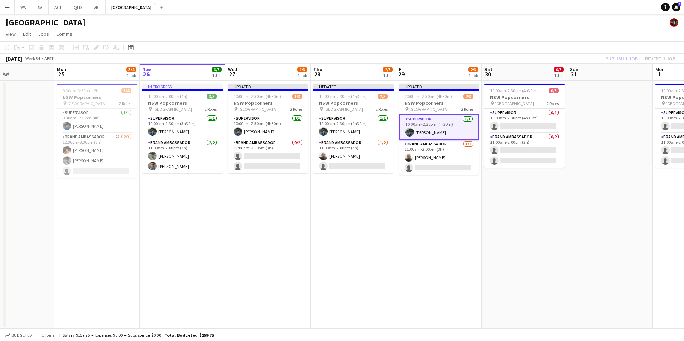
click at [617, 55] on div "Publish 1 job Revert 1 job" at bounding box center [639, 58] width 87 height 9
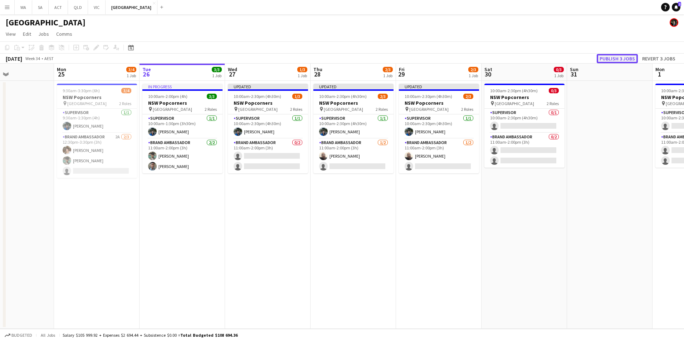
click at [617, 60] on button "Publish 3 jobs" at bounding box center [616, 58] width 41 height 9
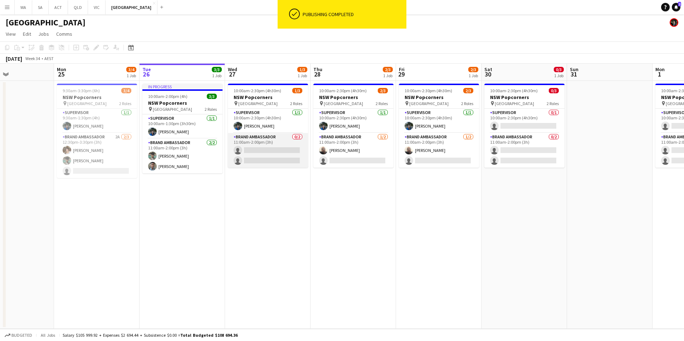
click at [277, 139] on app-card-role "Brand Ambassador 0/2 11:00am-2:00pm (3h) single-neutral-actions single-neutral-…" at bounding box center [268, 150] width 80 height 35
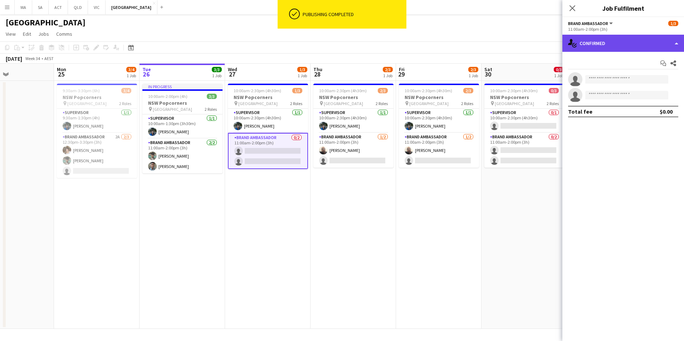
click at [605, 41] on div "single-neutral-actions-check-2 Confirmed" at bounding box center [623, 43] width 122 height 17
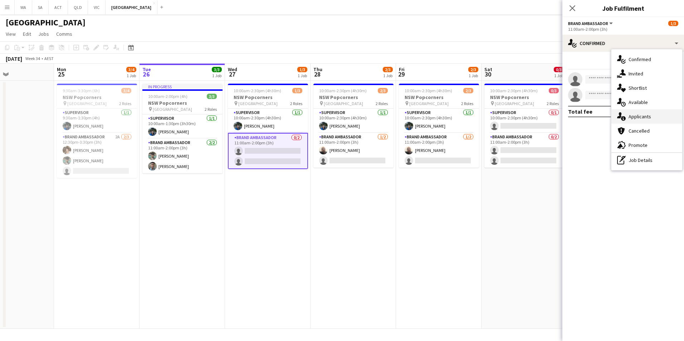
click at [654, 114] on div "single-neutral-actions-information Applicants" at bounding box center [646, 116] width 71 height 14
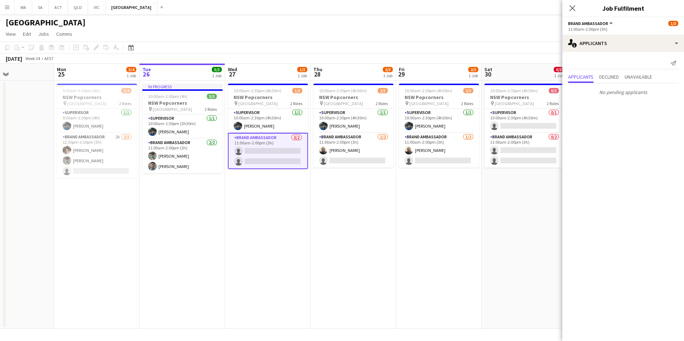
click at [281, 214] on app-date-cell "10:00am-2:30pm (4h30m) 1/3 NSW Popcorners pin Town Hall 2 Roles Supervisor [DAT…" at bounding box center [267, 205] width 85 height 248
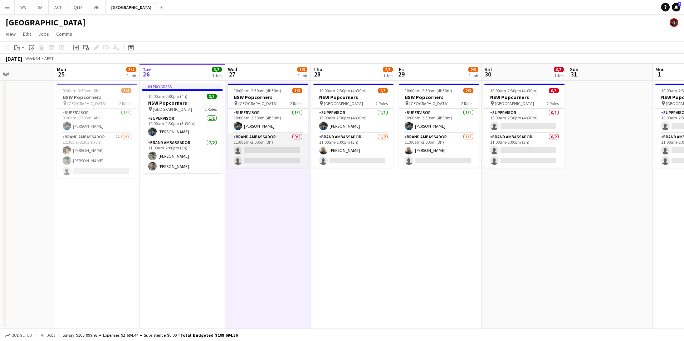
click at [271, 135] on app-card-role "Brand Ambassador 0/2 11:00am-2:00pm (3h) single-neutral-actions single-neutral-…" at bounding box center [268, 150] width 80 height 35
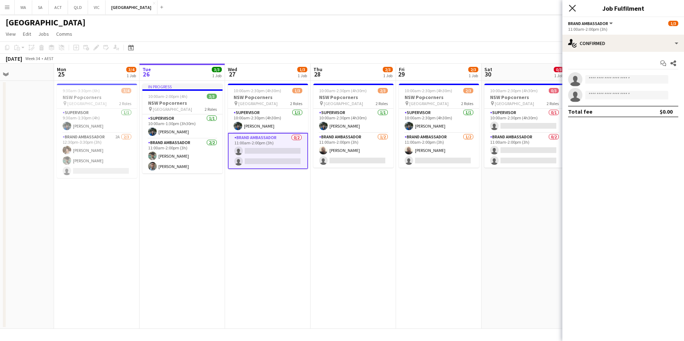
click at [574, 8] on icon "Close pop-in" at bounding box center [572, 8] width 7 height 7
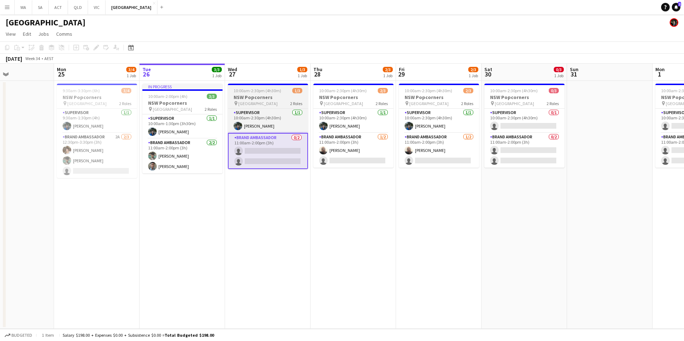
click at [243, 90] on span "10:00am-2:30pm (4h30m)" at bounding box center [257, 90] width 48 height 5
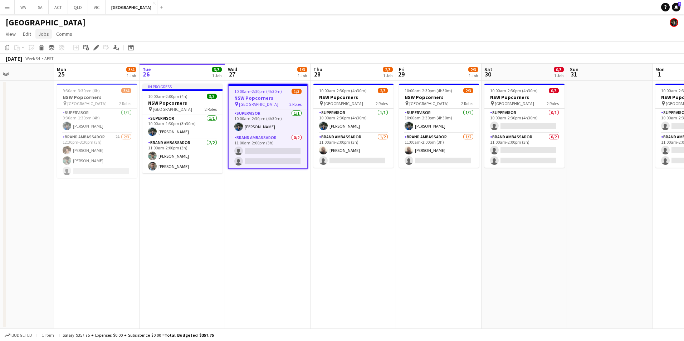
click at [42, 36] on span "Jobs" at bounding box center [43, 34] width 11 height 6
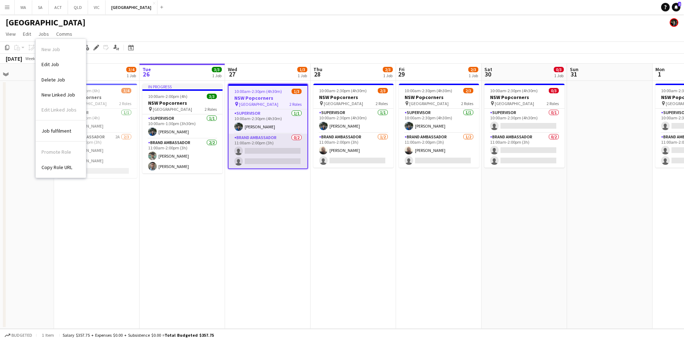
click at [275, 139] on app-card-role "Brand Ambassador 0/2 11:00am-2:00pm (3h) single-neutral-actions single-neutral-…" at bounding box center [267, 151] width 79 height 35
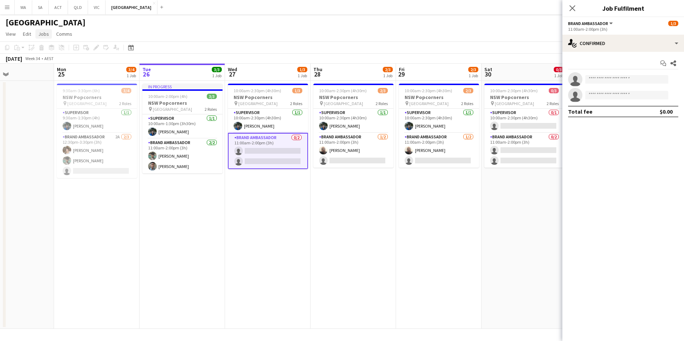
click at [42, 35] on span "Jobs" at bounding box center [43, 34] width 11 height 6
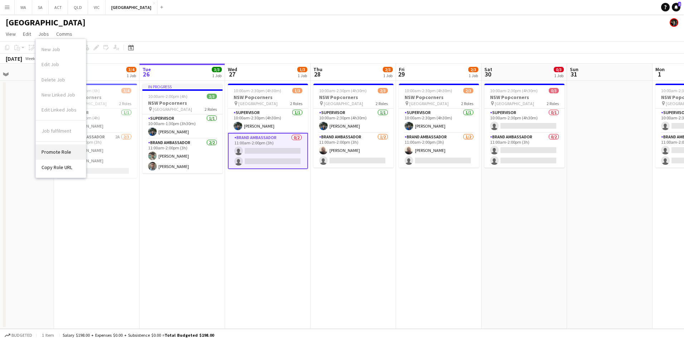
click at [64, 149] on span "Promote Role" at bounding box center [56, 152] width 30 height 6
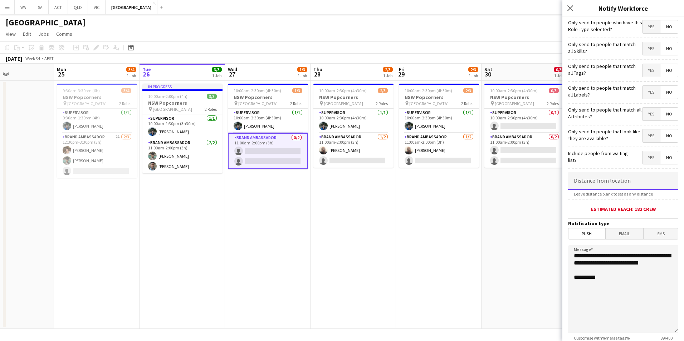
click at [620, 188] on input at bounding box center [623, 181] width 110 height 18
click at [613, 182] on input "*****" at bounding box center [623, 181] width 110 height 18
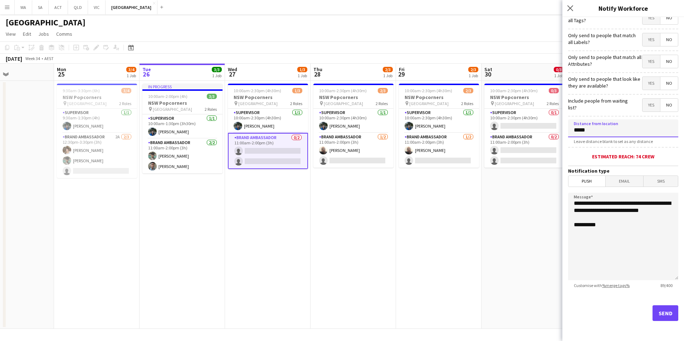
type input "*****"
click at [660, 316] on button "Send" at bounding box center [665, 313] width 26 height 16
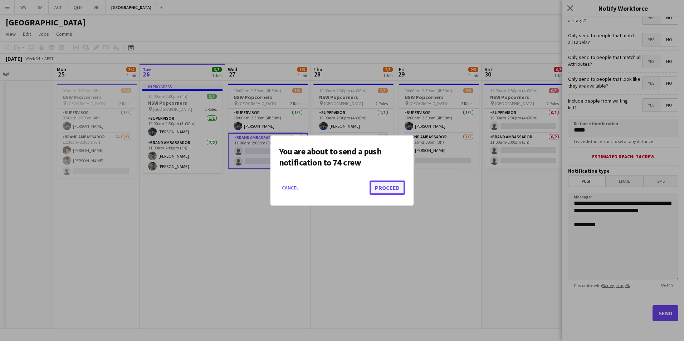
click at [392, 186] on button "Proceed" at bounding box center [386, 188] width 35 height 14
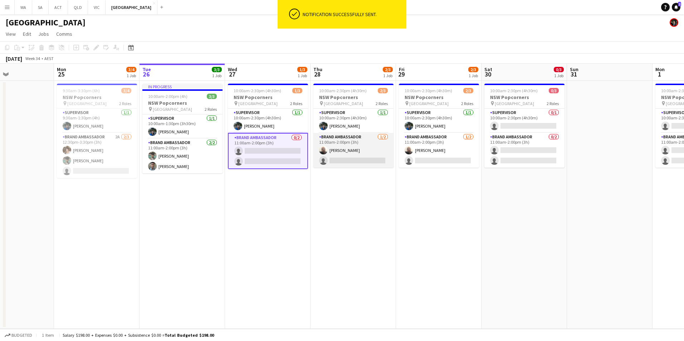
click at [359, 139] on app-card-role "Brand Ambassador [DATE] 11:00am-2:00pm (3h) [PERSON_NAME] single-neutral-actions" at bounding box center [353, 150] width 80 height 35
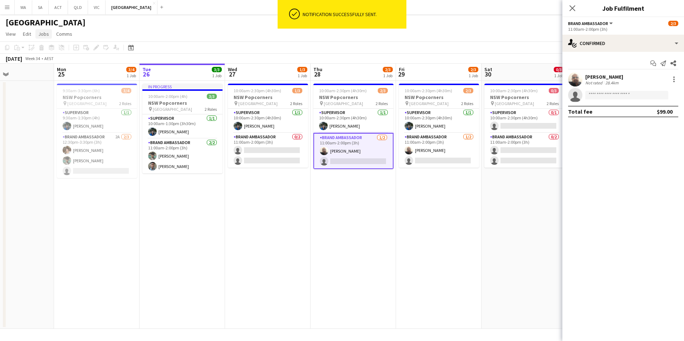
click at [45, 36] on span "Jobs" at bounding box center [43, 34] width 11 height 6
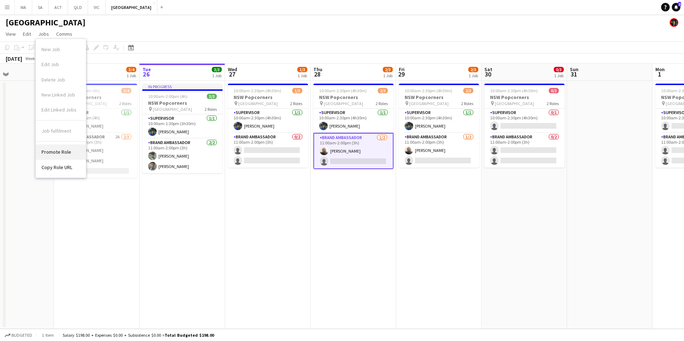
click at [47, 153] on span "Promote Role" at bounding box center [56, 152] width 30 height 6
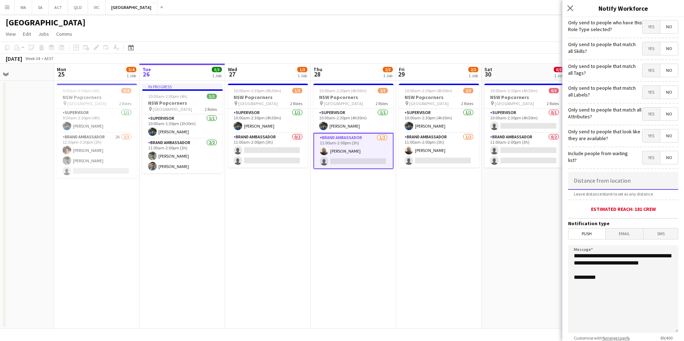
click at [629, 179] on input at bounding box center [623, 181] width 110 height 18
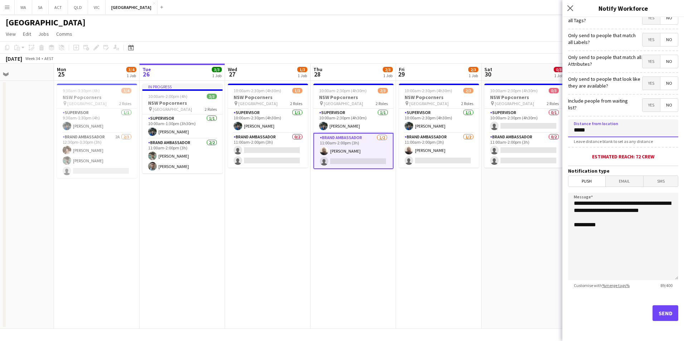
type input "*****"
click at [662, 314] on button "Send" at bounding box center [665, 313] width 26 height 16
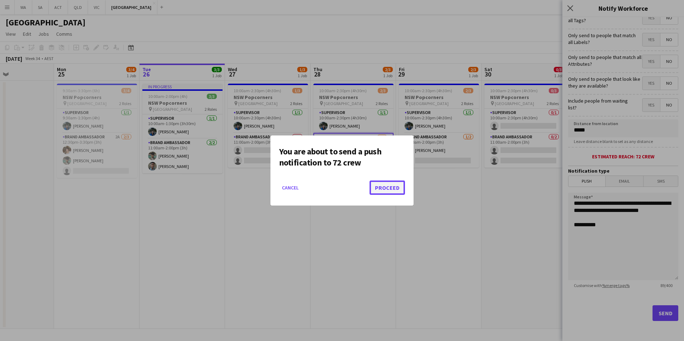
click at [383, 189] on button "Proceed" at bounding box center [386, 188] width 35 height 14
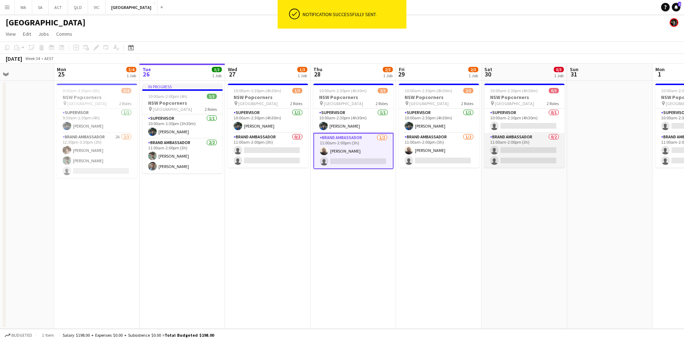
click at [530, 141] on app-card-role "Brand Ambassador 0/2 11:00am-2:00pm (3h) single-neutral-actions single-neutral-…" at bounding box center [524, 150] width 80 height 35
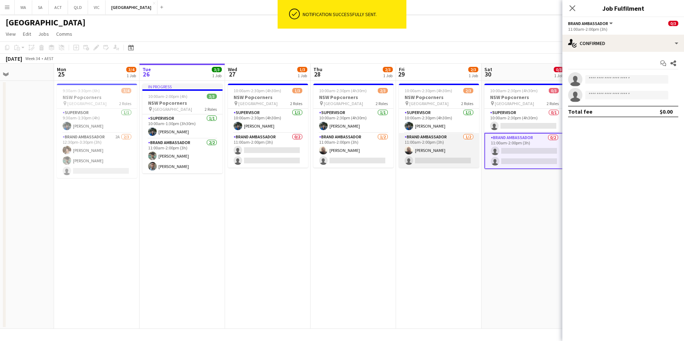
click at [438, 143] on app-card-role "Brand Ambassador [DATE] 11:00am-2:00pm (3h) [PERSON_NAME] single-neutral-actions" at bounding box center [439, 150] width 80 height 35
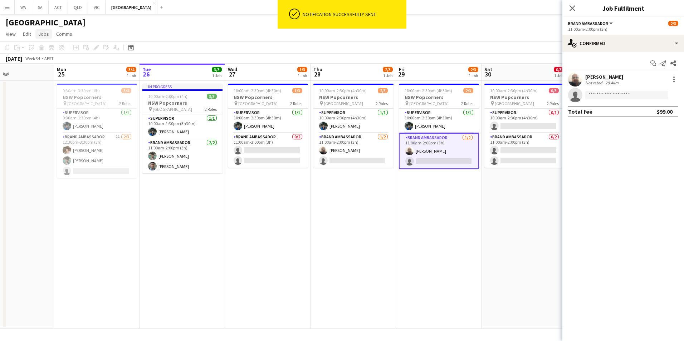
click at [41, 31] on span "Jobs" at bounding box center [43, 34] width 11 height 6
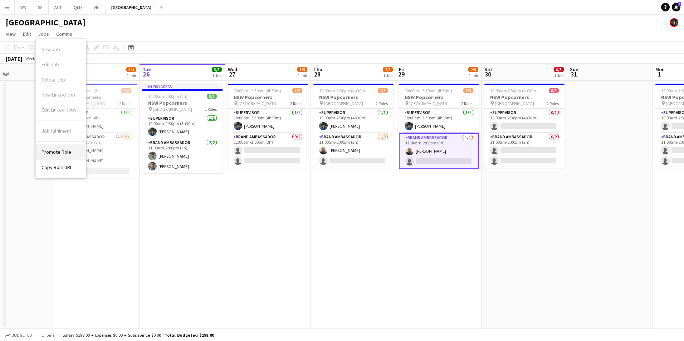
click at [71, 156] on link "Promote Role" at bounding box center [61, 151] width 50 height 15
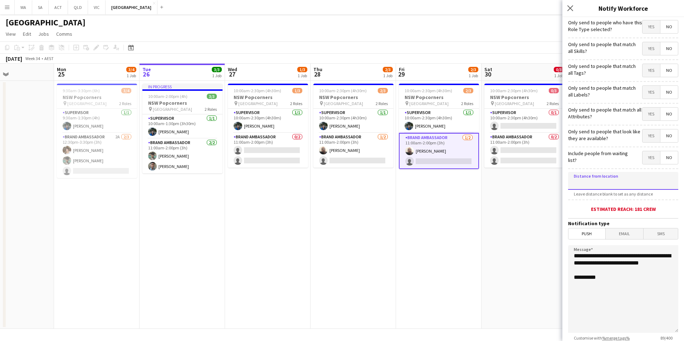
click at [611, 182] on input at bounding box center [623, 181] width 110 height 18
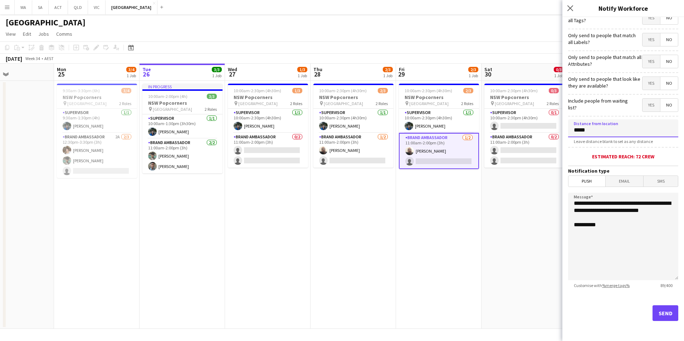
type input "*****"
click at [656, 317] on button "Send" at bounding box center [665, 313] width 26 height 16
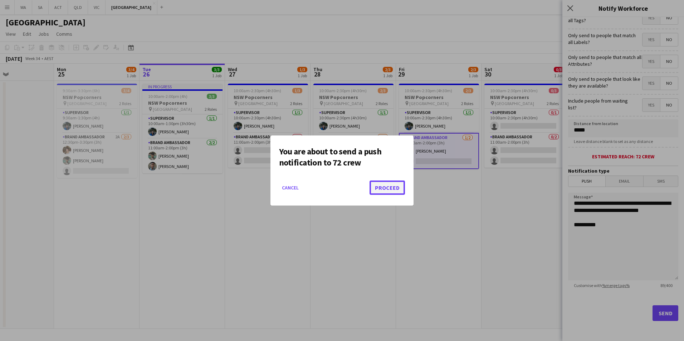
click at [388, 189] on button "Proceed" at bounding box center [386, 188] width 35 height 14
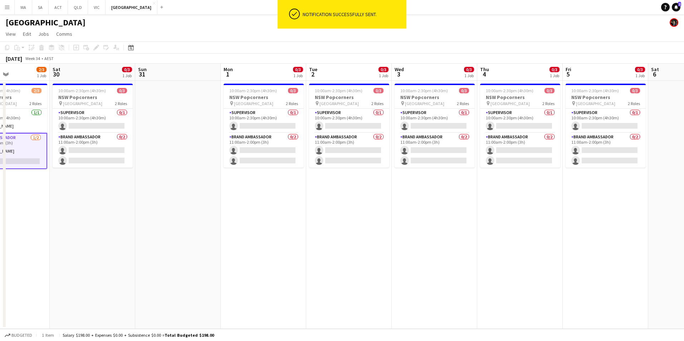
drag, startPoint x: 274, startPoint y: 252, endPoint x: 112, endPoint y: 263, distance: 162.4
click at [112, 263] on app-calendar-viewport "Wed 27 1/3 1 Job Thu 28 2/3 1 Job Fri 29 2/3 1 Job Sat 30 0/3 1 Job Sun 31 Mon …" at bounding box center [342, 196] width 684 height 265
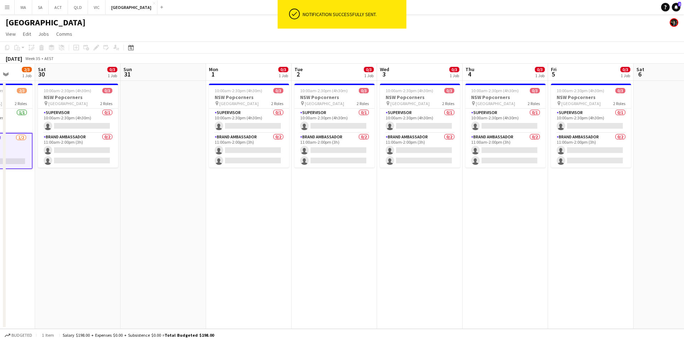
drag, startPoint x: 350, startPoint y: 246, endPoint x: 305, endPoint y: 247, distance: 44.7
click at [305, 247] on app-calendar-viewport "Wed 27 1/3 1 Job Thu 28 2/3 1 Job Fri 29 2/3 1 Job Sat 30 0/3 1 Job Sun 31 Mon …" at bounding box center [342, 196] width 684 height 265
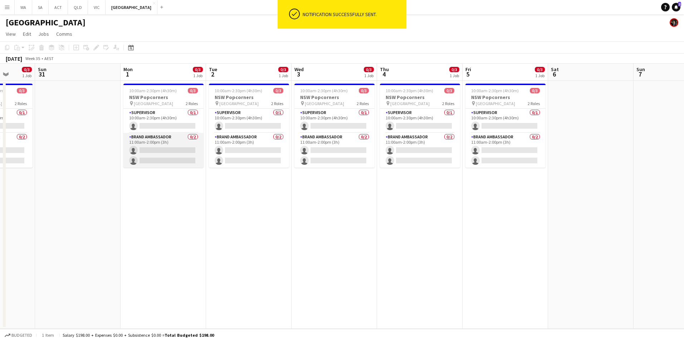
click at [155, 138] on app-card-role "Brand Ambassador 0/2 11:00am-2:00pm (3h) single-neutral-actions single-neutral-…" at bounding box center [163, 150] width 80 height 35
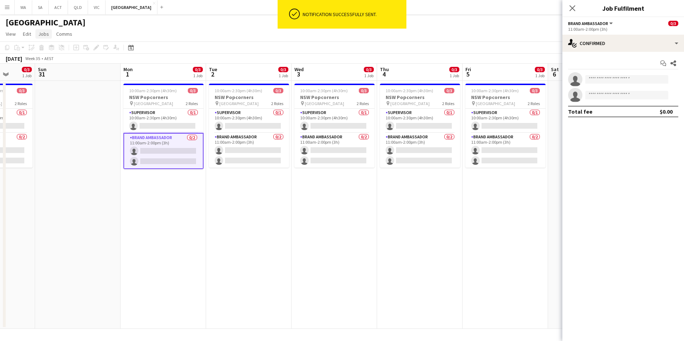
click at [44, 33] on span "Jobs" at bounding box center [43, 34] width 11 height 6
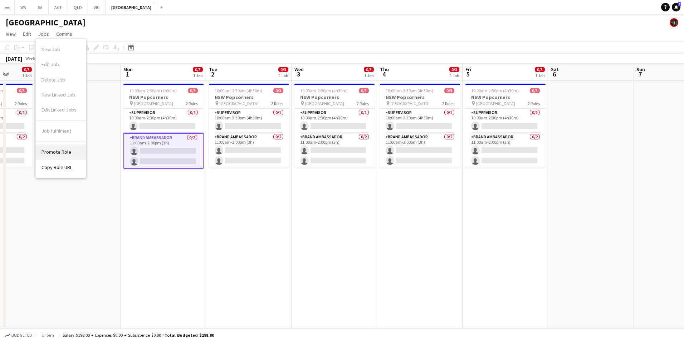
click at [67, 156] on link "Promote Role" at bounding box center [61, 151] width 50 height 15
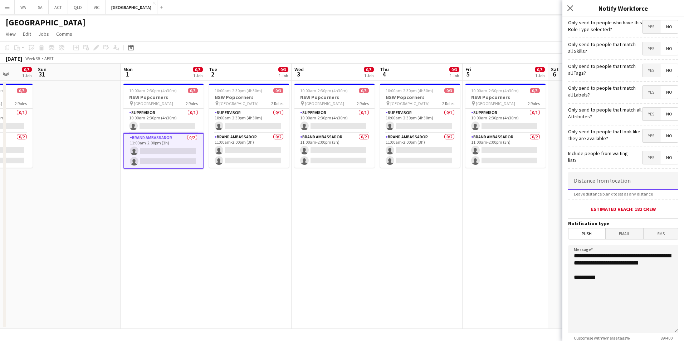
click at [615, 180] on input at bounding box center [623, 181] width 110 height 18
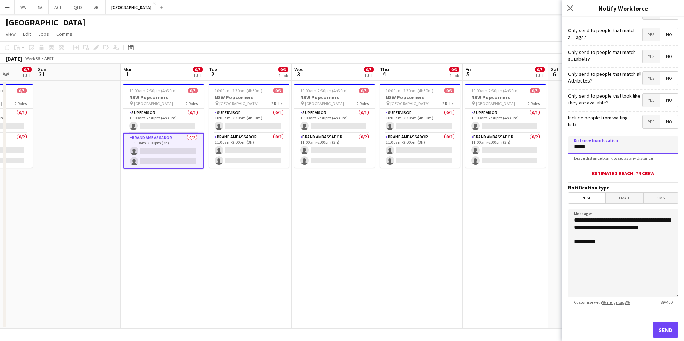
scroll to position [53, 0]
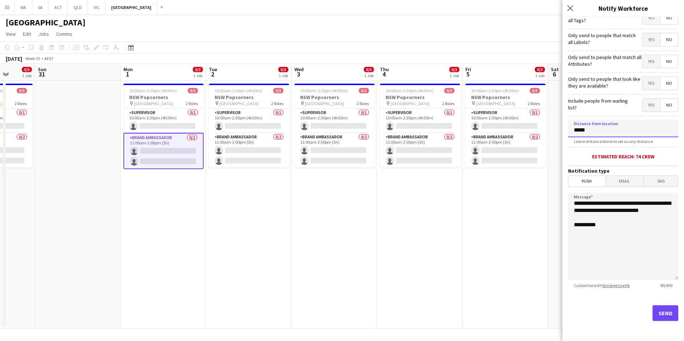
type input "*****"
click at [670, 314] on button "Send" at bounding box center [665, 313] width 26 height 16
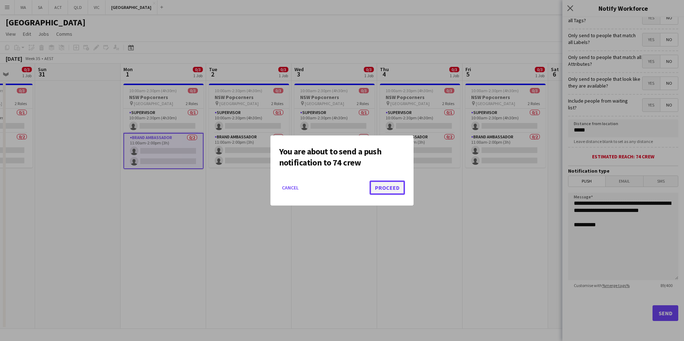
click at [394, 189] on button "Proceed" at bounding box center [386, 188] width 35 height 14
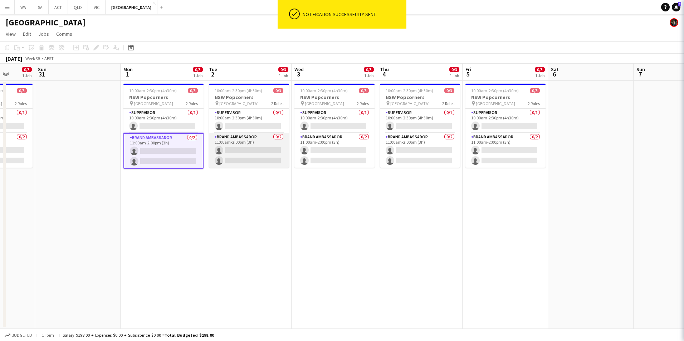
click at [250, 140] on app-card-role "Brand Ambassador 0/2 11:00am-2:00pm (3h) single-neutral-actions single-neutral-…" at bounding box center [249, 150] width 80 height 35
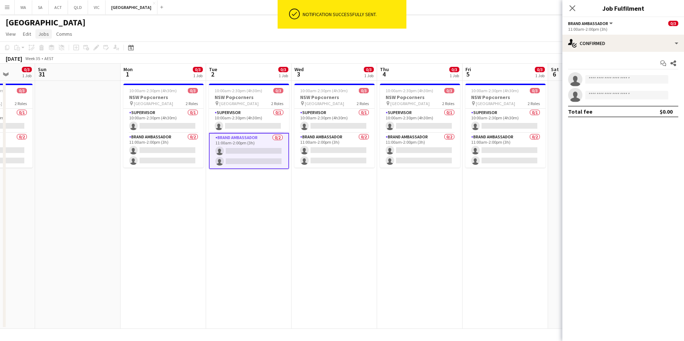
click at [42, 36] on span "Jobs" at bounding box center [43, 34] width 11 height 6
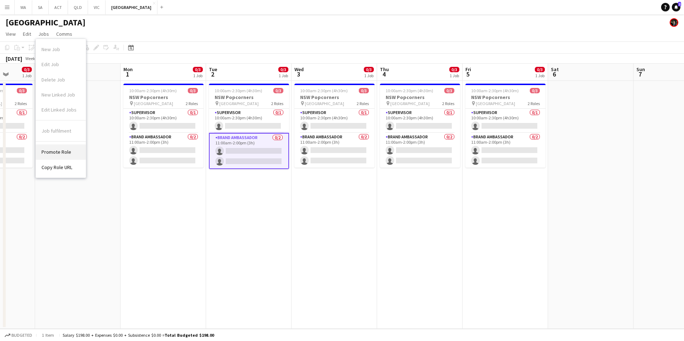
click at [71, 151] on link "Promote Role" at bounding box center [61, 151] width 50 height 15
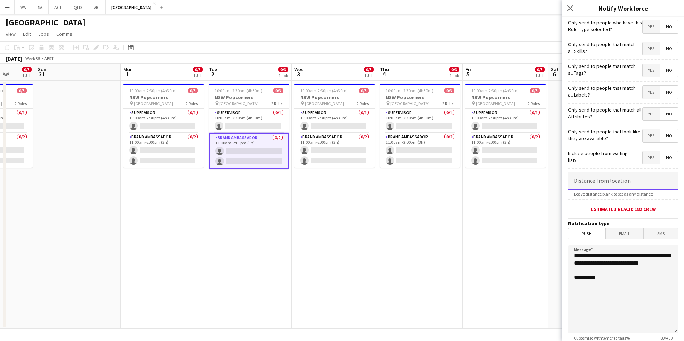
click at [593, 181] on input at bounding box center [623, 181] width 110 height 18
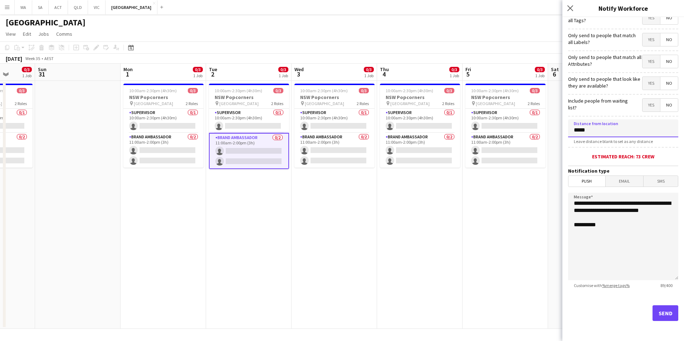
type input "*****"
click at [677, 311] on form "**********" at bounding box center [623, 153] width 122 height 377
click at [665, 313] on button "Send" at bounding box center [665, 313] width 26 height 16
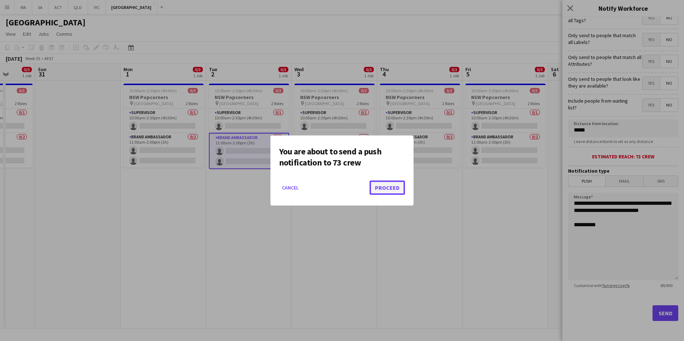
click at [394, 186] on button "Proceed" at bounding box center [386, 188] width 35 height 14
